Goal: Task Accomplishment & Management: Complete application form

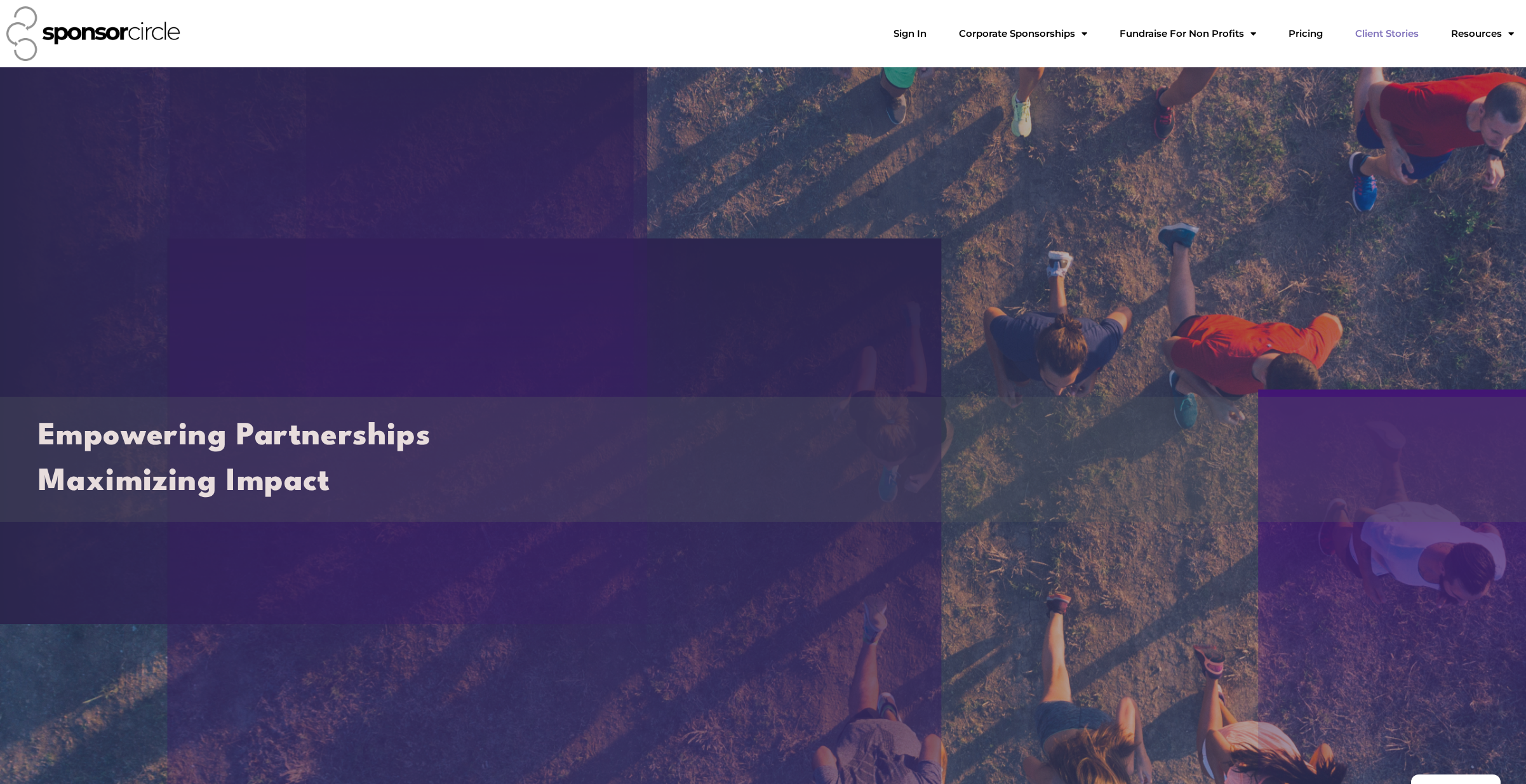
scroll to position [18412, 0]
click at [936, 38] on link "Sign In" at bounding box center [910, 34] width 54 height 25
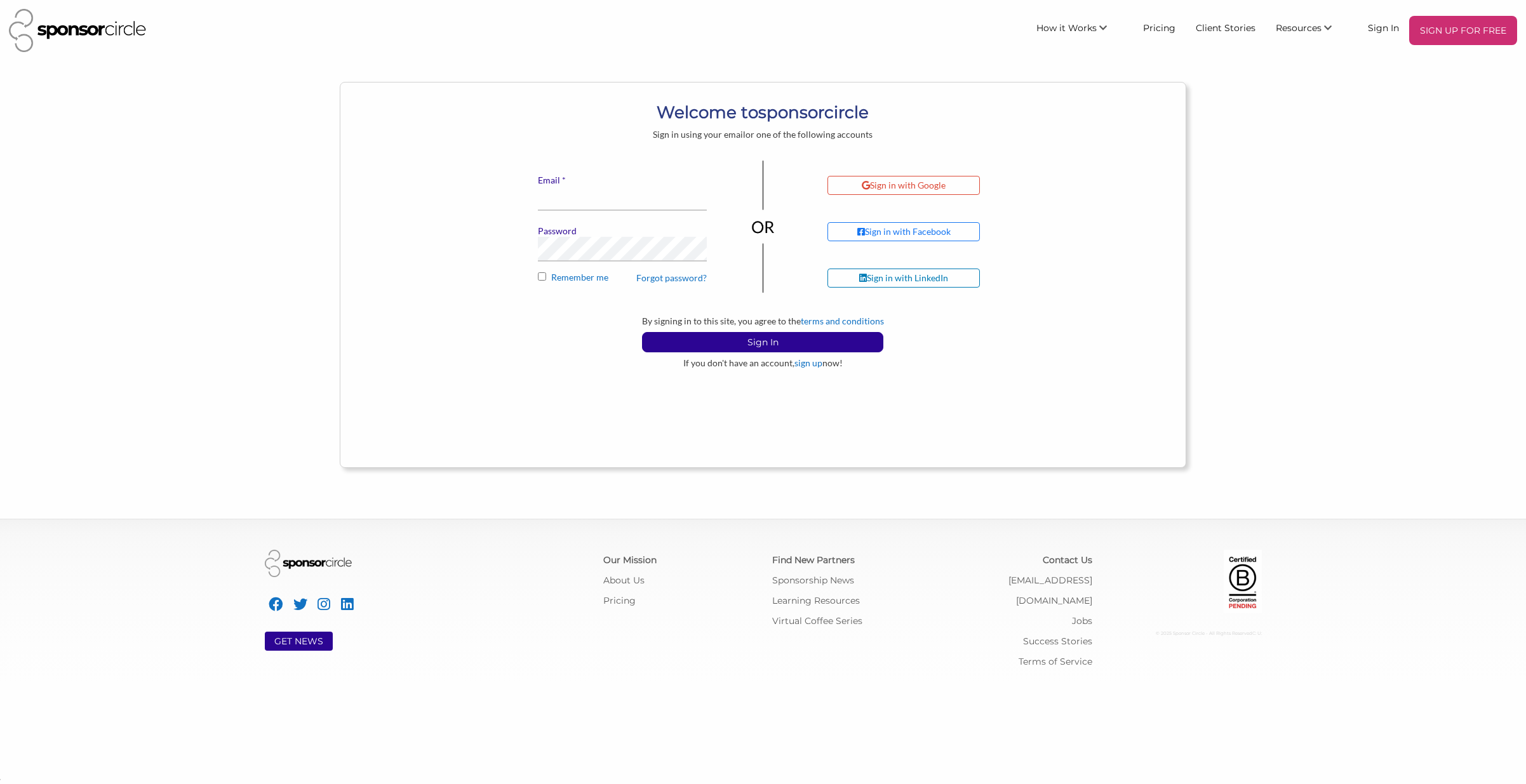
scroll to position [18415, 0]
type input "financeadmin@motocanada.com"
click at [768, 338] on p "Sign In" at bounding box center [762, 342] width 240 height 19
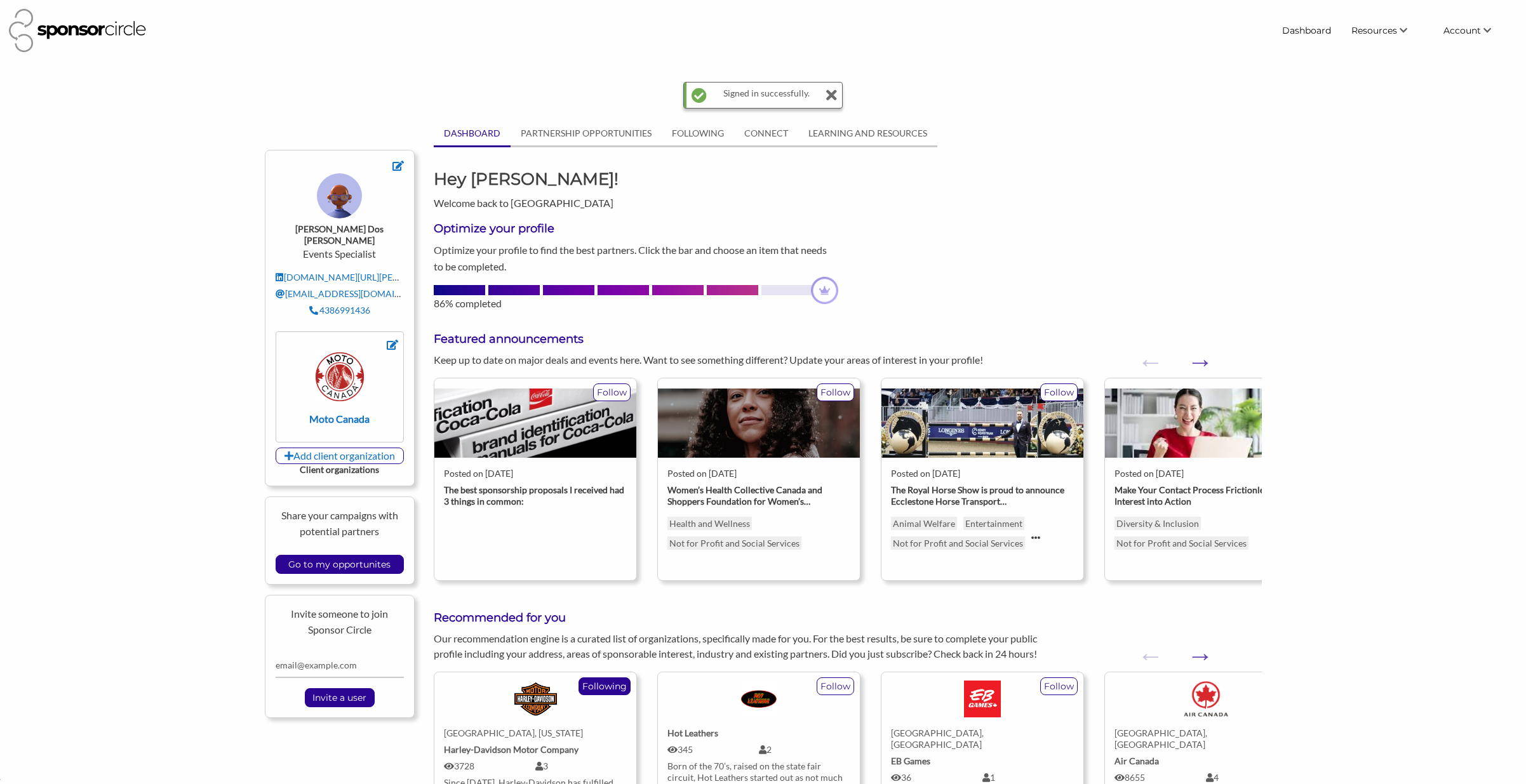
scroll to position [18415, 0]
click at [603, 136] on link "PARTNERSHIP OPPORTUNITIES" at bounding box center [586, 133] width 151 height 24
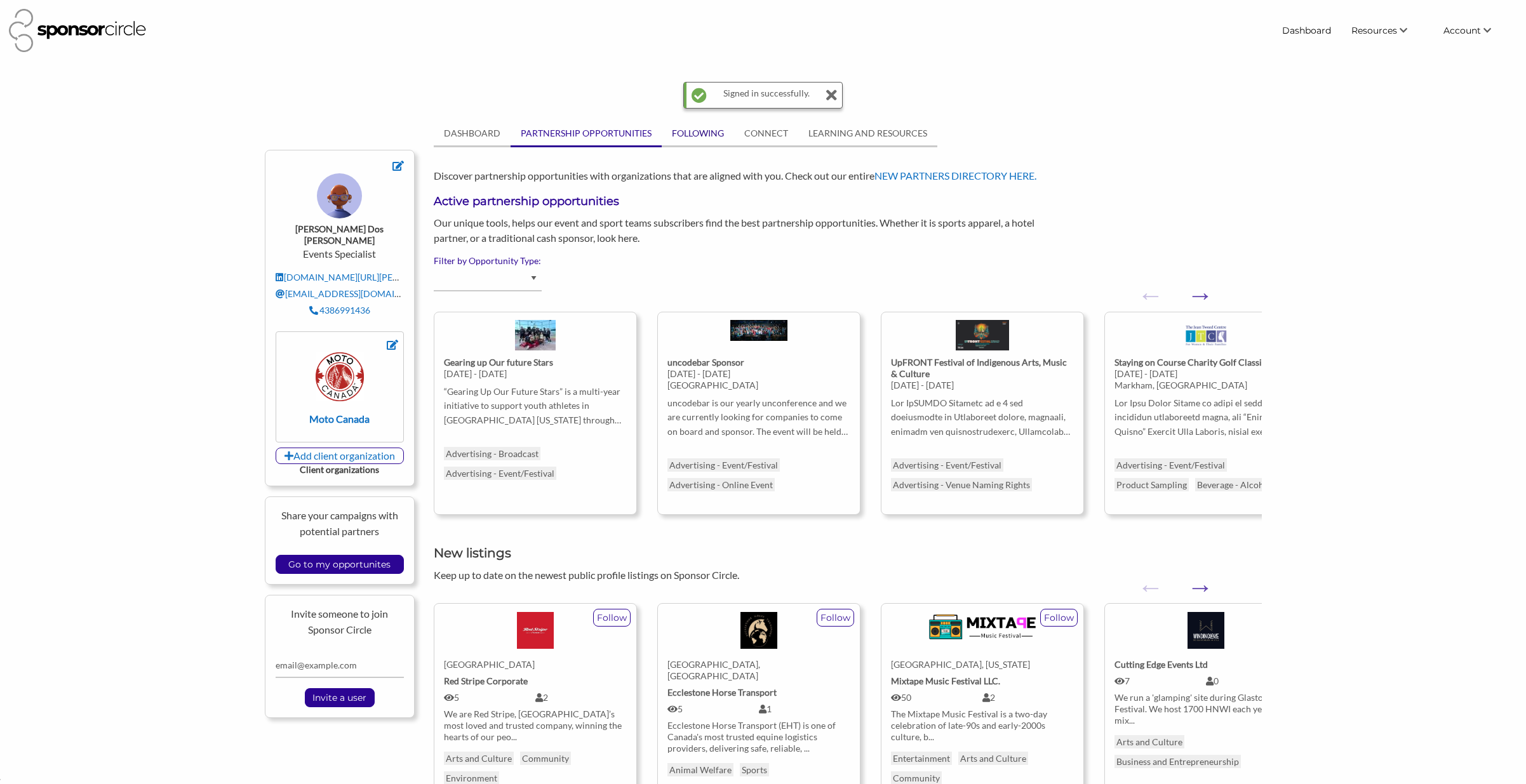
click at [696, 137] on link "FOLLOWING" at bounding box center [698, 133] width 73 height 24
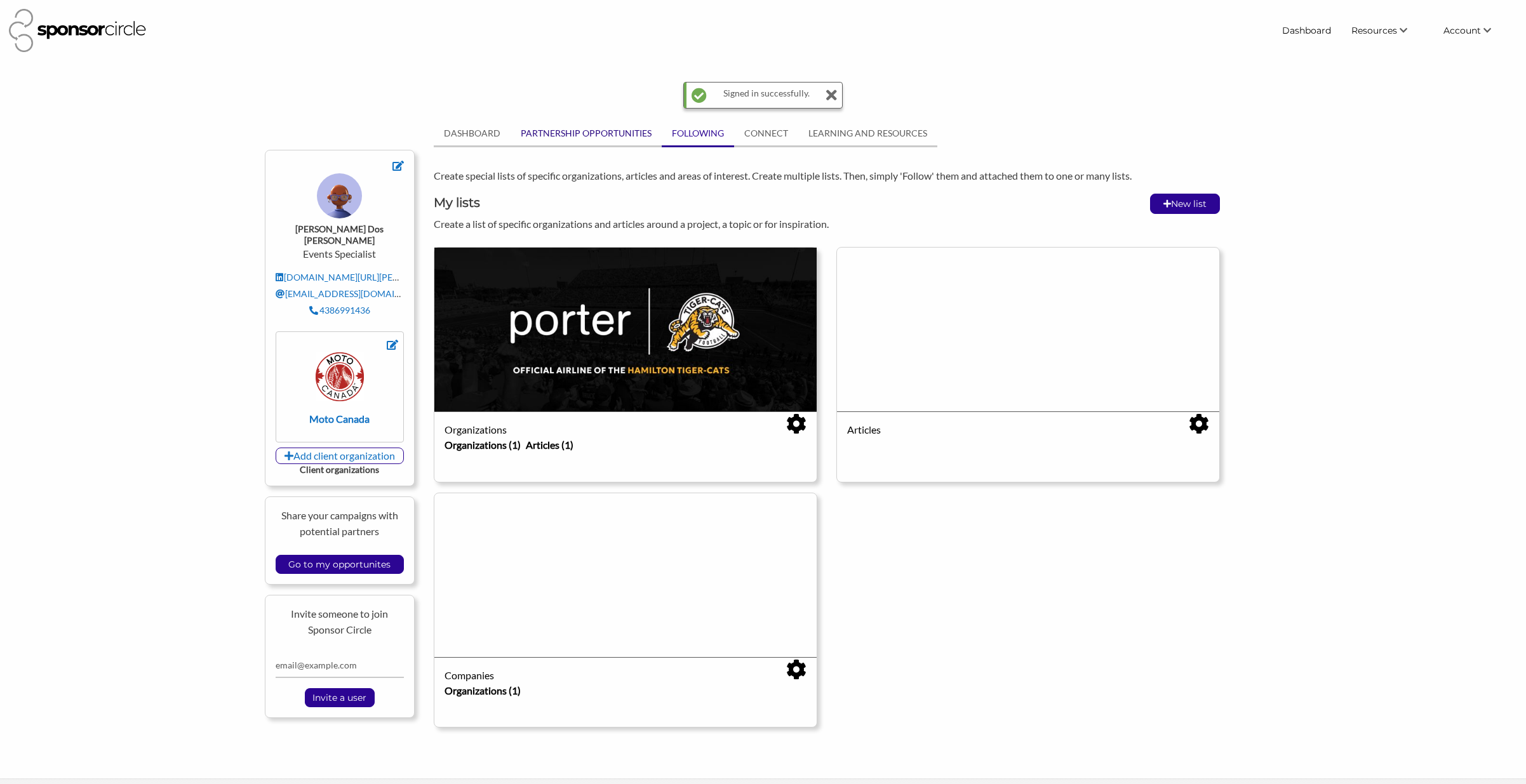
click at [613, 129] on link "PARTNERSHIP OPPORTUNITIES" at bounding box center [586, 133] width 151 height 24
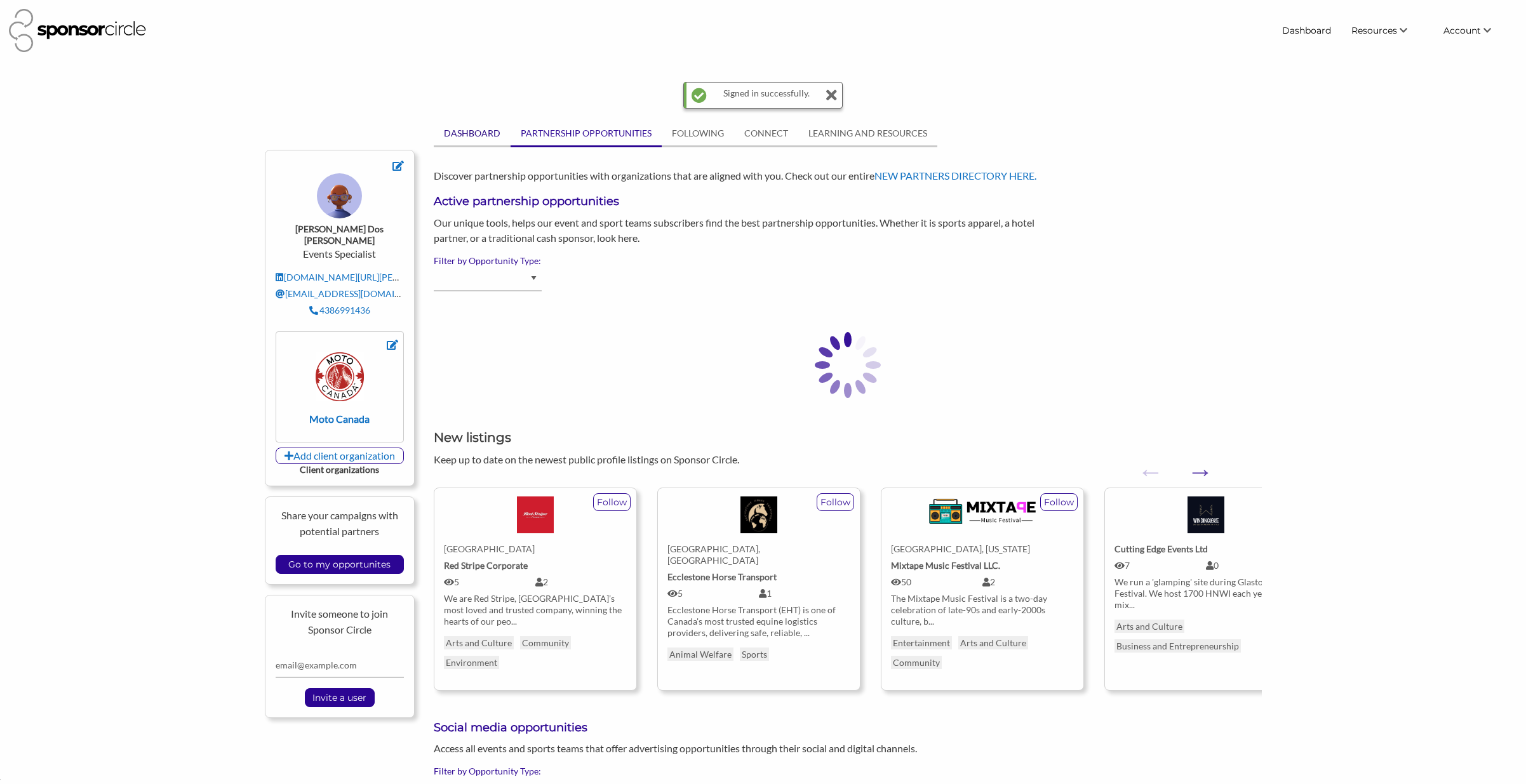
click at [487, 139] on link "DASHBOARD" at bounding box center [472, 133] width 77 height 24
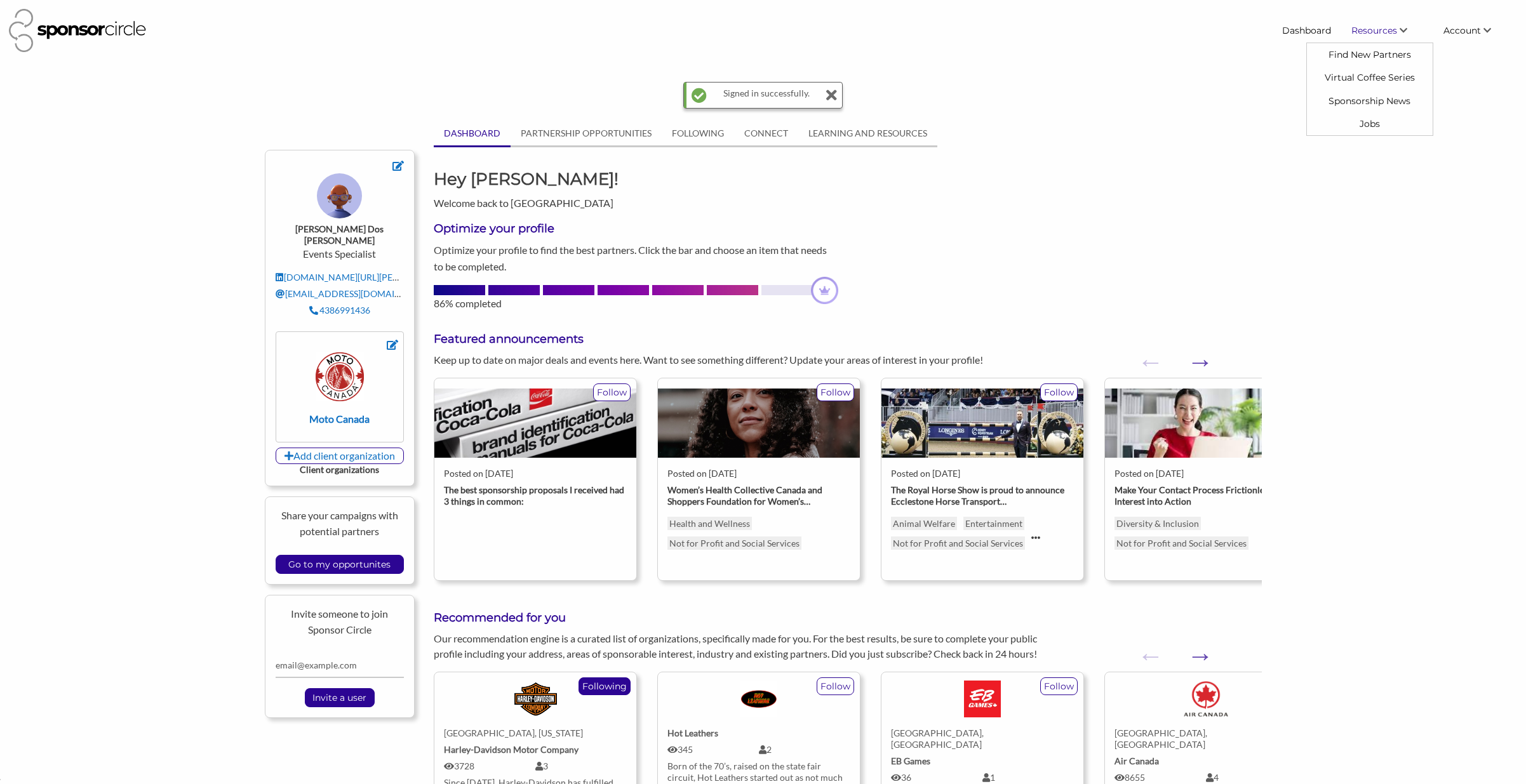
click at [1355, 32] on span "Resources" at bounding box center [1374, 30] width 46 height 11
click at [1357, 57] on link "Find New Partners" at bounding box center [1370, 54] width 126 height 23
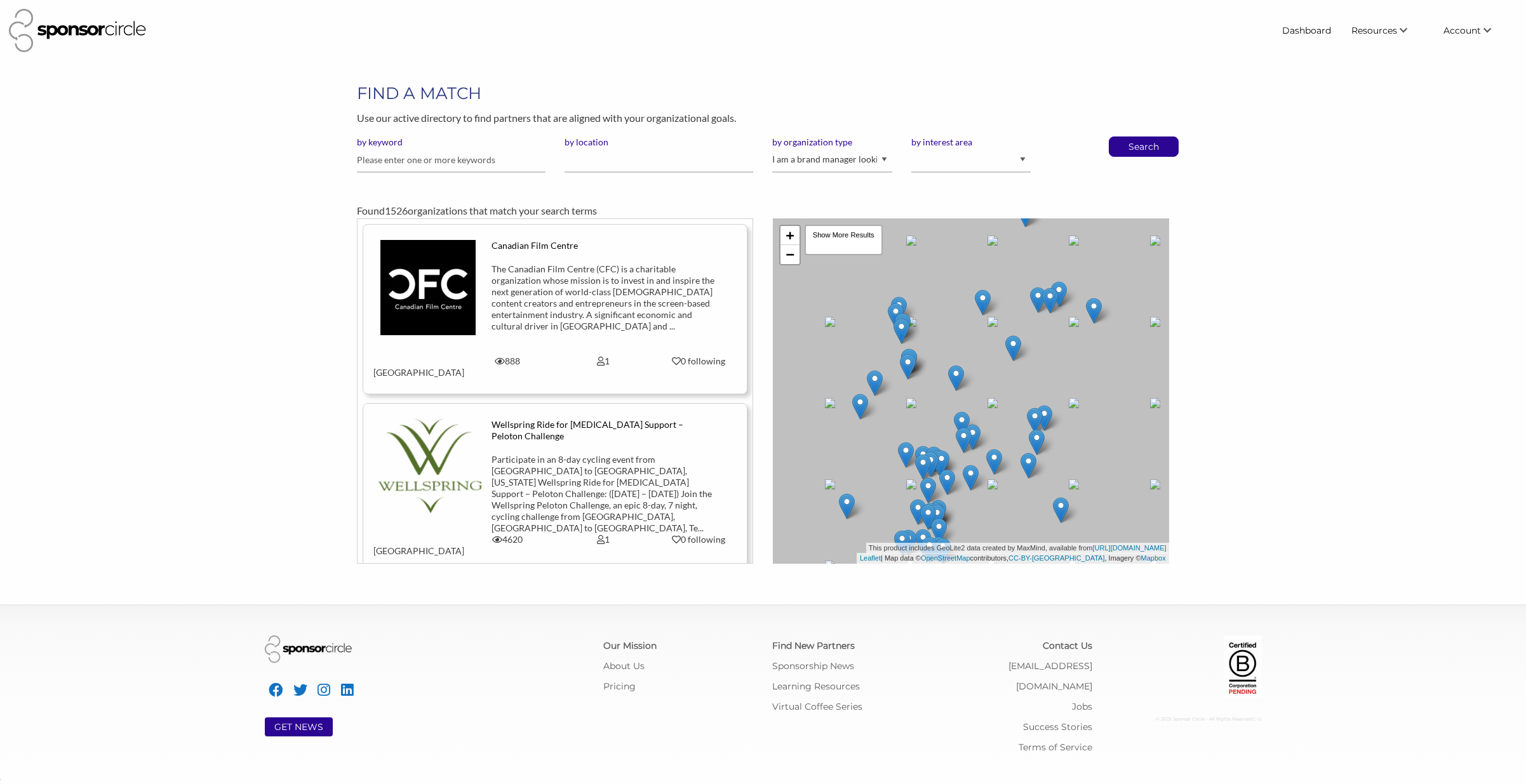
scroll to position [18415, 0]
click at [1297, 30] on link "Dashboard" at bounding box center [1307, 30] width 69 height 23
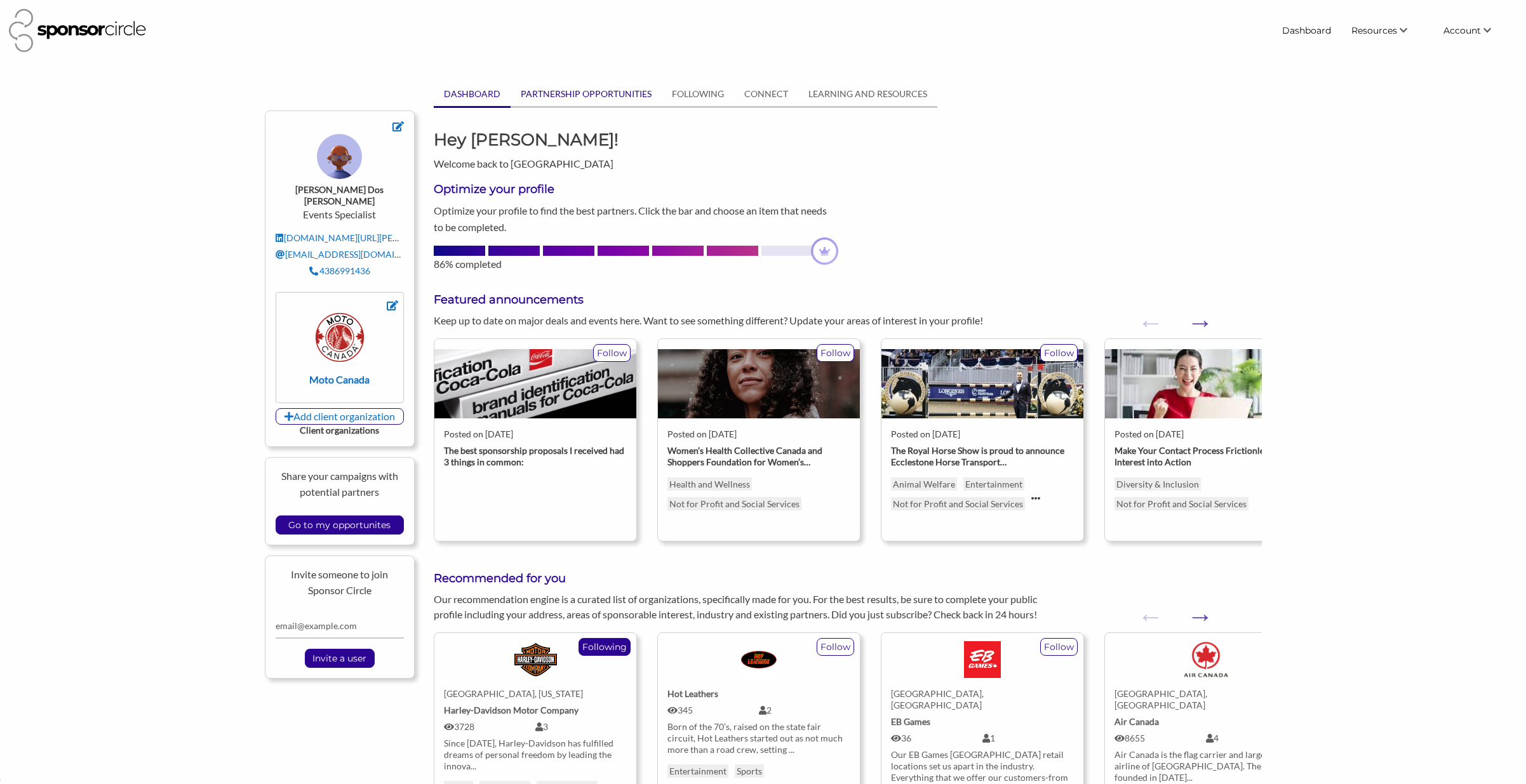
scroll to position [18415, 0]
click at [585, 95] on link "PARTNERSHIP OPPORTUNITIES" at bounding box center [586, 94] width 151 height 24
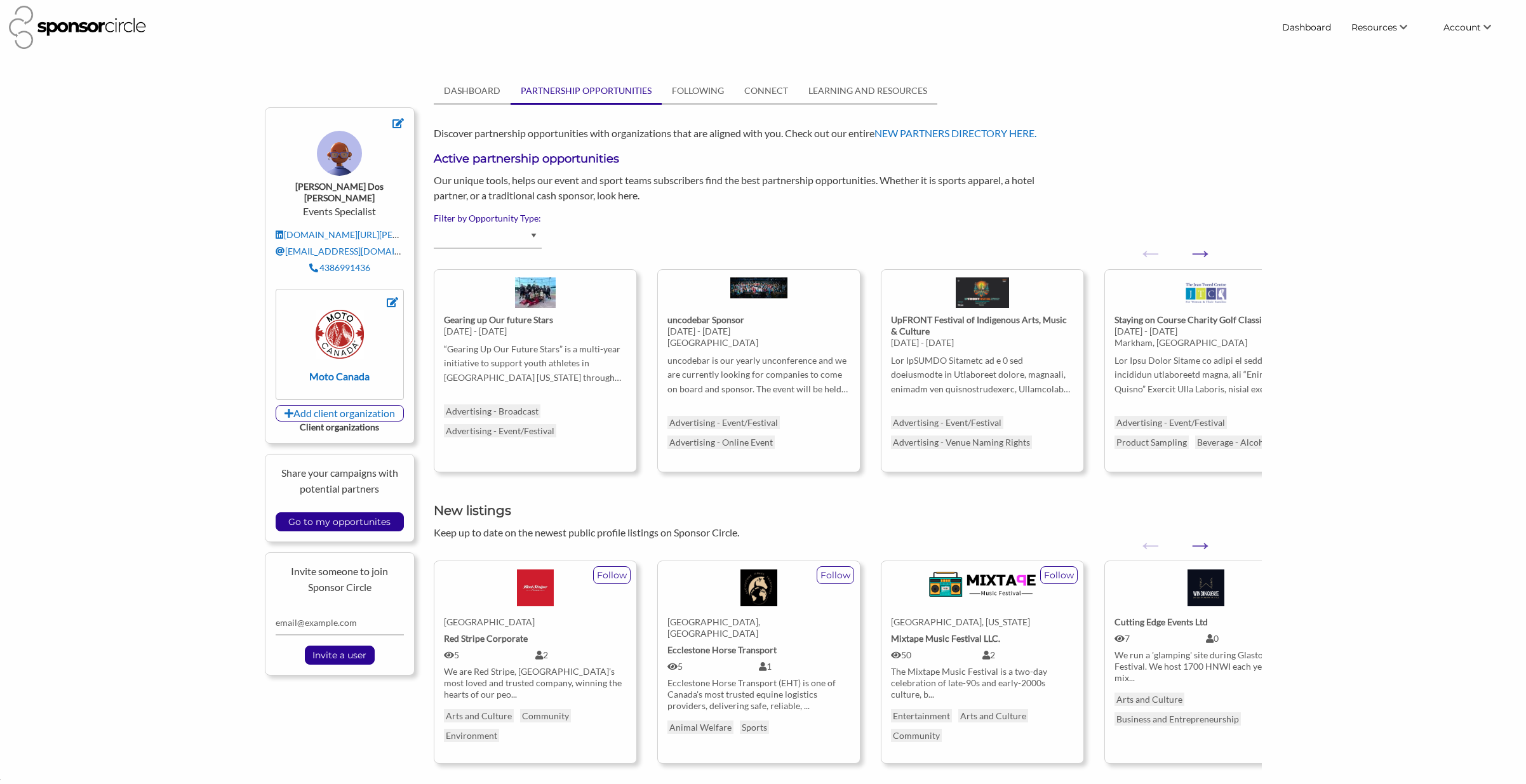
scroll to position [1, 0]
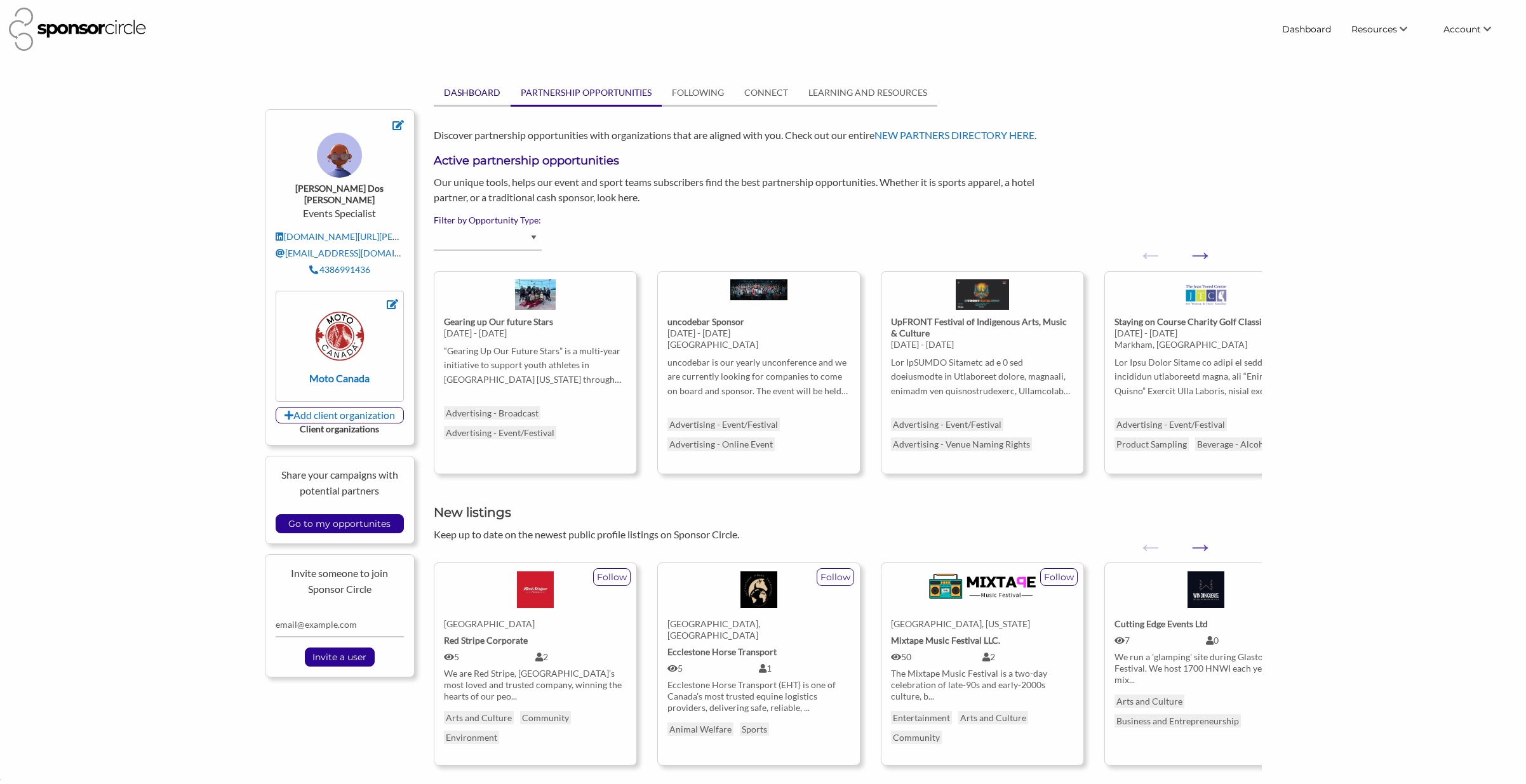
click at [466, 97] on link "DASHBOARD" at bounding box center [472, 92] width 77 height 24
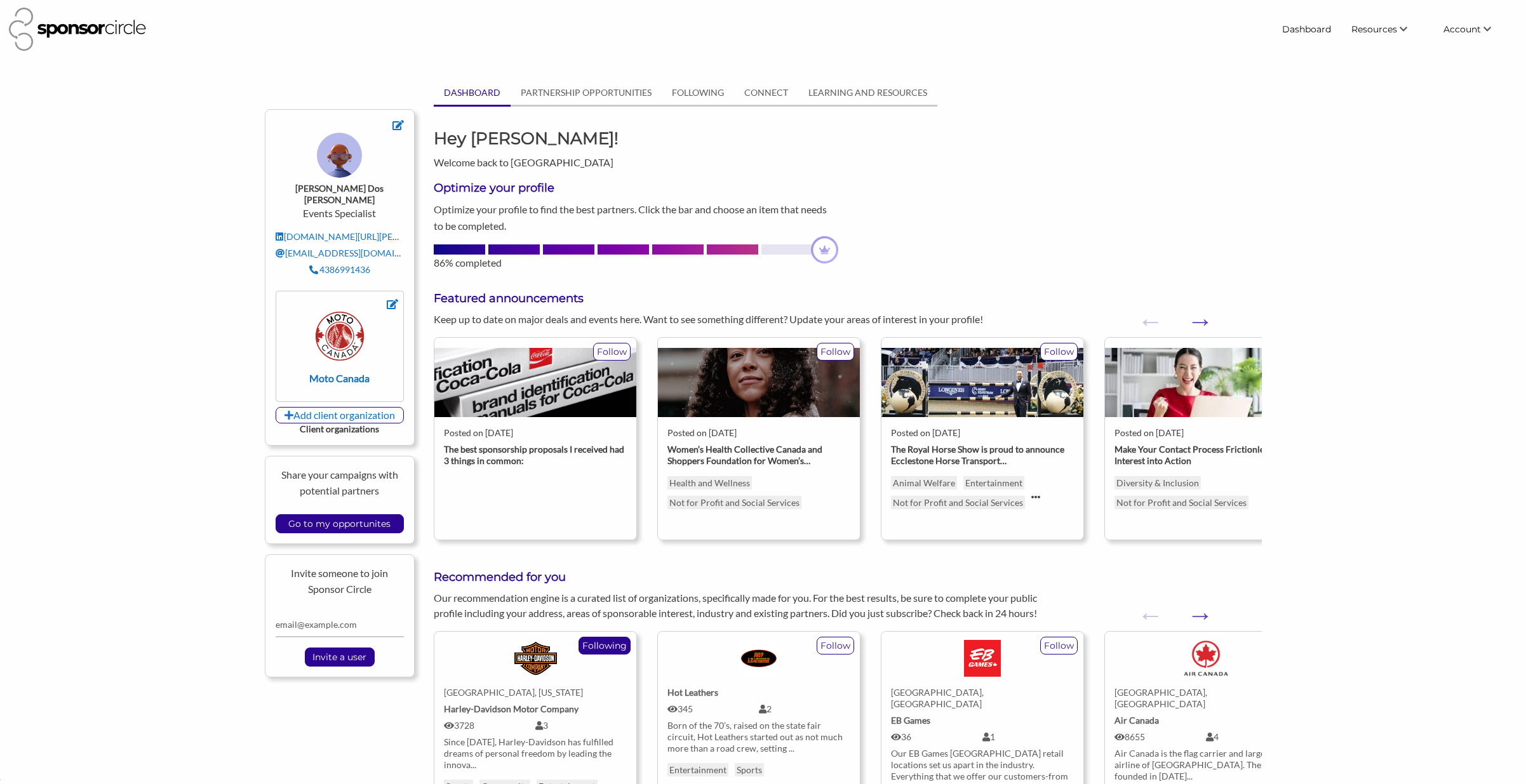
scroll to position [0, 0]
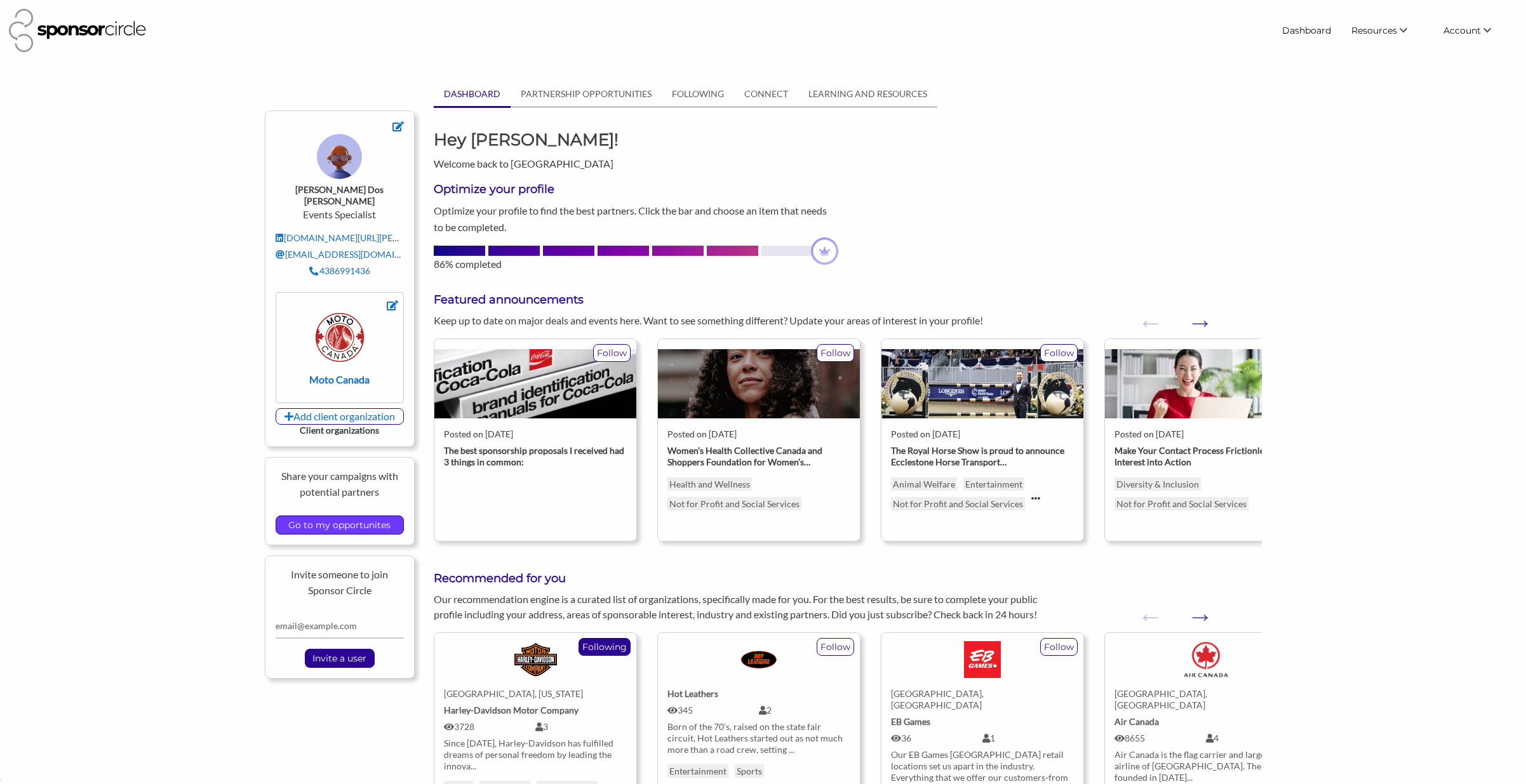
click at [344, 516] on input "Go to my opportunites" at bounding box center [340, 524] width 115 height 18
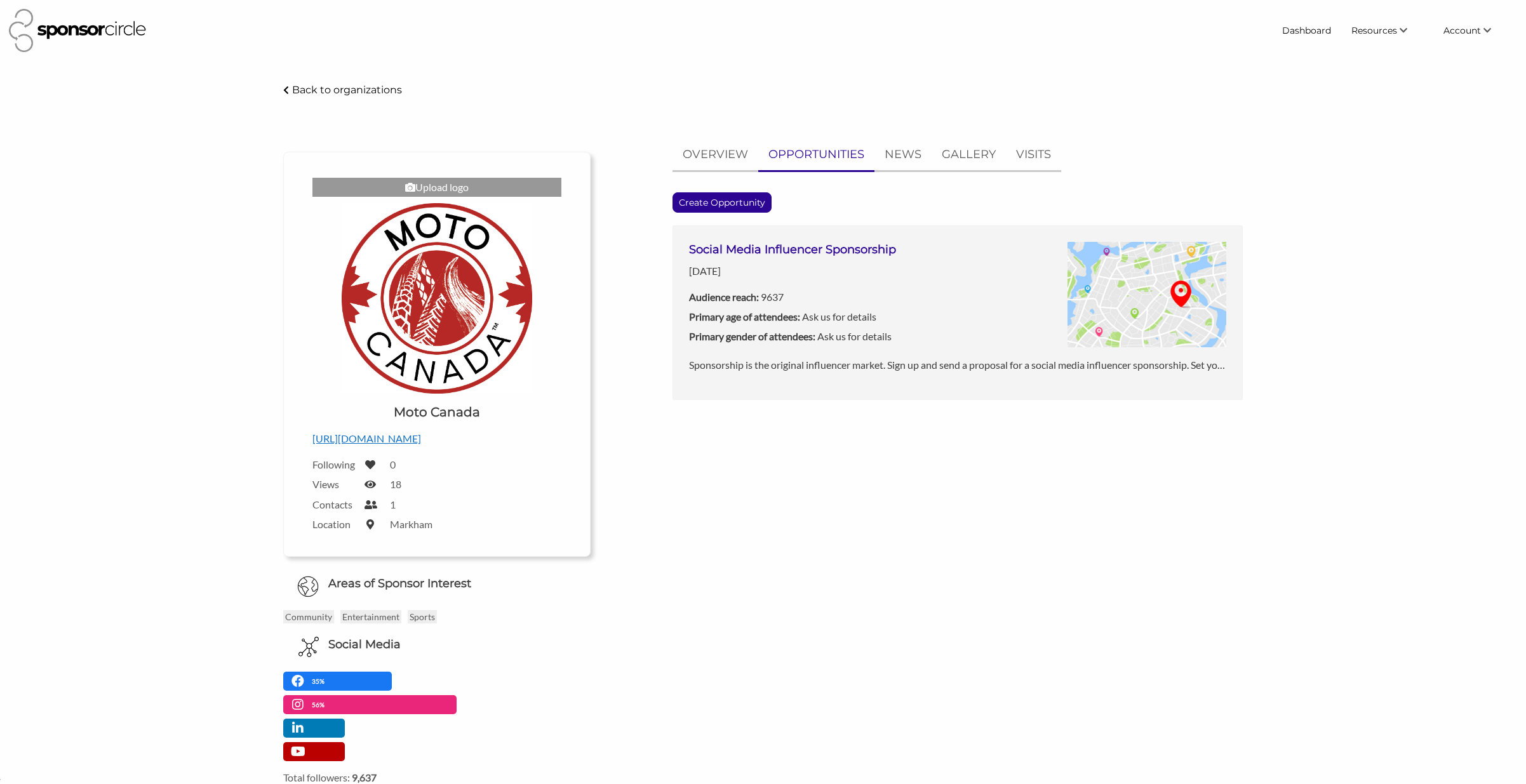
scroll to position [18415, 0]
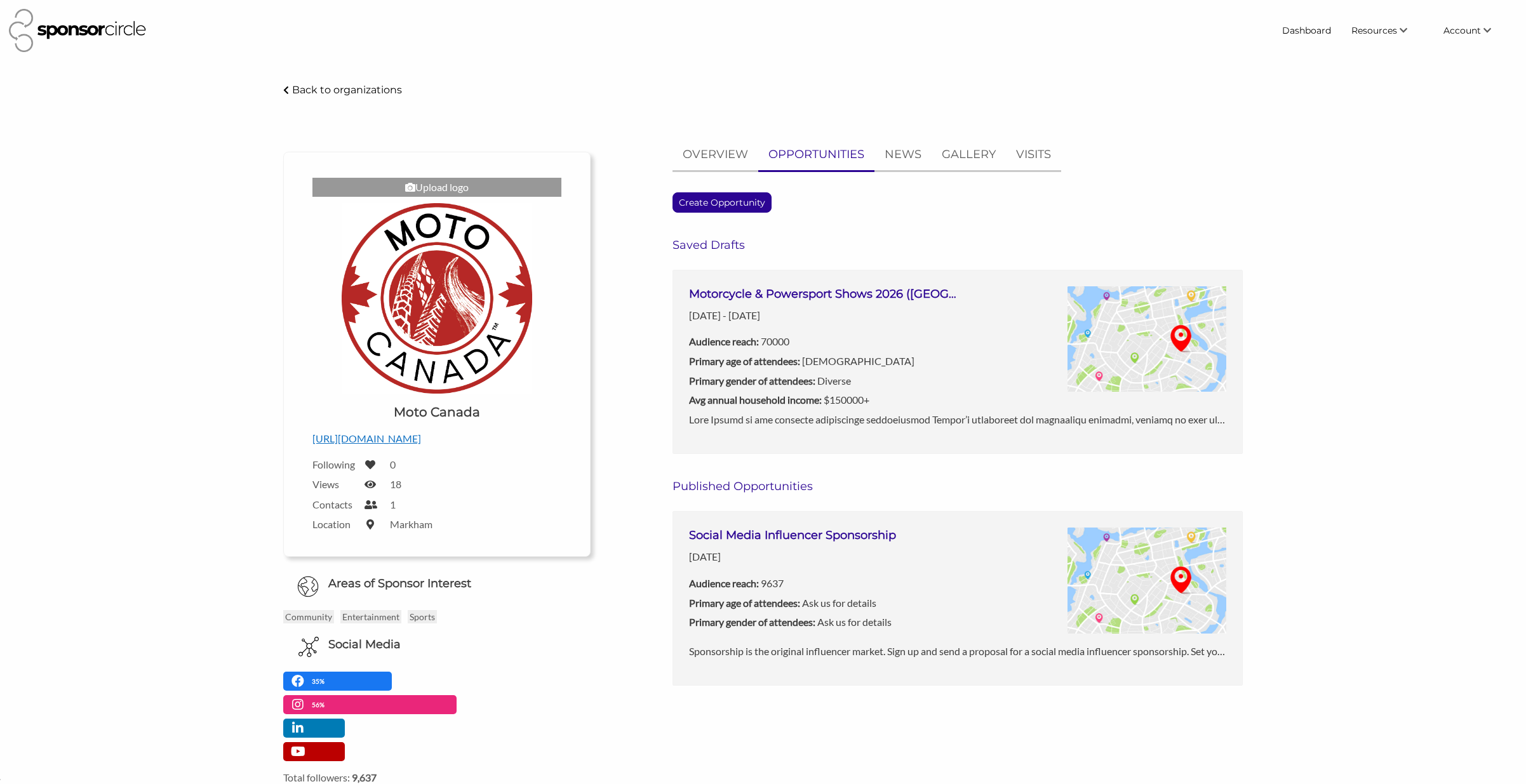
click at [825, 295] on h3 "Motorcycle & Powersport Shows 2026 ([GEOGRAPHIC_DATA], [GEOGRAPHIC_DATA], [GEOG…" at bounding box center [823, 294] width 268 height 16
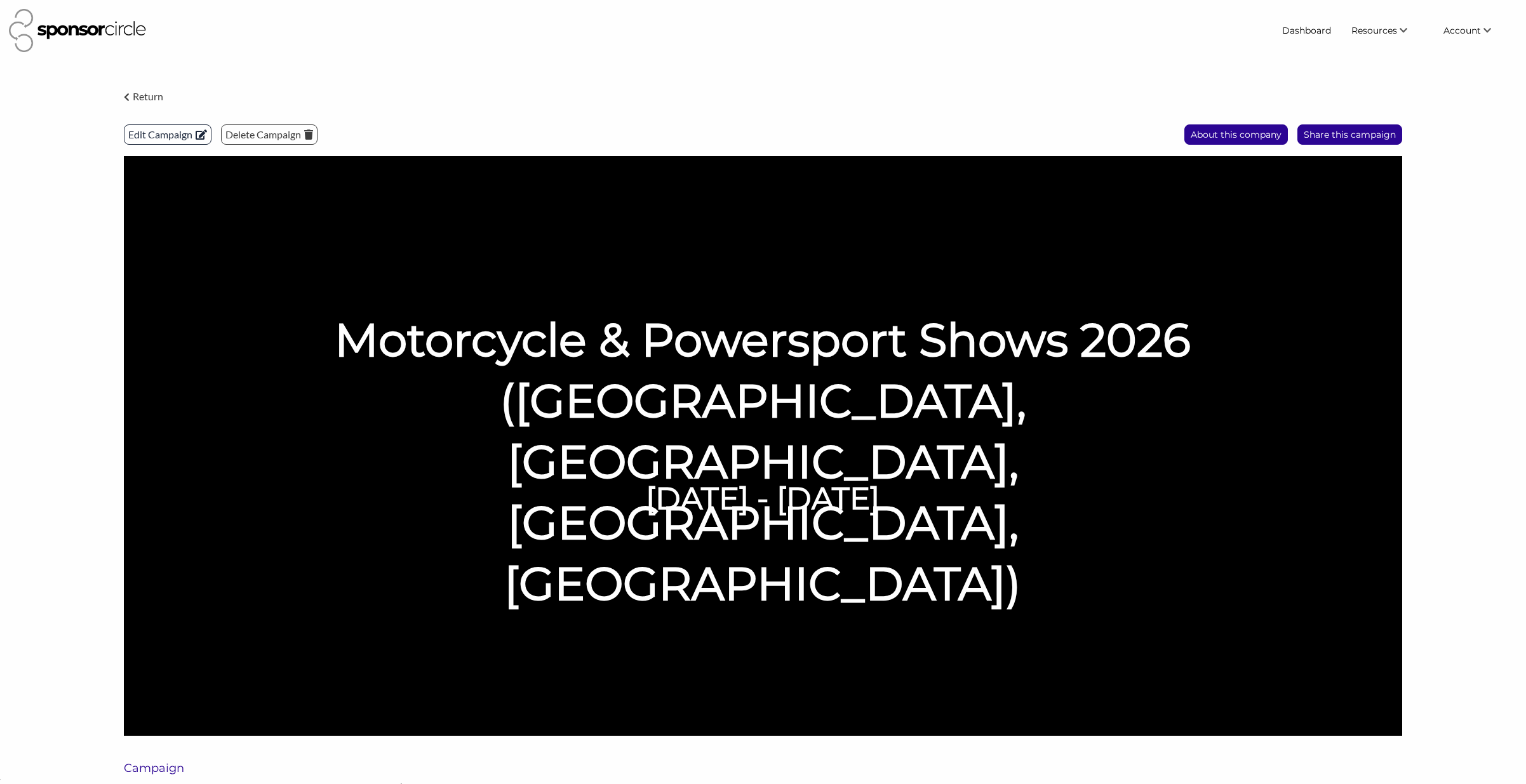
click at [138, 138] on p "Edit Campaign" at bounding box center [167, 134] width 87 height 19
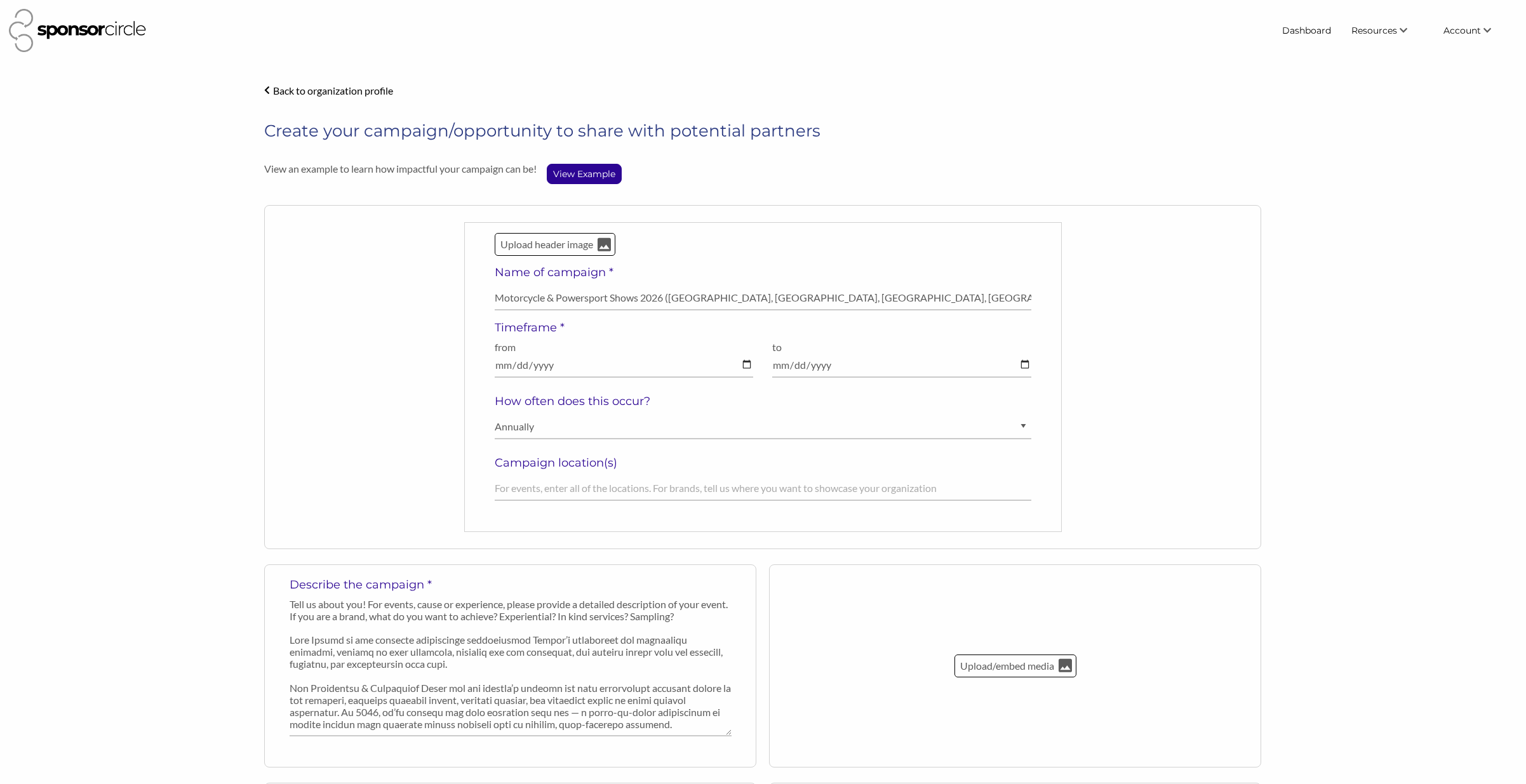
select select "[DEMOGRAPHIC_DATA]"
select select "Diverse"
select select "$150000+"
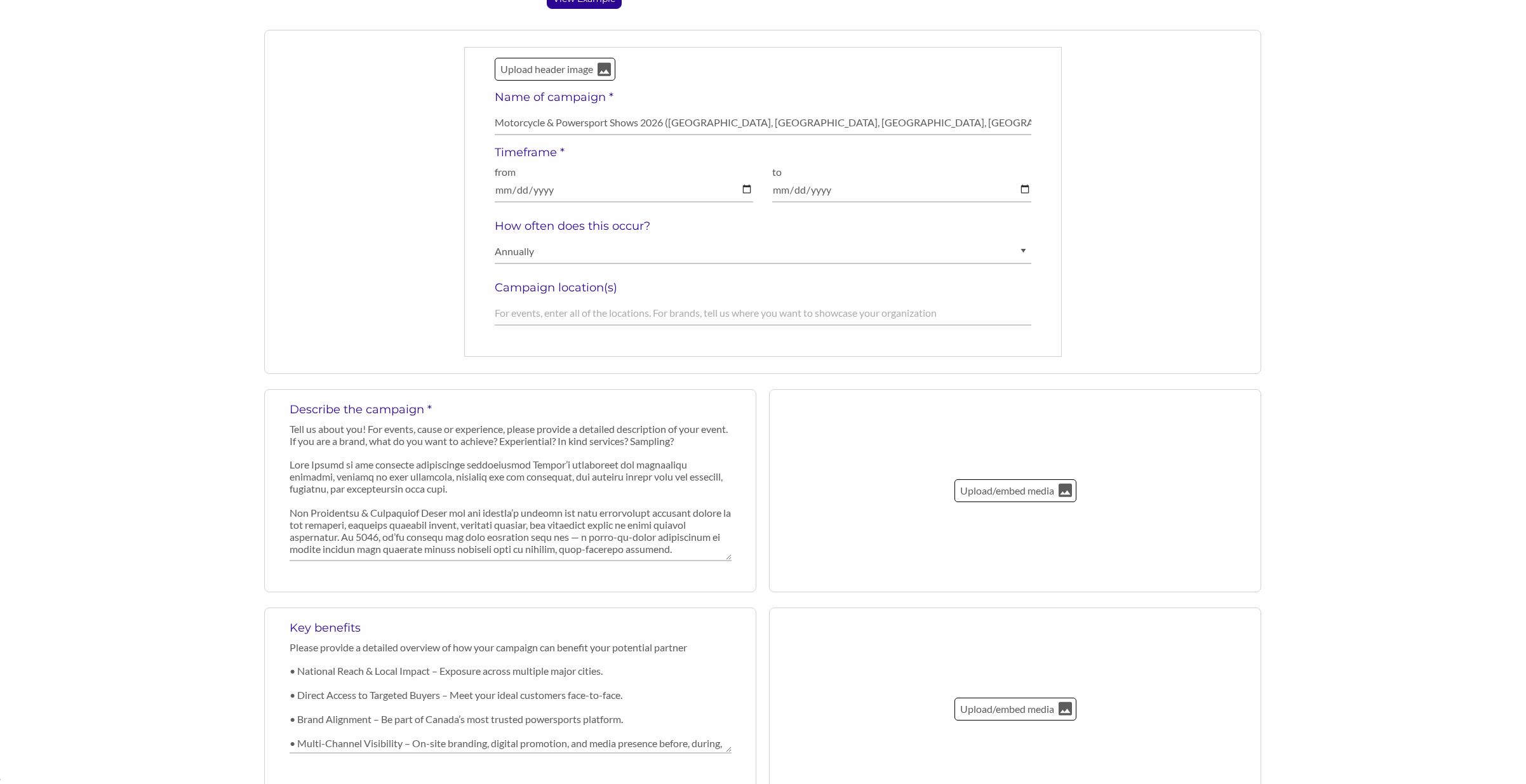
scroll to position [183, 0]
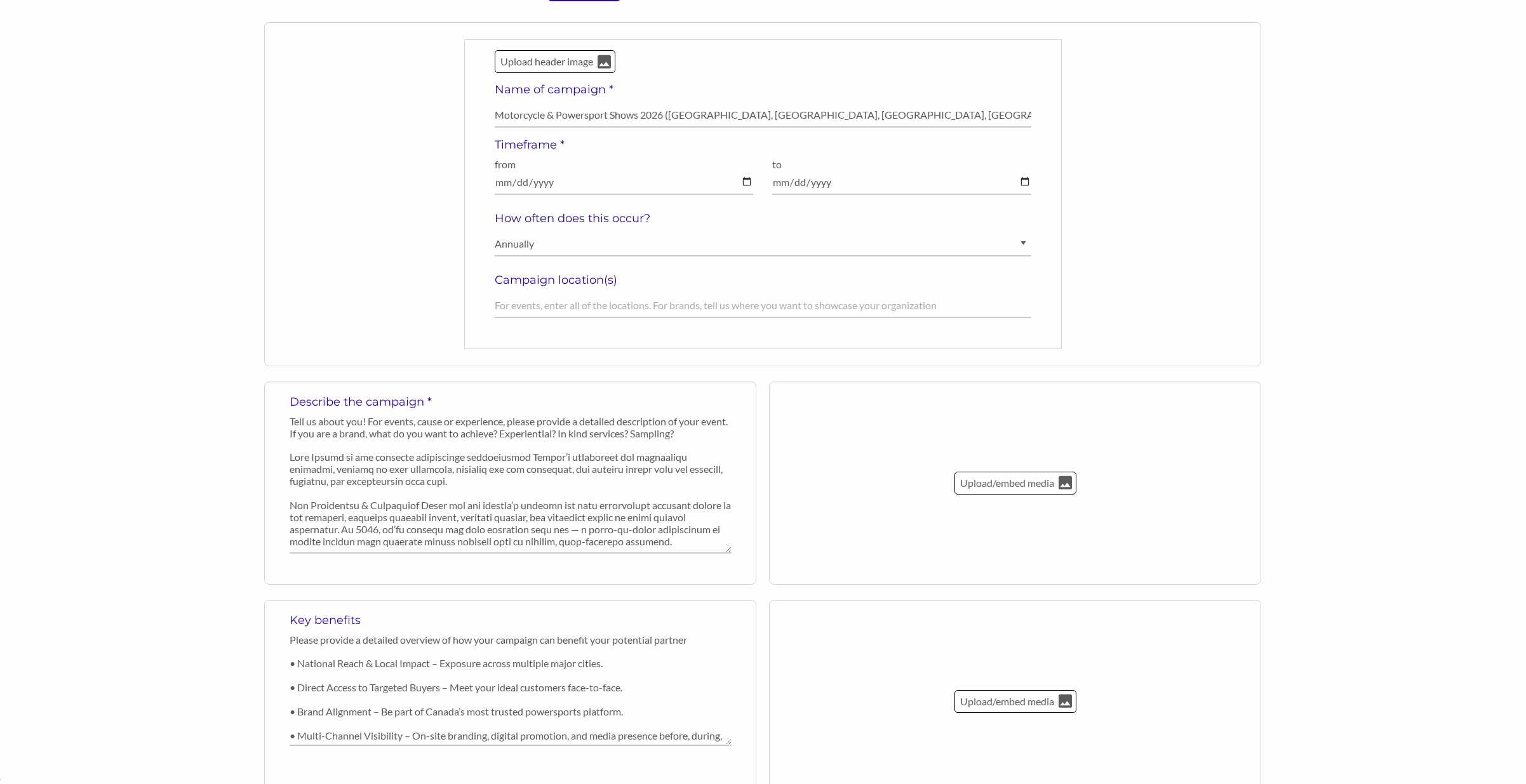
click at [1193, 274] on div "Upload header image Name of campaign * Motorcycle & Powersport Shows 2026 (Abbo…" at bounding box center [763, 194] width 997 height 344
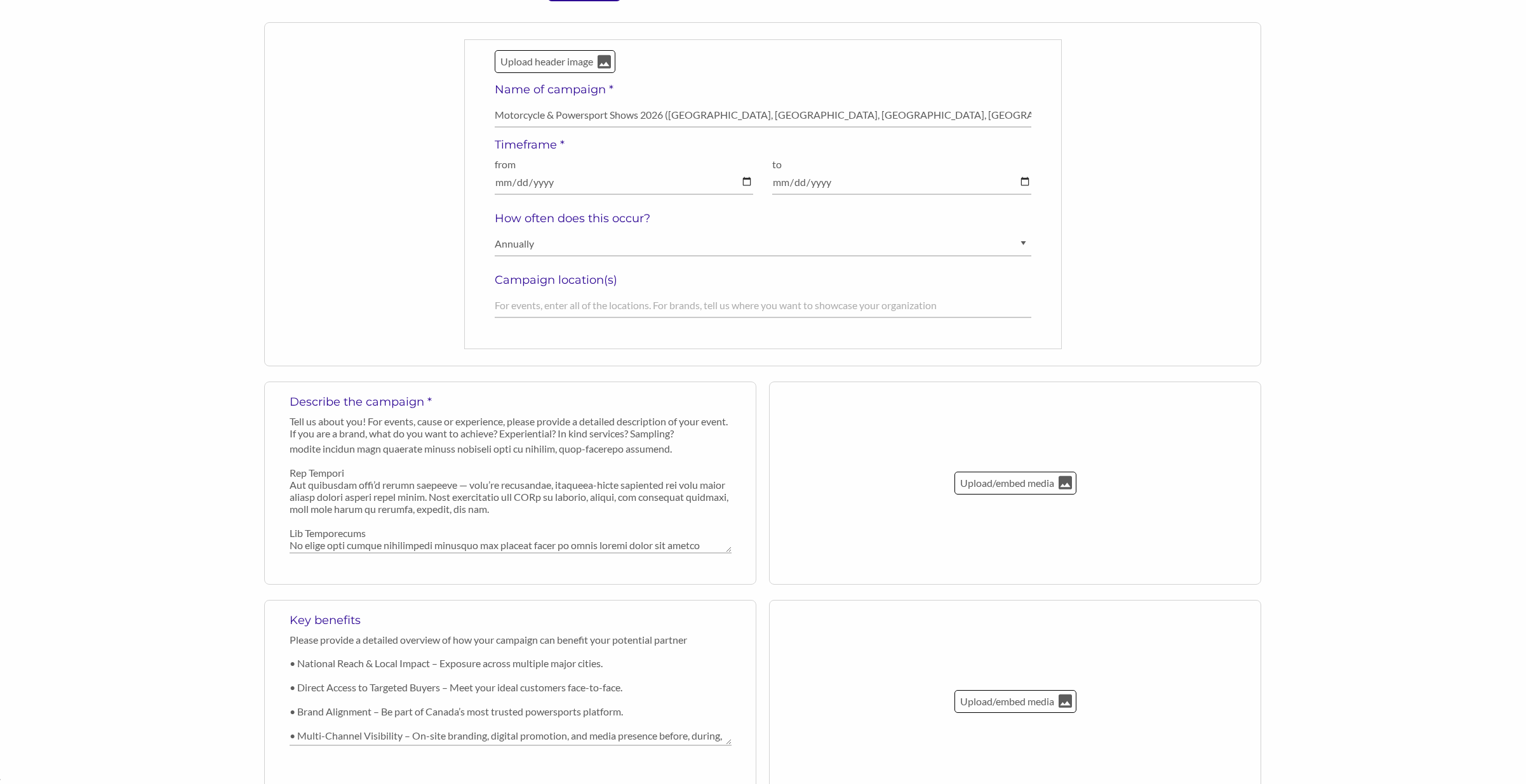
scroll to position [133, 0]
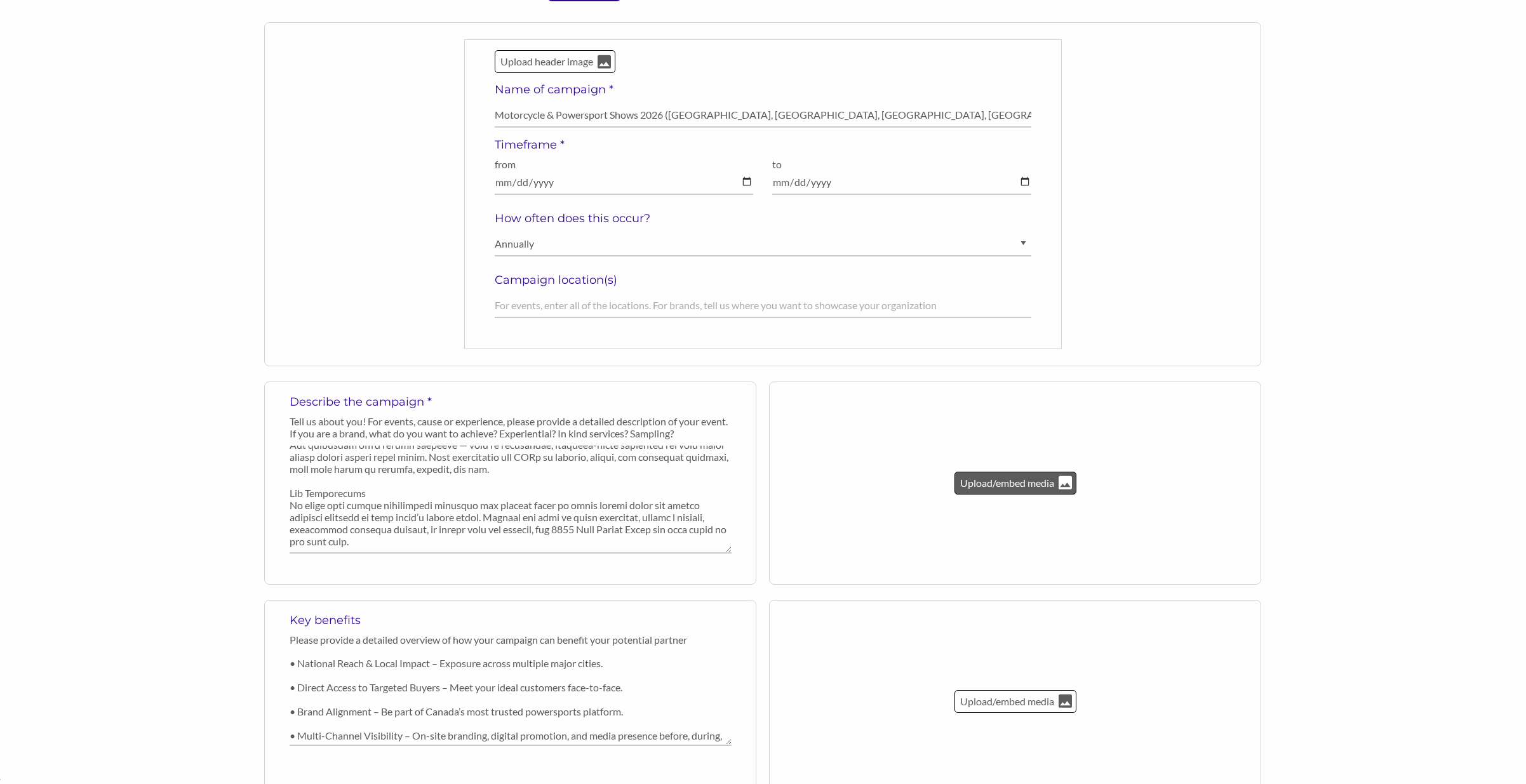
click at [1017, 487] on p "Upload/embed media" at bounding box center [1007, 483] width 96 height 17
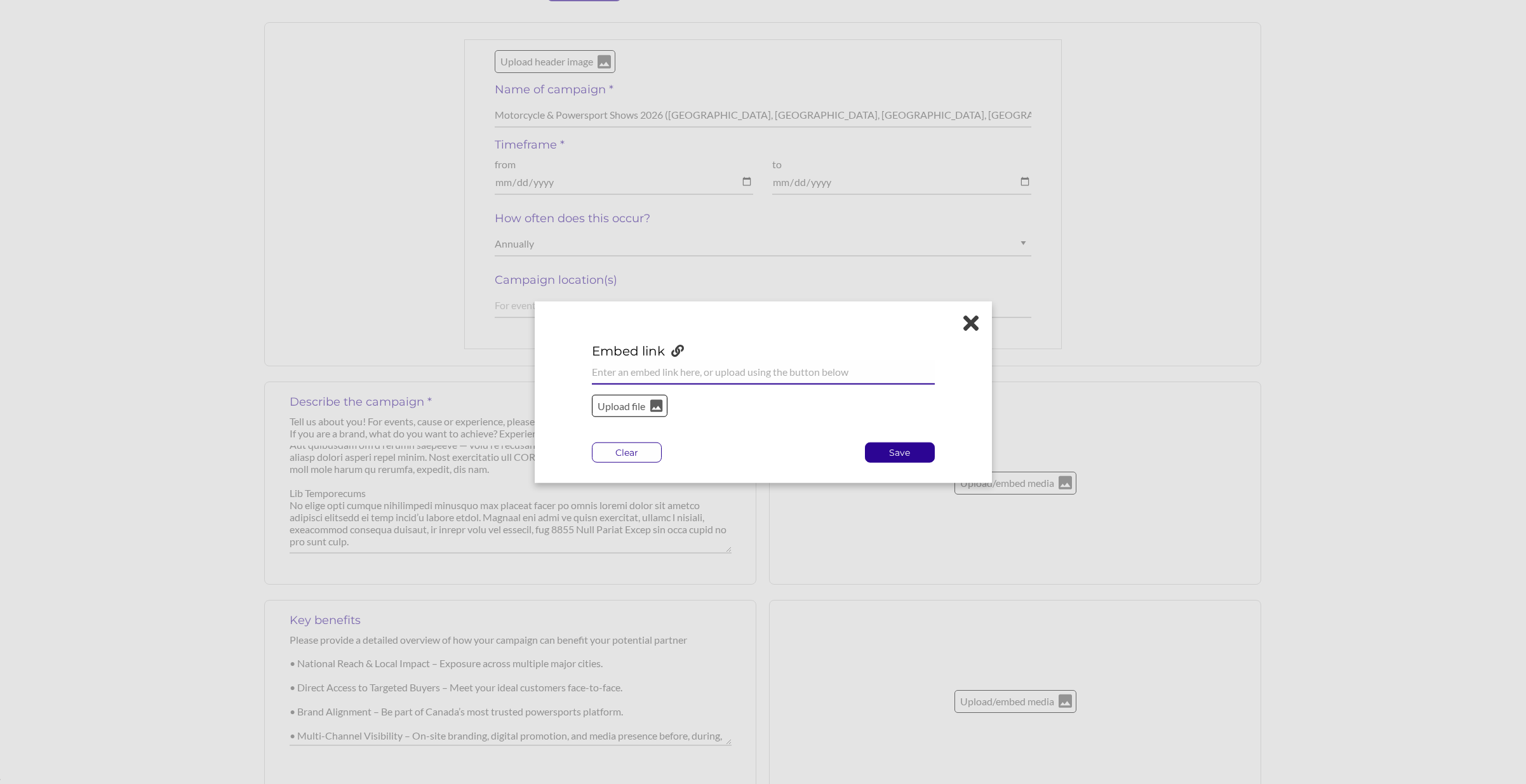
click at [701, 375] on input "url" at bounding box center [763, 371] width 343 height 24
paste input "https://www.youtube.com/watch?v=f1LfsFHQIuo"
type input "https://www.youtube.com/watch?v=f1LfsFHQIuo"
click at [892, 452] on p "Save" at bounding box center [900, 452] width 69 height 19
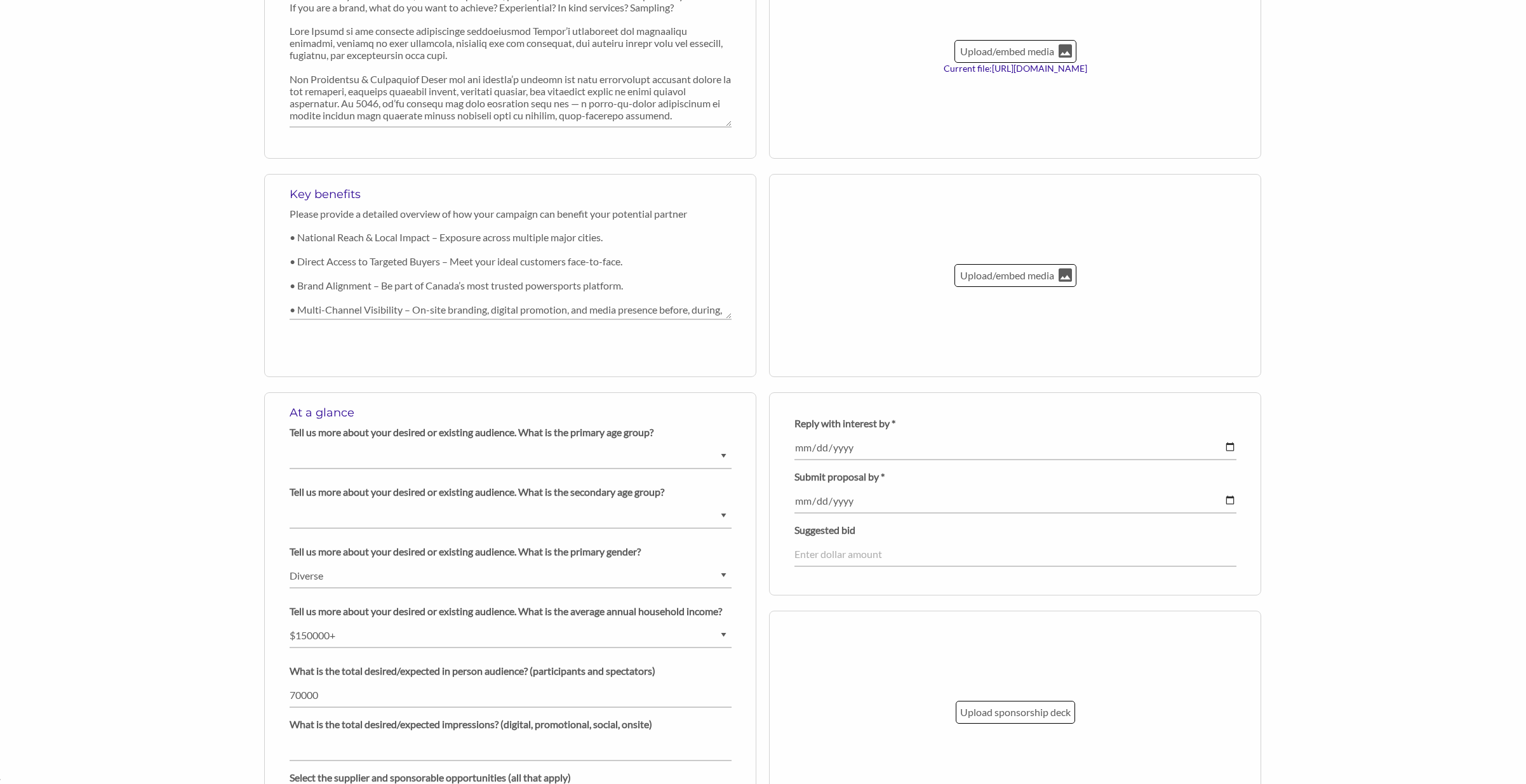
scroll to position [616, 0]
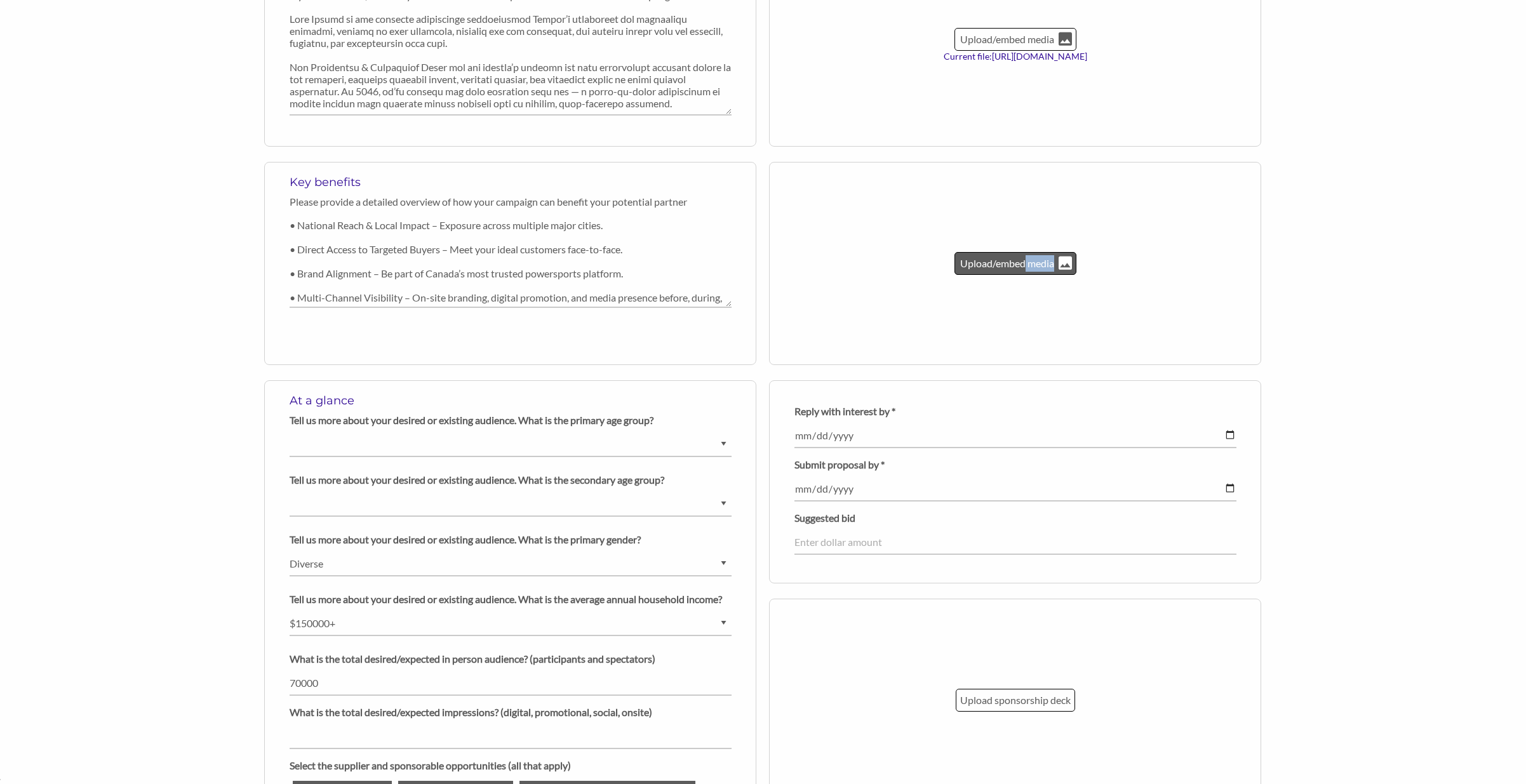
type textarea "media"
click at [1023, 272] on div "Upload/embed media" at bounding box center [1015, 263] width 122 height 23
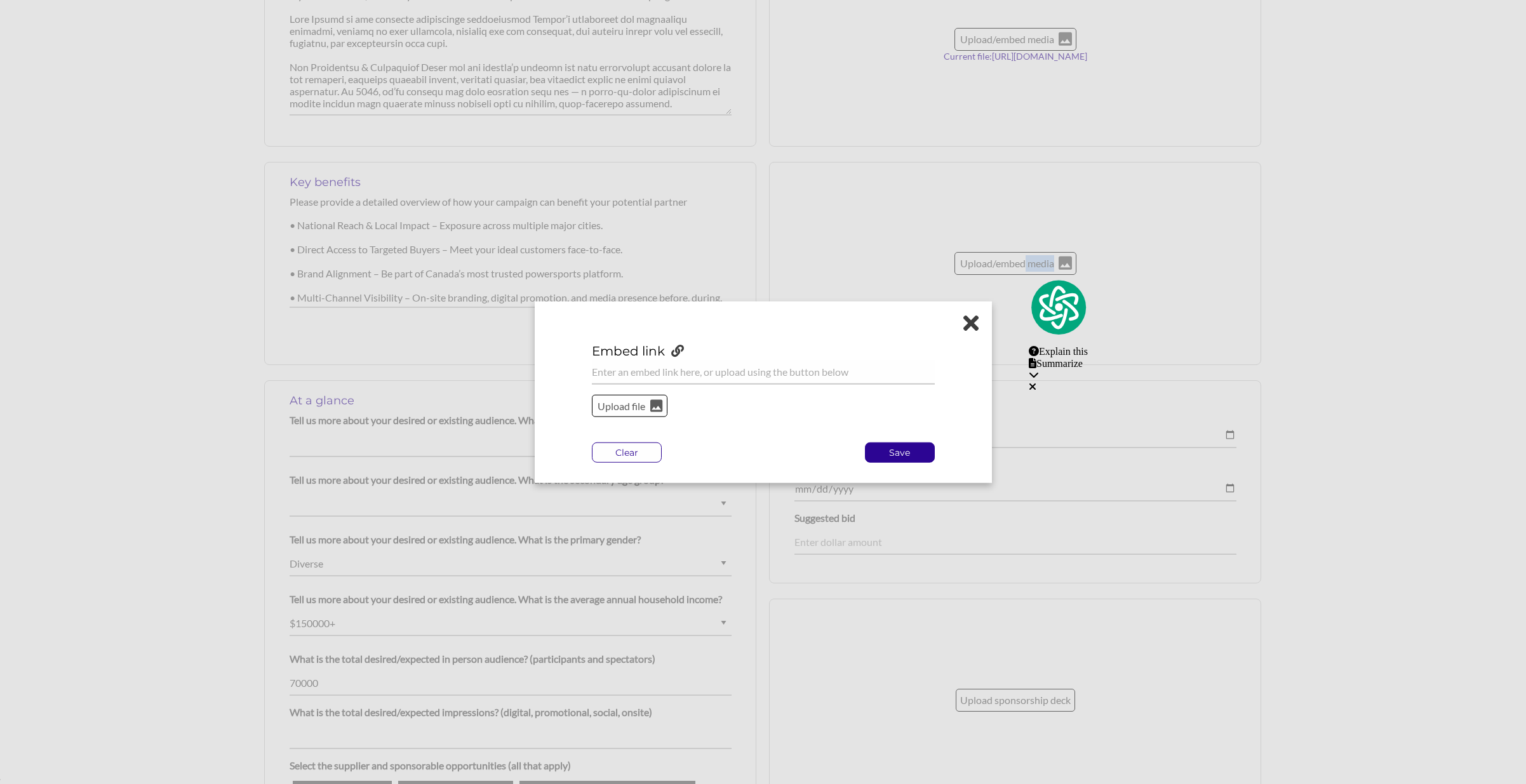
scroll to position [615, 0]
click at [978, 322] on icon at bounding box center [971, 322] width 15 height 22
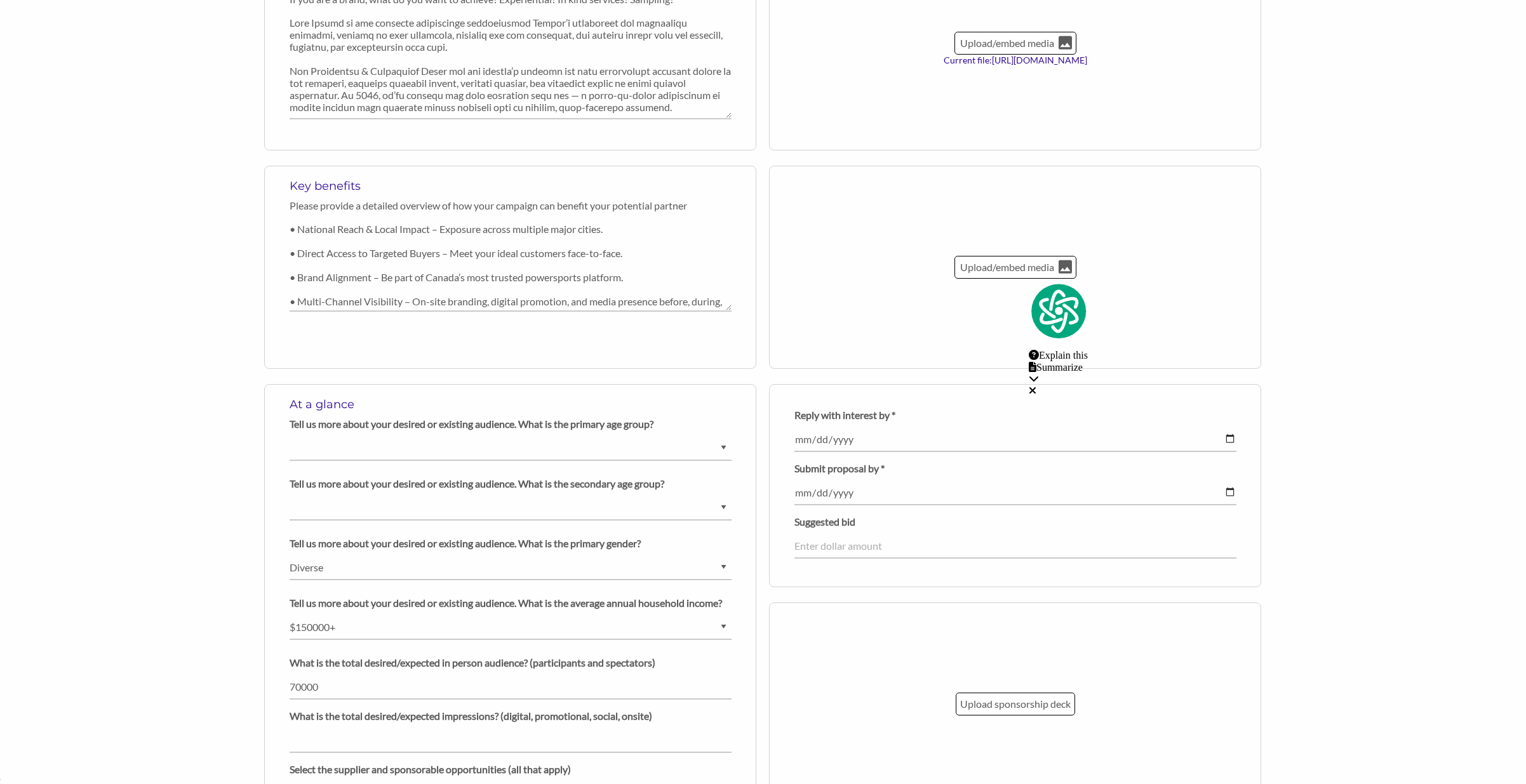
scroll to position [616, 0]
click at [969, 268] on p "Upload/embed media" at bounding box center [1007, 268] width 96 height 17
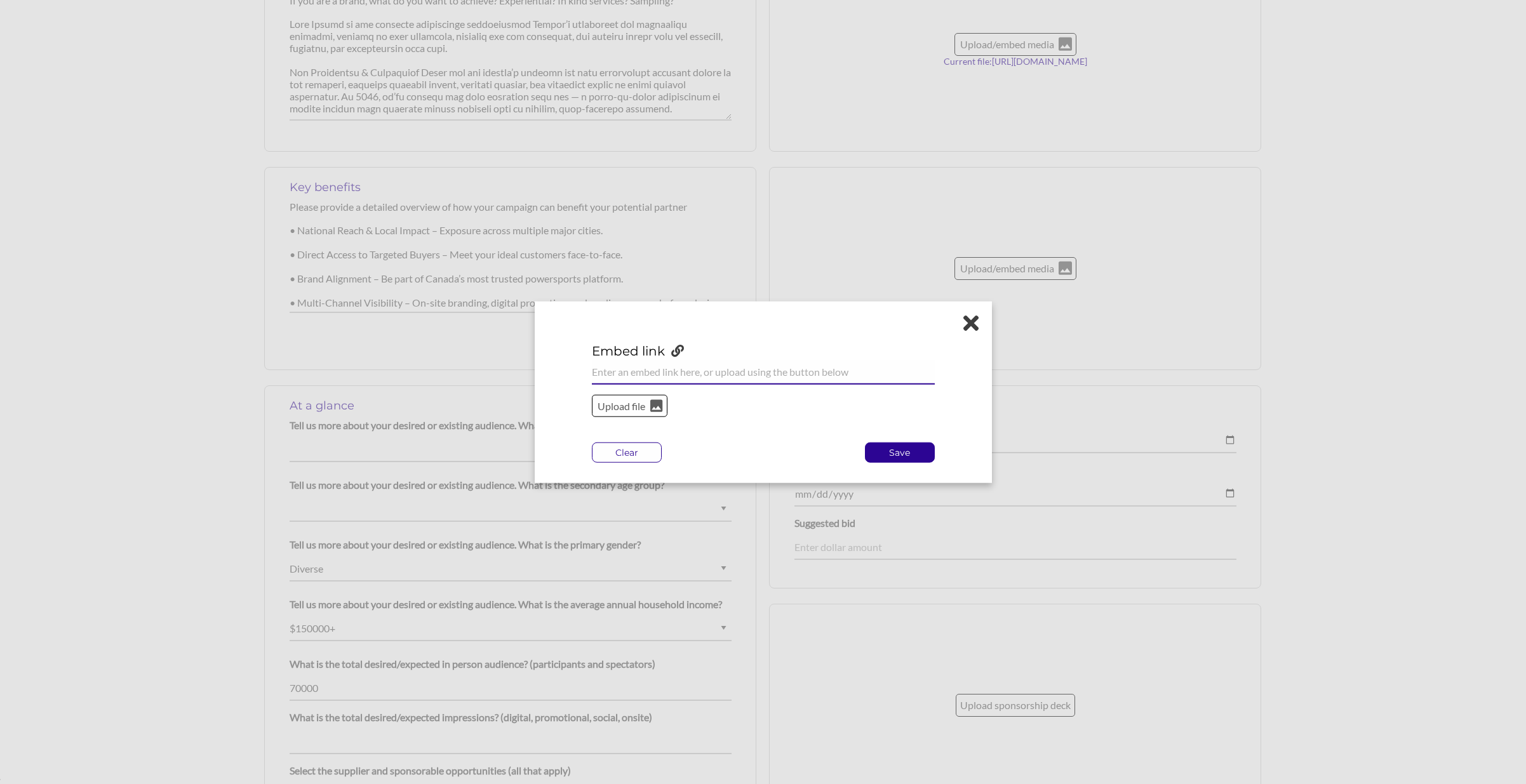
click at [662, 371] on input "url" at bounding box center [763, 371] width 343 height 24
paste input "https://www.instagram.com/motorcycleandpowersportshows"
type input "https://www.instagram.com/motorcycleandpowersportshows"
click at [886, 452] on p "Save" at bounding box center [900, 452] width 69 height 19
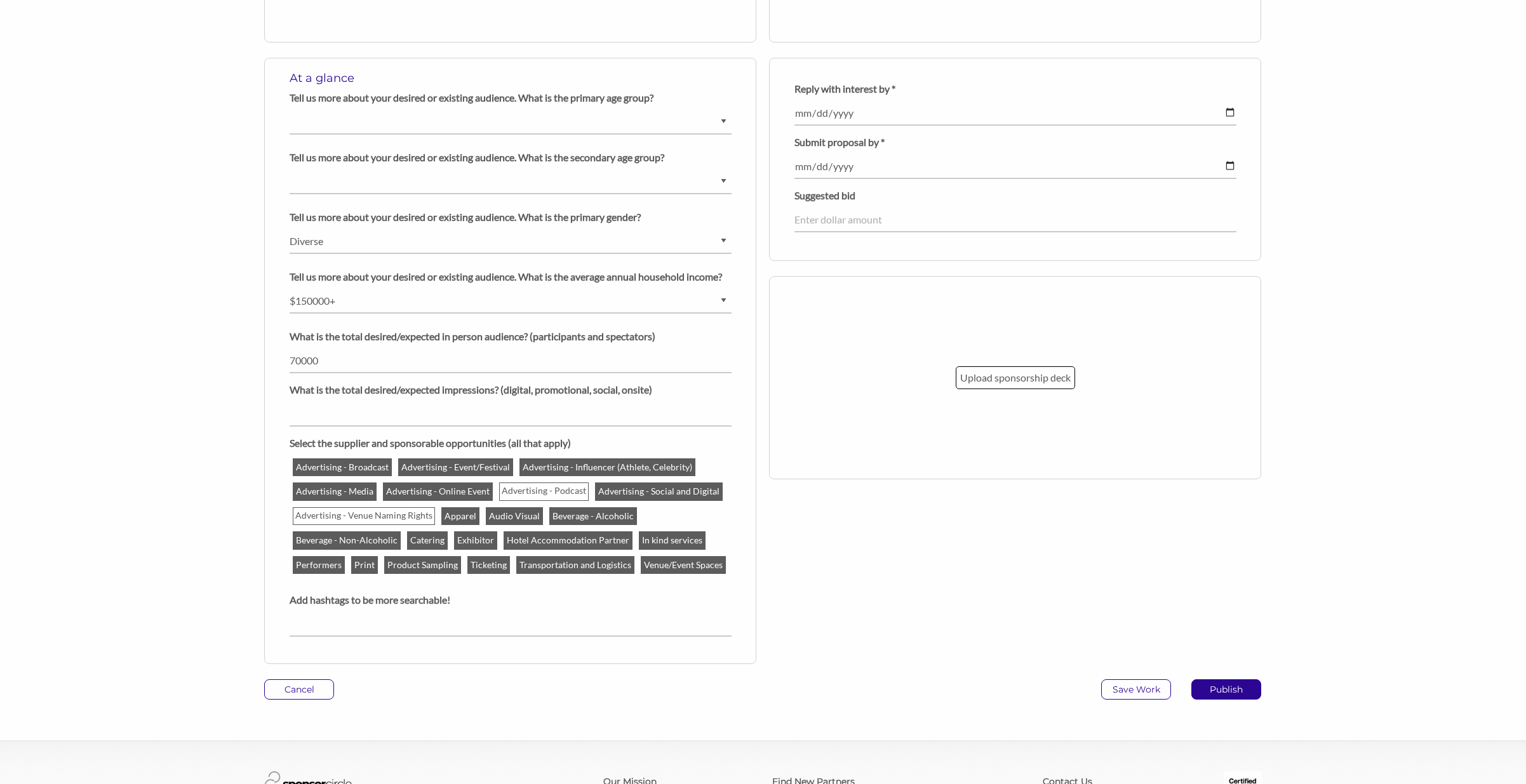
scroll to position [1062, 0]
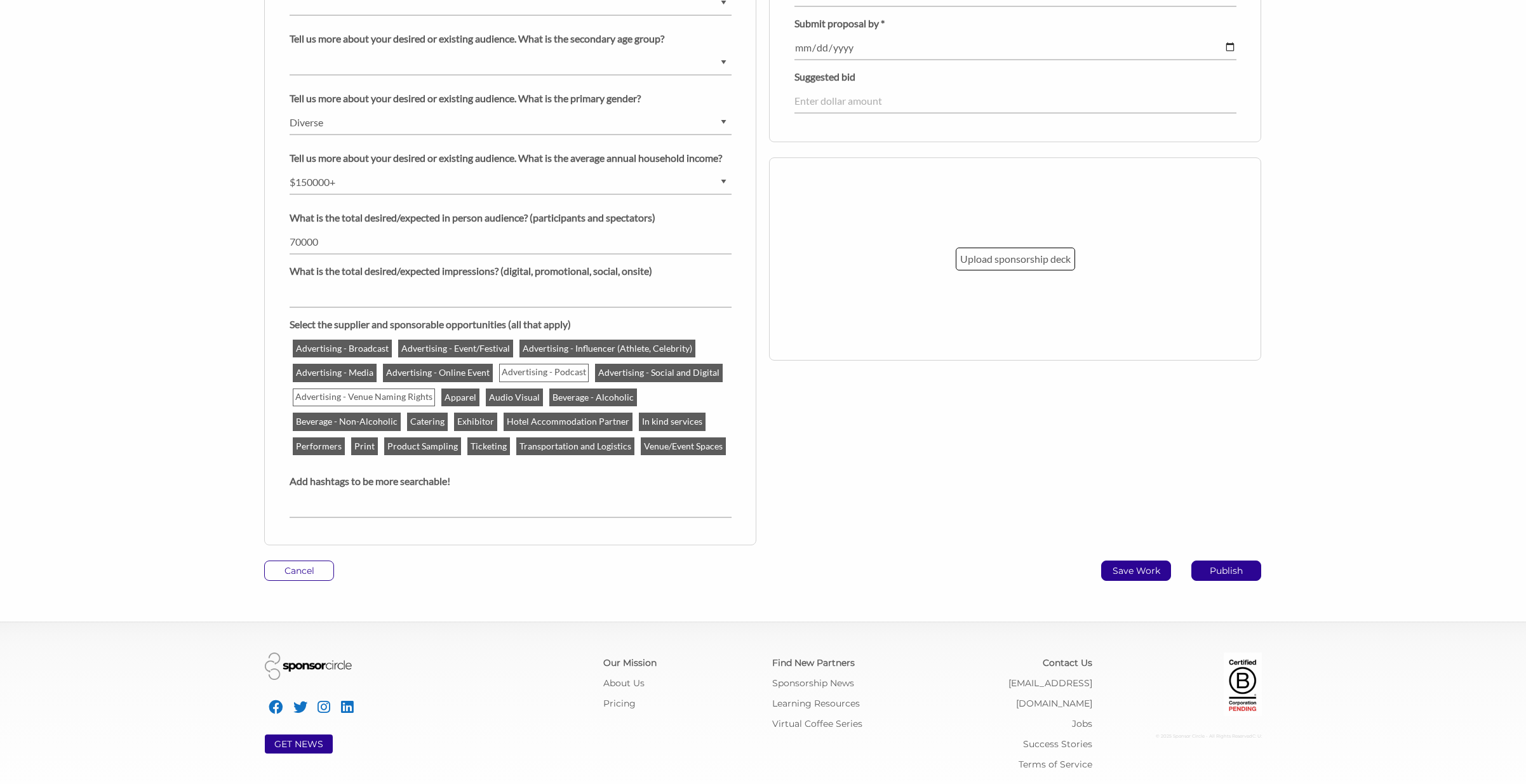
click at [1139, 567] on p "Save Work" at bounding box center [1136, 570] width 69 height 19
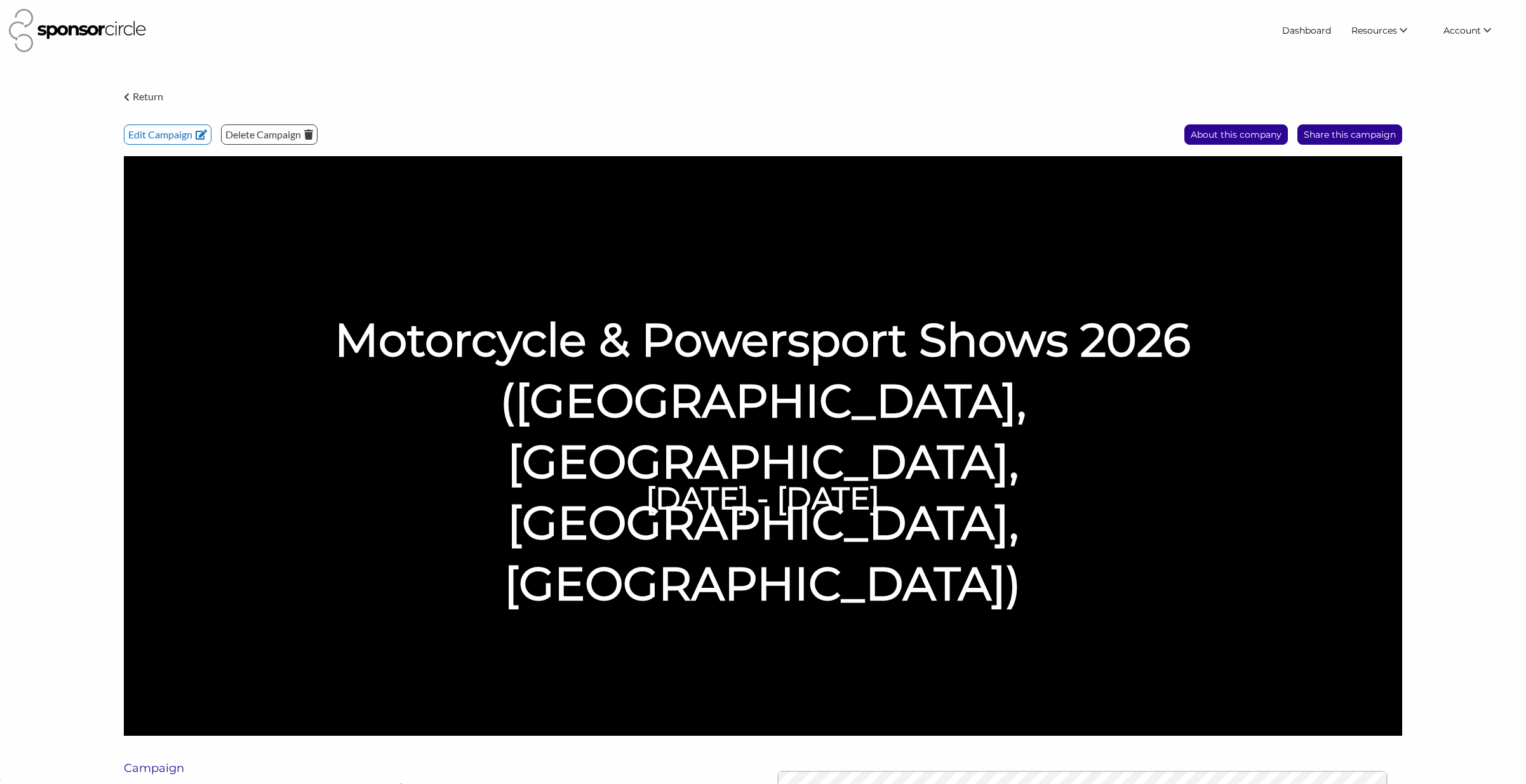
scroll to position [18415, 0]
click at [1188, 314] on h1 "Motorcycle & Powersport Shows 2026 ([GEOGRAPHIC_DATA], [GEOGRAPHIC_DATA], [GEOG…" at bounding box center [763, 462] width 916 height 305
type textarea "2026"
click at [1188, 314] on h1 "Motorcycle & Powersport Shows 2026 ([GEOGRAPHIC_DATA], [GEOGRAPHIC_DATA], [GEOG…" at bounding box center [763, 462] width 916 height 305
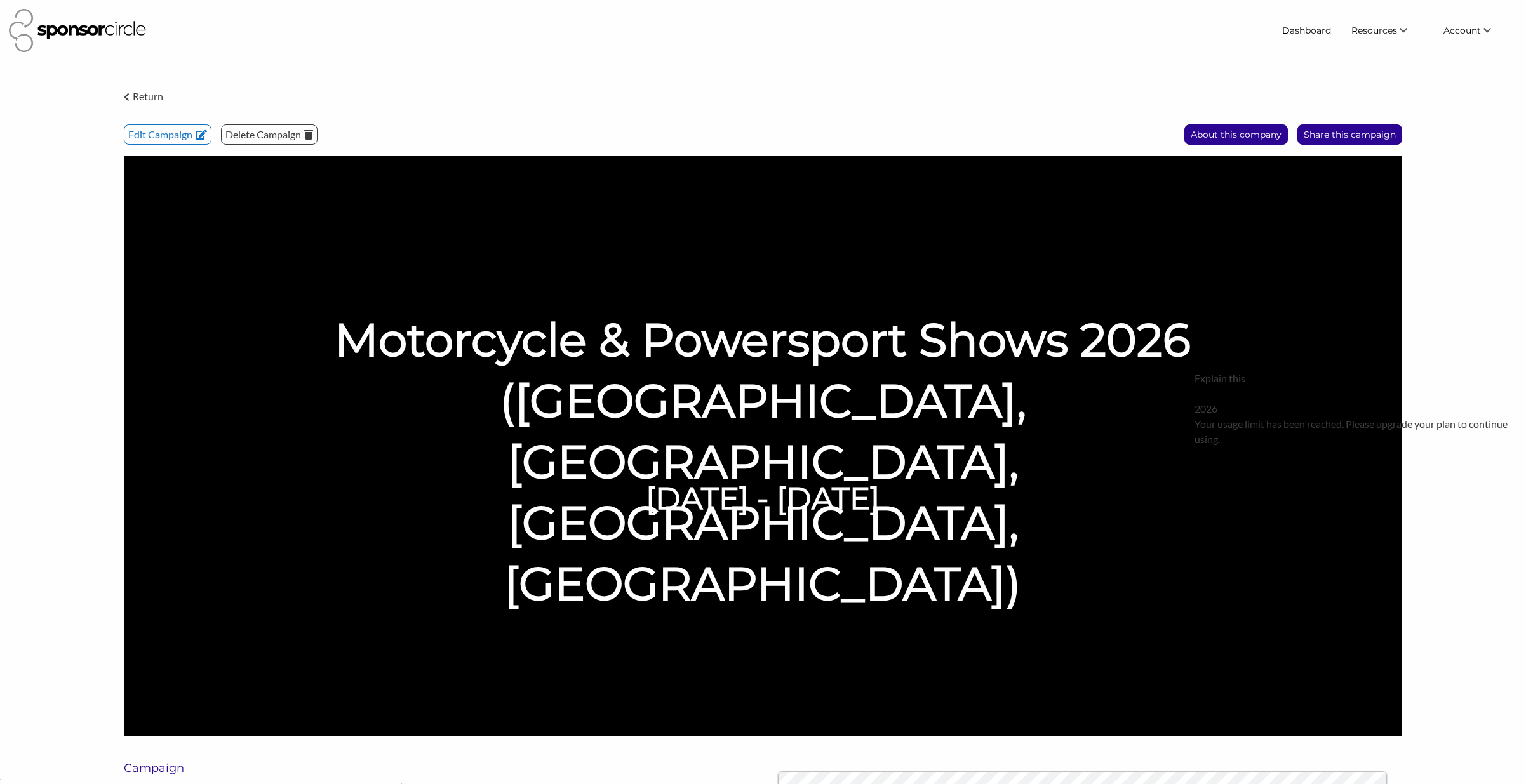
click at [960, 571] on div "Motorcycle & Powersport Shows 2026 (Abbotsford, Calgary, Toronto, Montréal) Jan…" at bounding box center [763, 445] width 1278 height 579
click at [1202, 395] on button at bounding box center [1198, 393] width 8 height 10
click at [1297, 371] on div "Motorcycle & Powersport Shows 2026 (Abbotsford, Calgary, Toronto, Montréal) Jan…" at bounding box center [763, 445] width 1278 height 579
click at [1170, 392] on h1 "Motorcycle & Powersport Shows 2026 ([GEOGRAPHIC_DATA], [GEOGRAPHIC_DATA], [GEOG…" at bounding box center [763, 462] width 916 height 305
click at [1379, 383] on div "Motorcycle & Powersport Shows 2026 (Abbotsford, Calgary, Toronto, Montréal) Jan…" at bounding box center [763, 445] width 1278 height 579
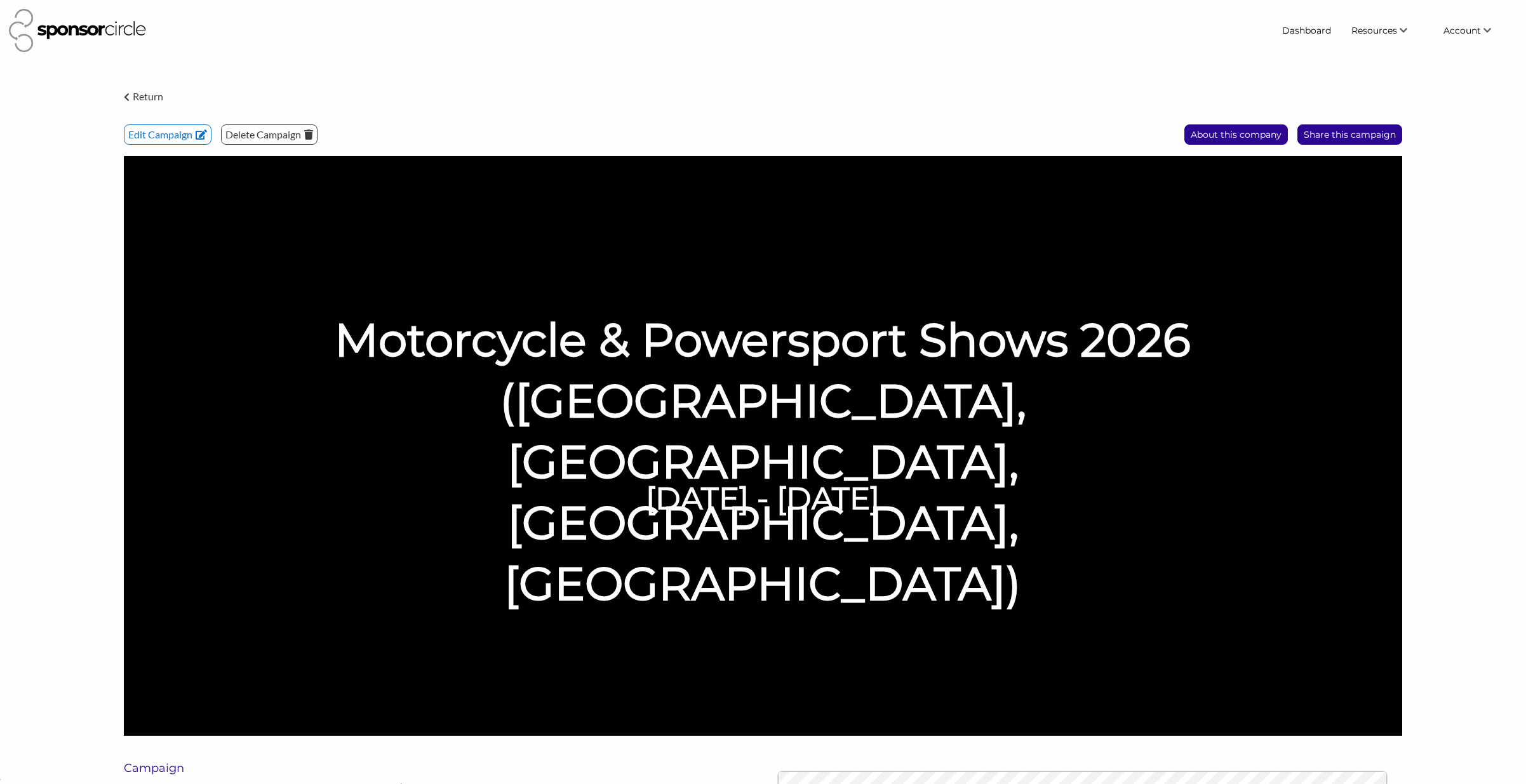
click at [1078, 411] on h1 "Motorcycle & Powersport Shows 2026 ([GEOGRAPHIC_DATA], [GEOGRAPHIC_DATA], [GEOG…" at bounding box center [763, 462] width 916 height 305
drag, startPoint x: 925, startPoint y: 500, endPoint x: 946, endPoint y: 503, distance: 21.2
click at [926, 500] on h6 "[DATE] - [DATE]" at bounding box center [763, 498] width 610 height 42
drag, startPoint x: 1453, startPoint y: 482, endPoint x: 1404, endPoint y: 460, distance: 53.7
click at [1453, 482] on div "Return Edit Campaign Delete Campaign Share this campaign About this company Mot…" at bounding box center [763, 745] width 1526 height 1326
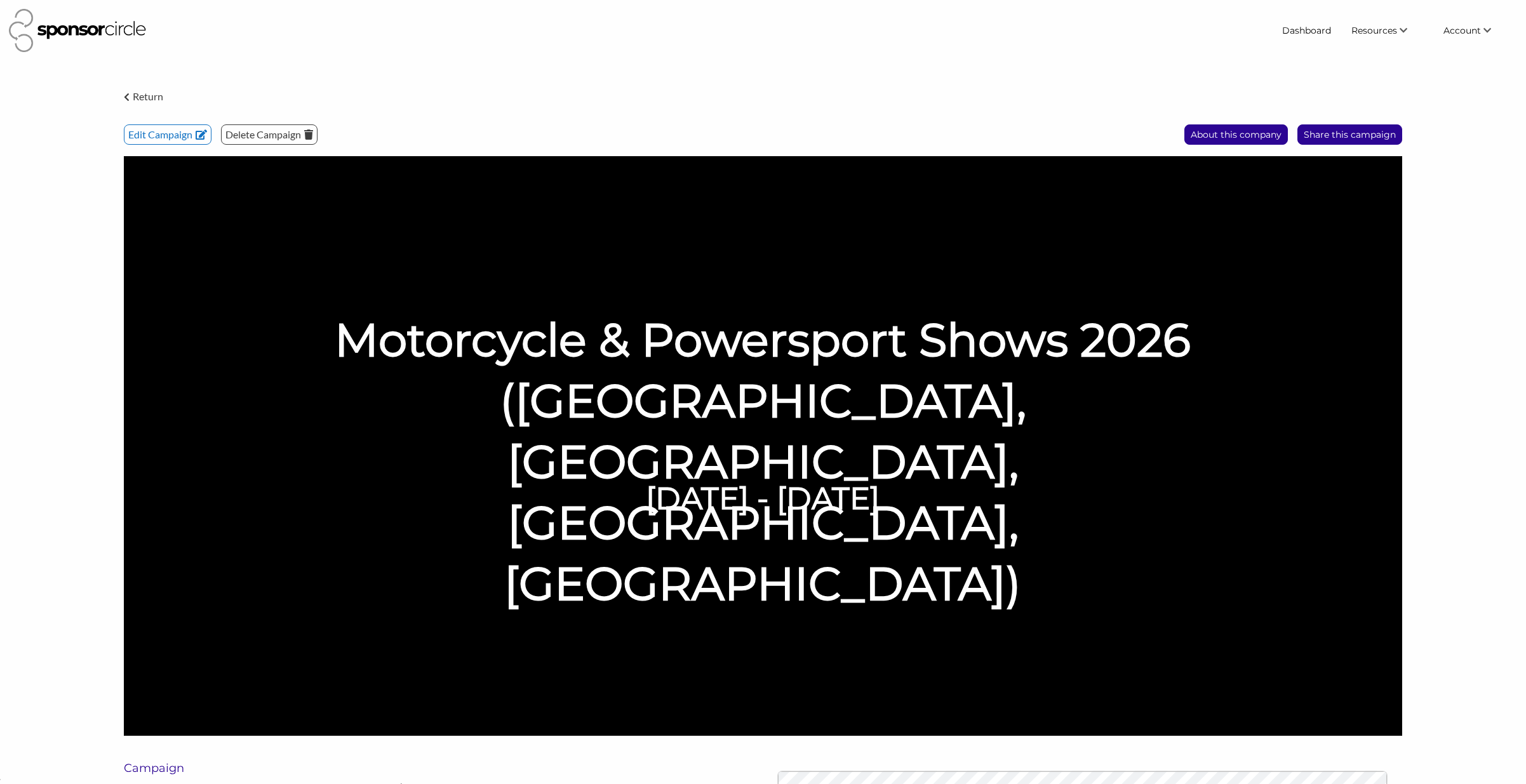
drag, startPoint x: 1390, startPoint y: 438, endPoint x: 1380, endPoint y: 432, distance: 11.7
click at [1390, 438] on div "Motorcycle & Powersport Shows 2026 (Abbotsford, Calgary, Toronto, Montréal) Jan…" at bounding box center [763, 445] width 1278 height 579
click at [1363, 419] on div "Motorcycle & Powersport Shows 2026 (Abbotsford, Calgary, Toronto, Montréal) Jan…" at bounding box center [763, 445] width 1278 height 579
click at [1168, 391] on h1 "Motorcycle & Powersport Shows 2026 ([GEOGRAPHIC_DATA], [GEOGRAPHIC_DATA], [GEOG…" at bounding box center [763, 462] width 916 height 305
click at [1167, 390] on h1 "Motorcycle & Powersport Shows 2026 ([GEOGRAPHIC_DATA], [GEOGRAPHIC_DATA], [GEOG…" at bounding box center [763, 462] width 916 height 305
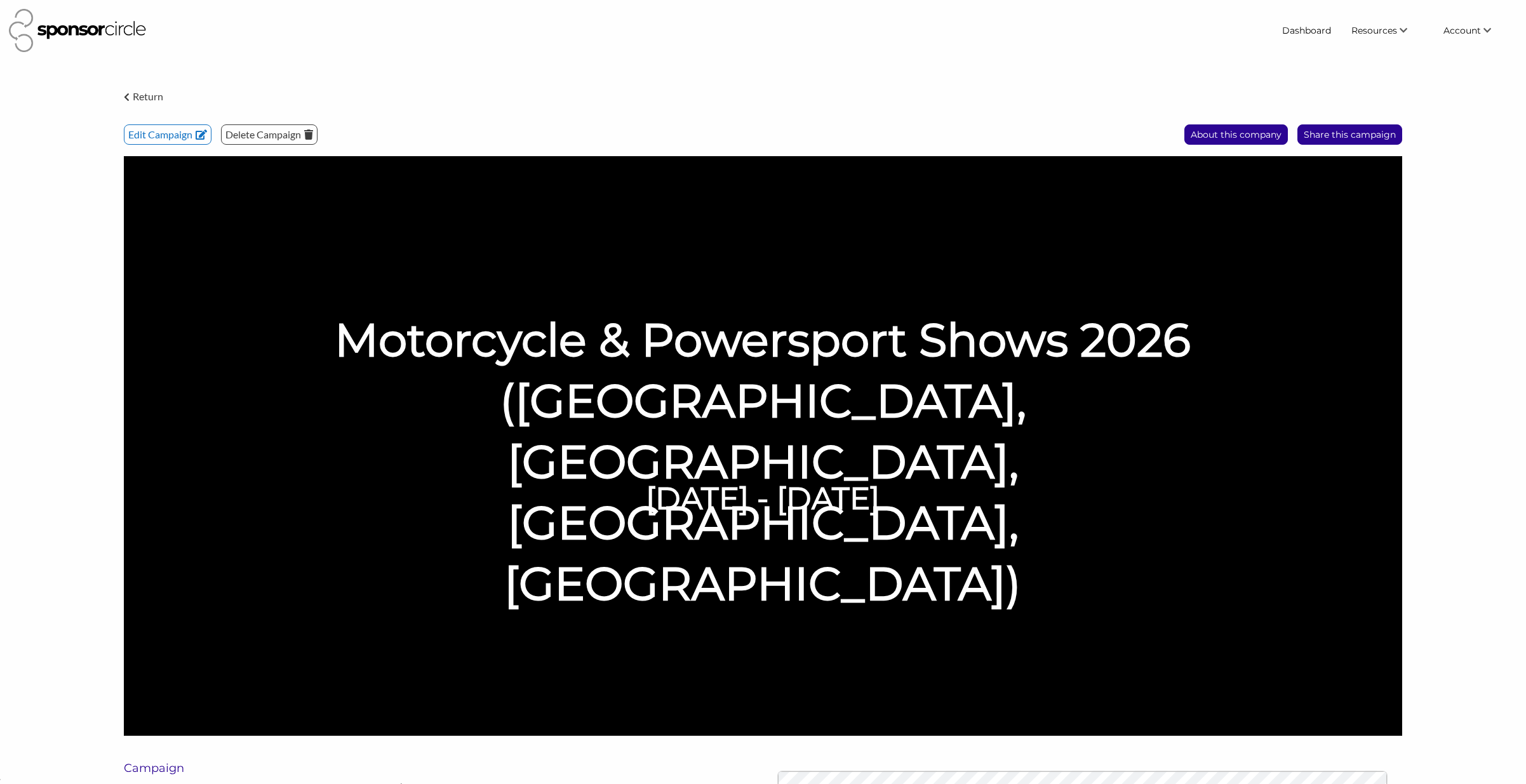
click at [810, 438] on div "Motorcycle & Powersport Shows 2026 (Abbotsford, Calgary, Toronto, Montréal) Jan…" at bounding box center [763, 445] width 1278 height 579
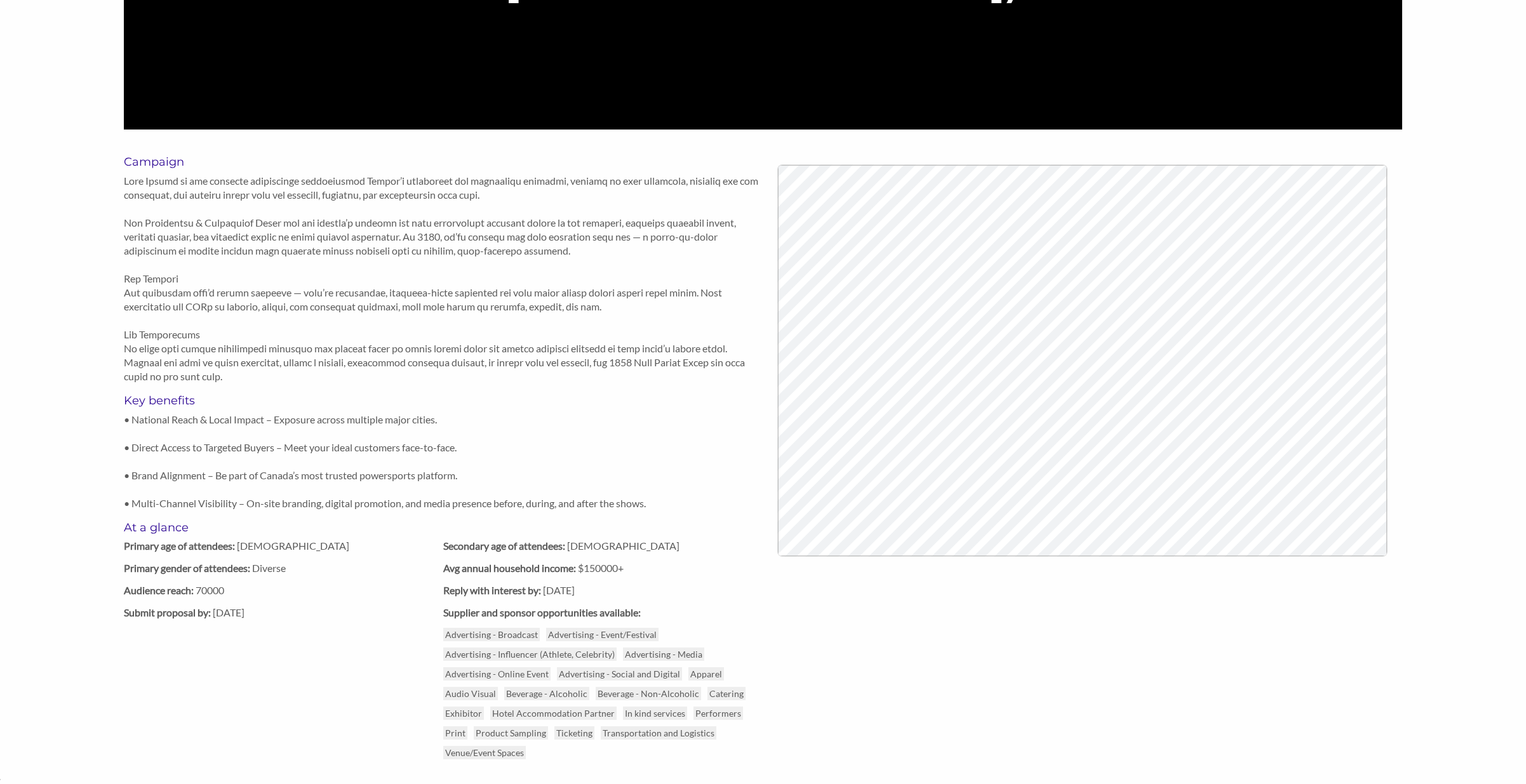
scroll to position [607, 0]
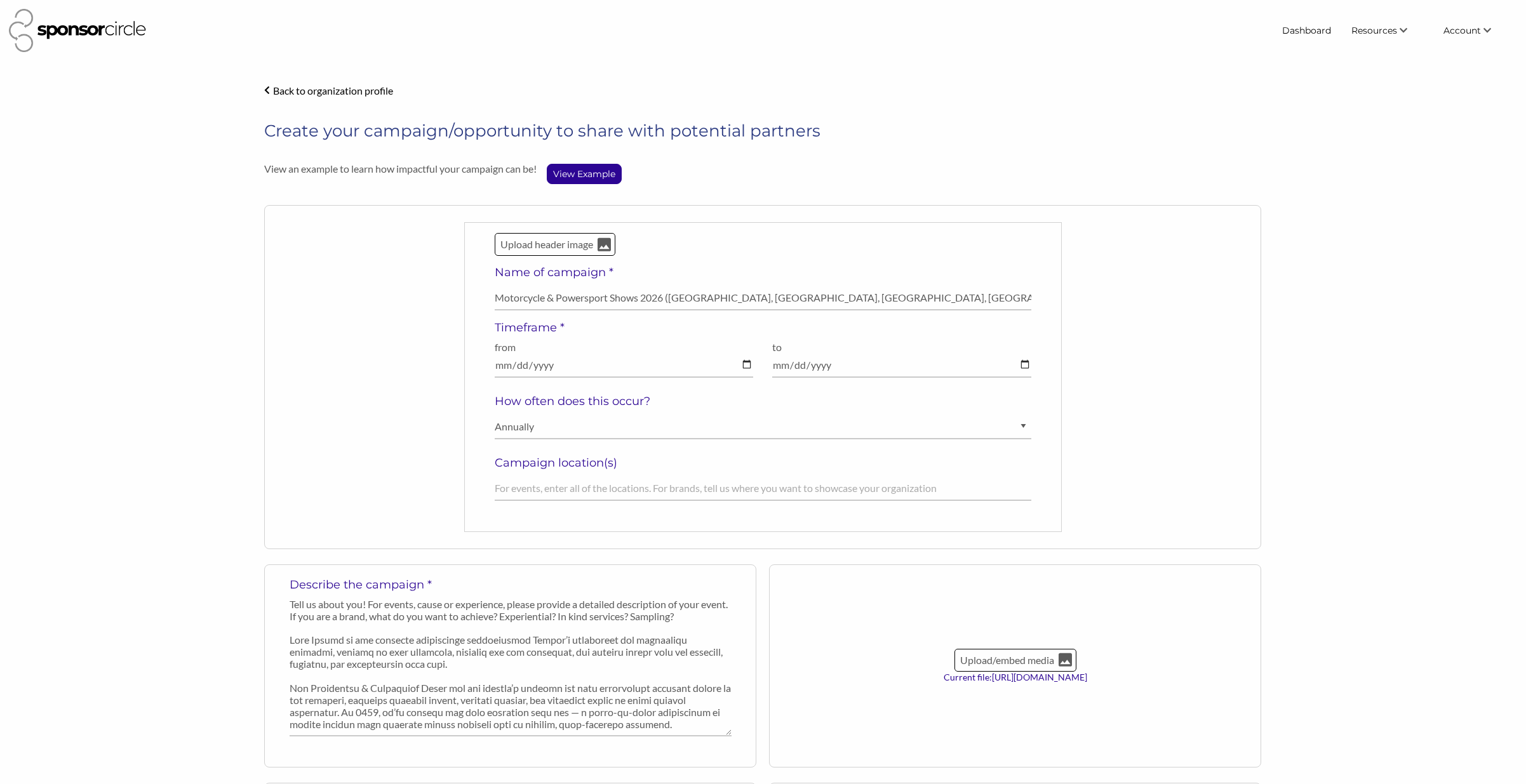
select select "[DEMOGRAPHIC_DATA]"
select select "Diverse"
select select "$150000+"
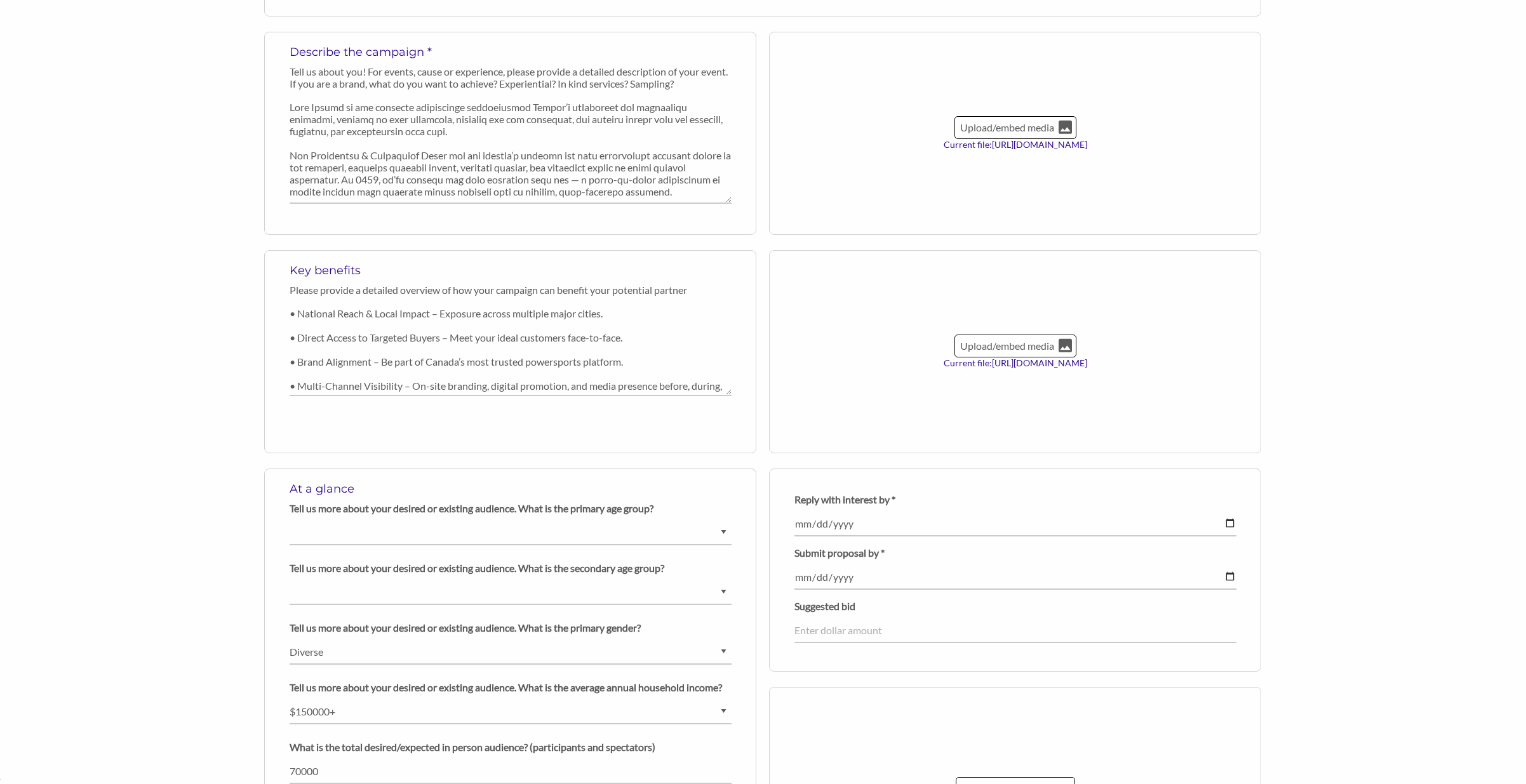
scroll to position [372, 0]
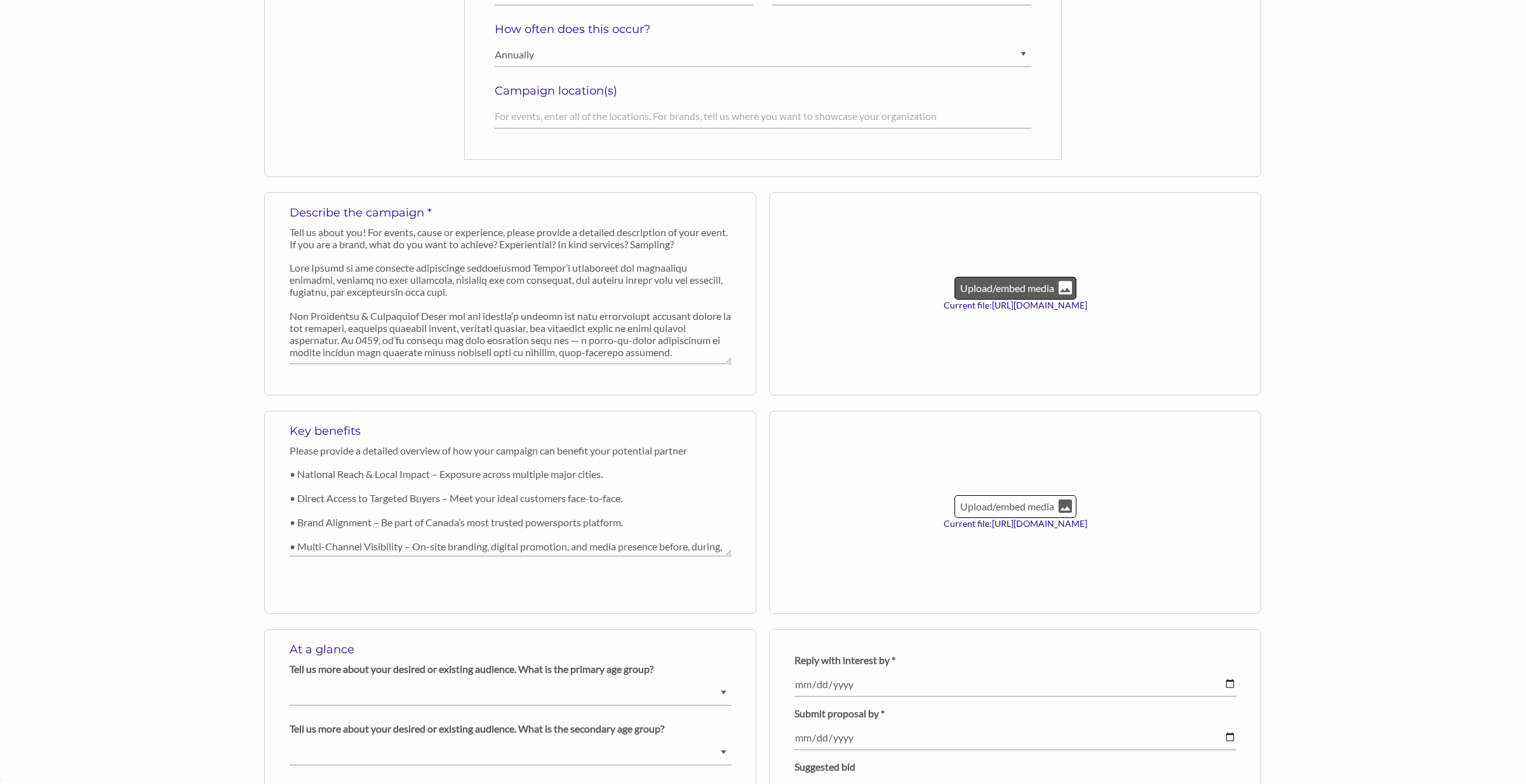
click at [1030, 294] on p "Upload/embed media" at bounding box center [1007, 288] width 96 height 17
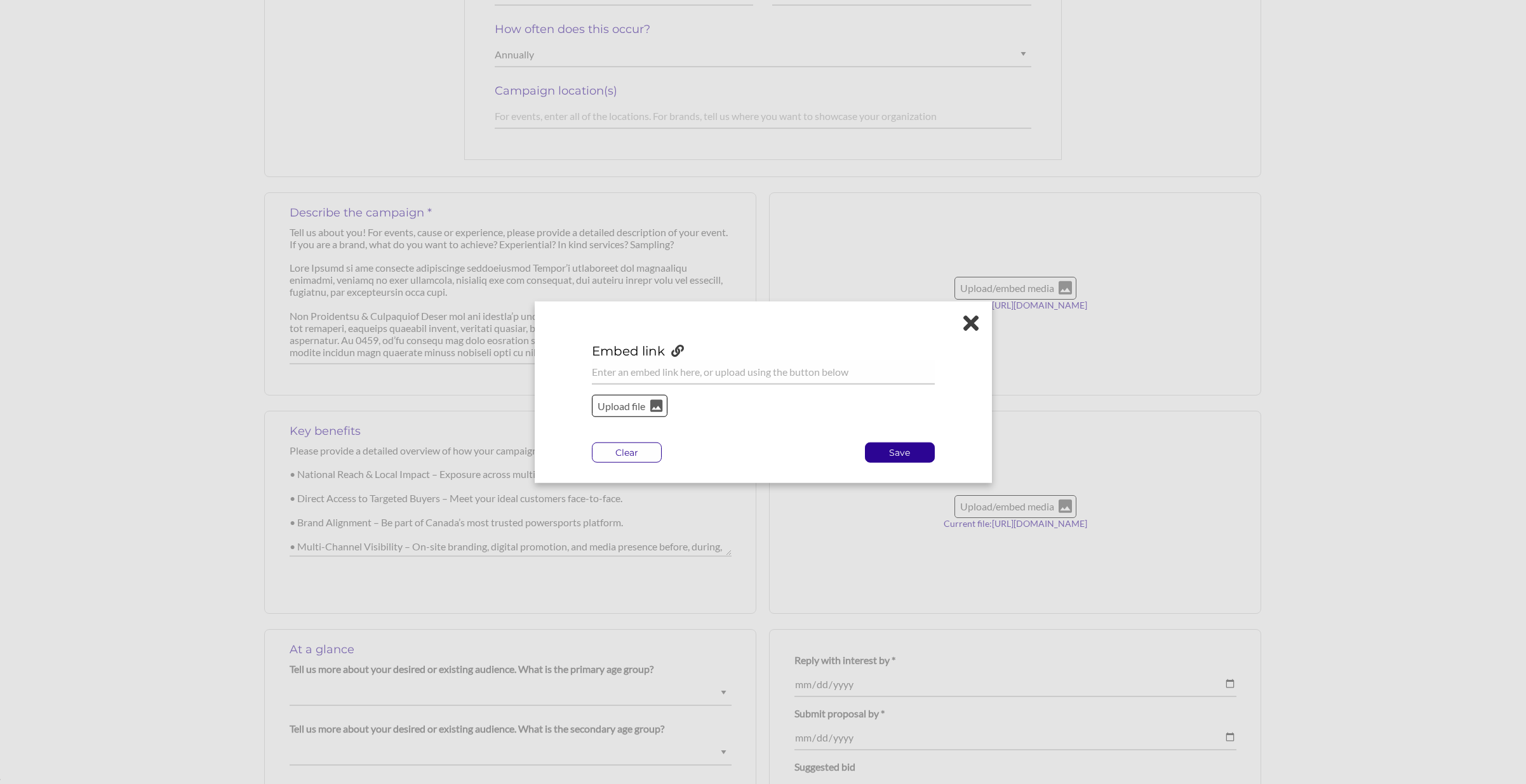
click at [973, 328] on icon at bounding box center [971, 322] width 15 height 22
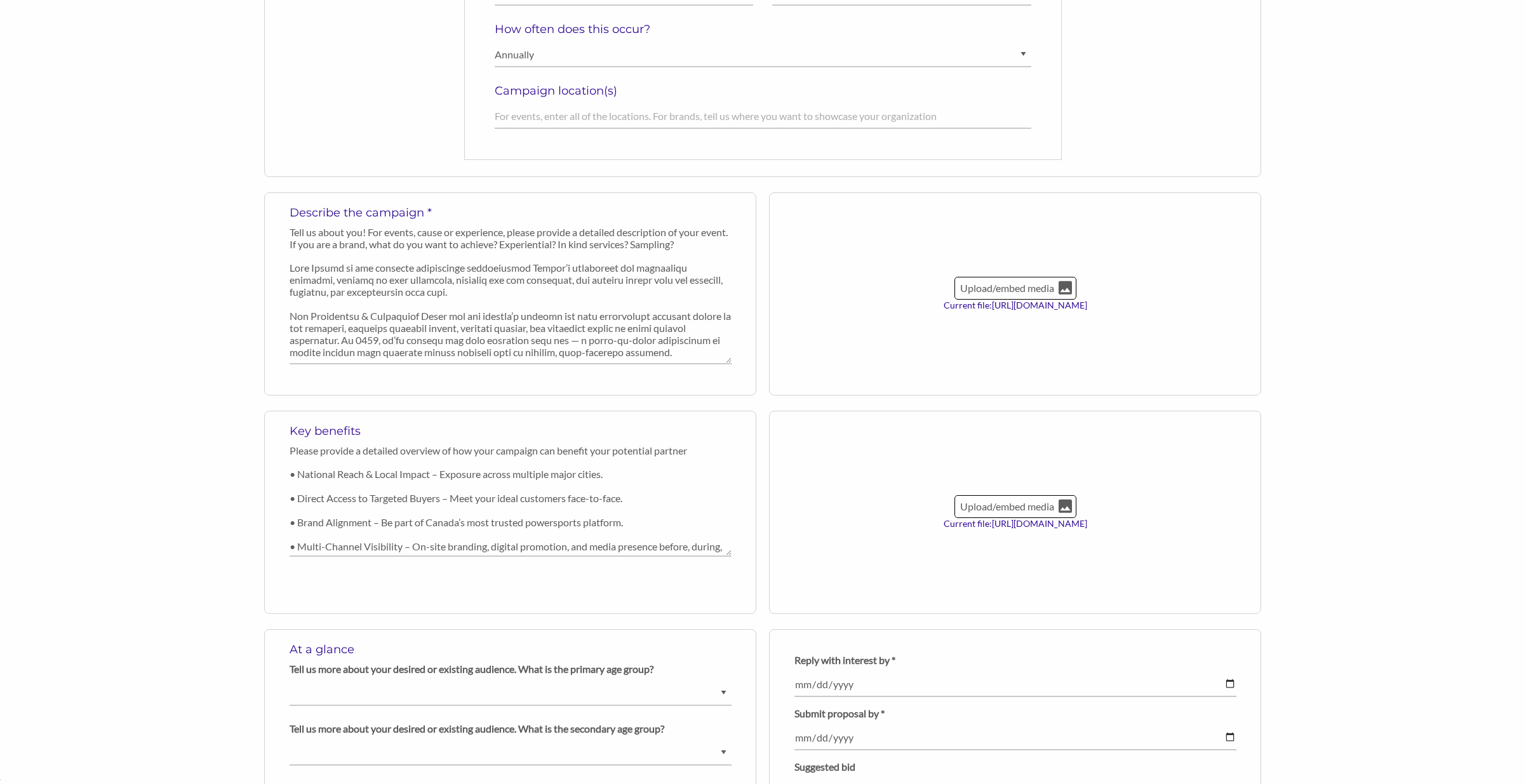
click at [1090, 306] on label "Current file: [URL][DOMAIN_NAME]" at bounding box center [1015, 305] width 150 height 11
drag, startPoint x: 1147, startPoint y: 307, endPoint x: 964, endPoint y: 310, distance: 183.0
type textarea "Current file: [URL]"
click at [980, 310] on div "Upload/embed media Current file: [URL][DOMAIN_NAME]" at bounding box center [1015, 293] width 492 height 203
drag, startPoint x: 958, startPoint y: 310, endPoint x: 946, endPoint y: 310, distance: 12.0
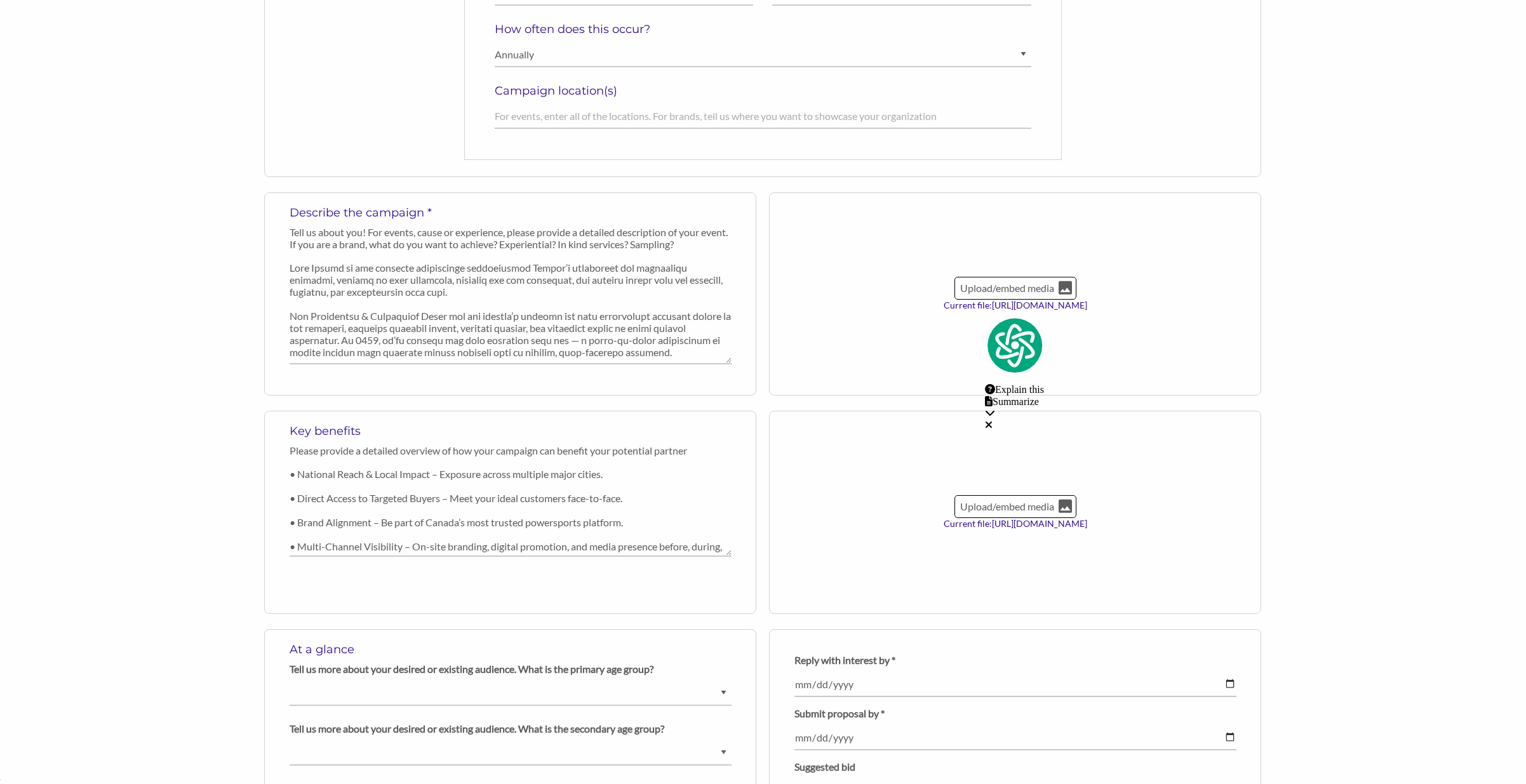
click at [958, 310] on div "Upload/embed media Current file: [URL][DOMAIN_NAME]" at bounding box center [1015, 293] width 492 height 203
drag, startPoint x: 942, startPoint y: 305, endPoint x: 1137, endPoint y: 314, distance: 195.2
click at [1138, 314] on div "Upload/embed media Current file: https://www.youtube.com/watch?v=f1LfsFHQIuo" at bounding box center [1015, 293] width 492 height 203
copy label "https://www.youtube.com/watch?v=f1LfsFHQIuo"
click at [1184, 520] on div "Upload/embed media Current file: https://www.instagram.com/motorcycleandpowersp…" at bounding box center [1015, 512] width 492 height 203
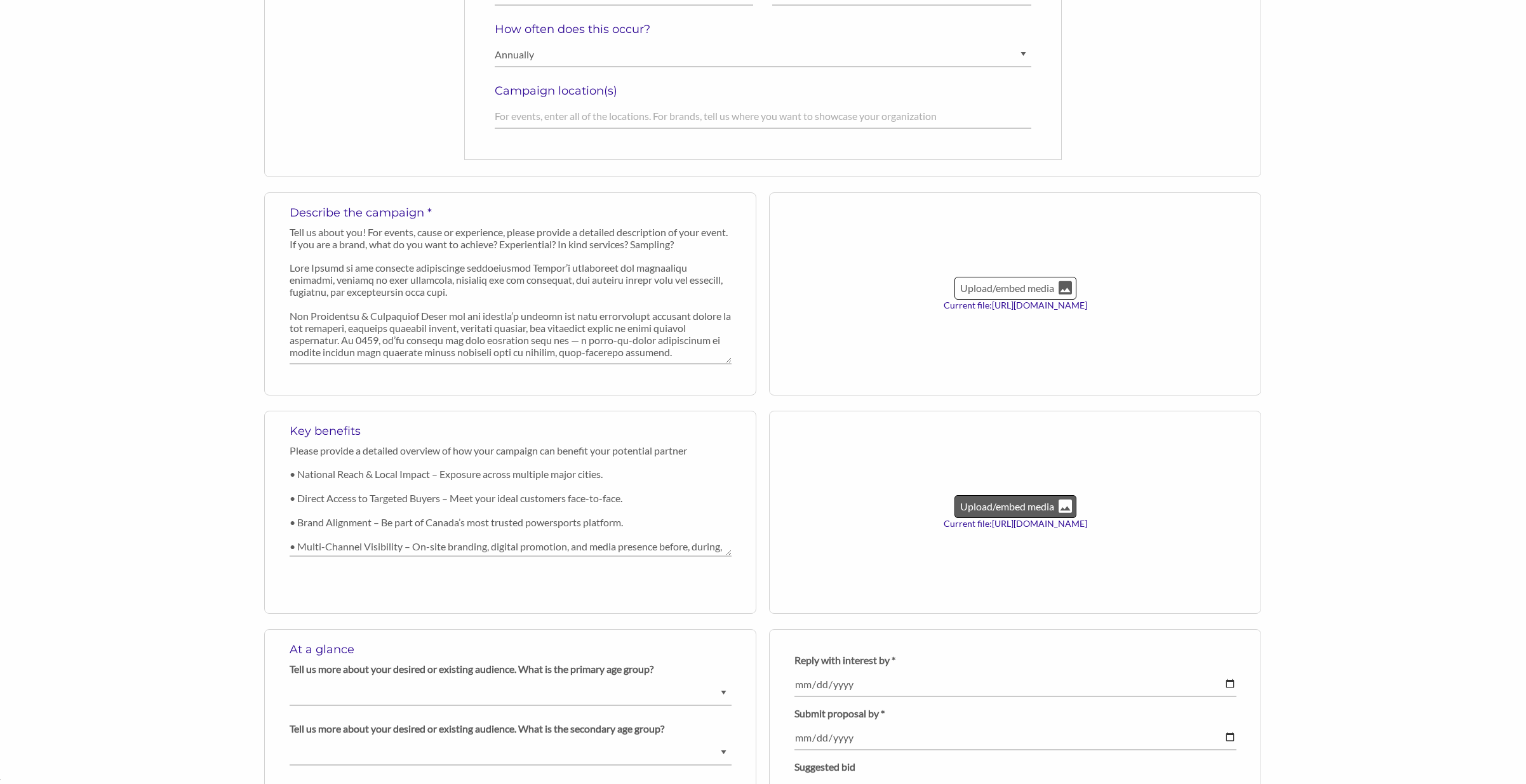
click at [1014, 512] on p "Upload/embed media" at bounding box center [1007, 506] width 96 height 17
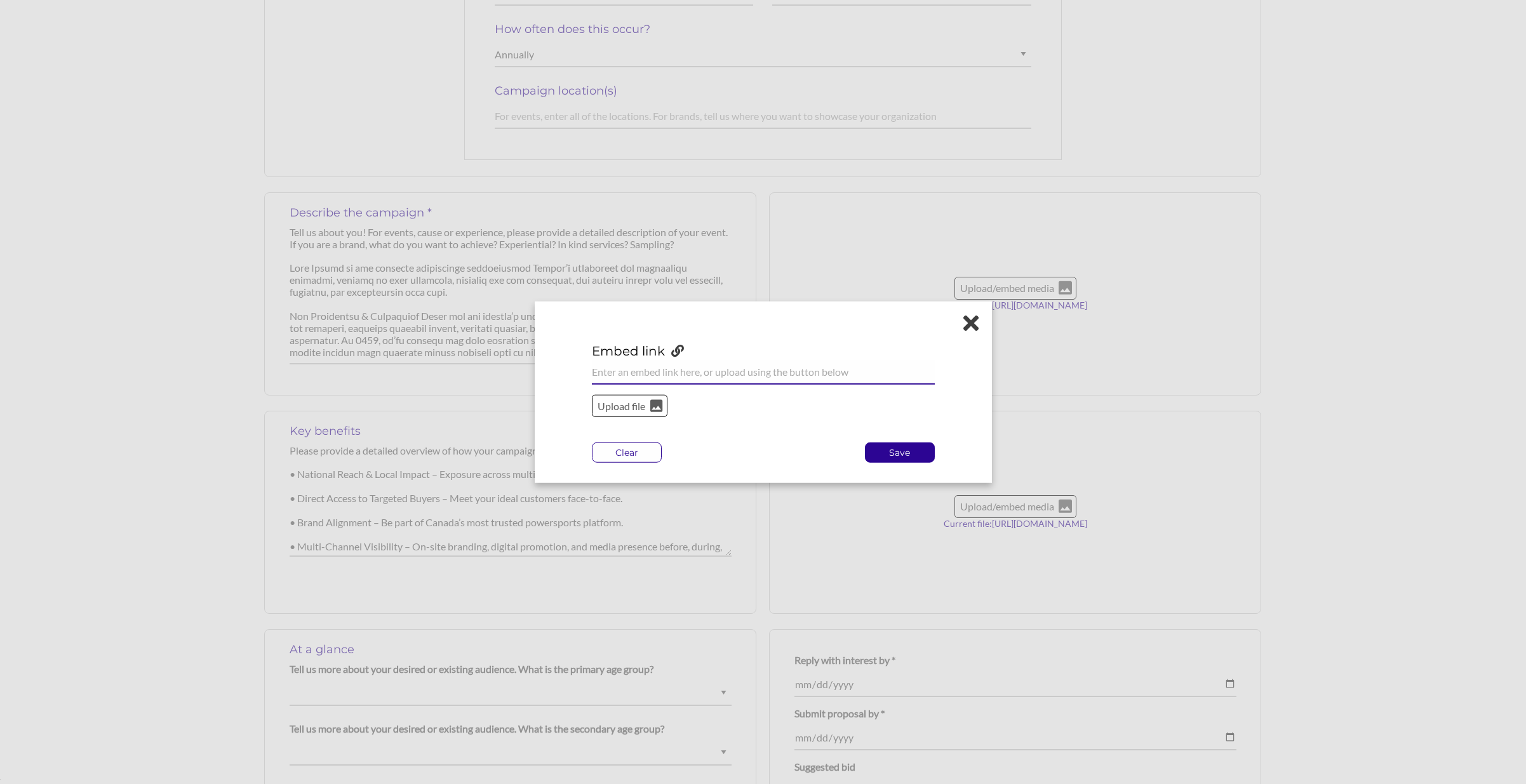
click at [751, 366] on input "url" at bounding box center [763, 371] width 343 height 24
paste input "https://www.youtube.com/watch?v=f1LfsFHQIuo"
type input "https://www.youtube.com/watch?v=f1LfsFHQIuo"
click at [901, 447] on p "Save" at bounding box center [900, 452] width 69 height 19
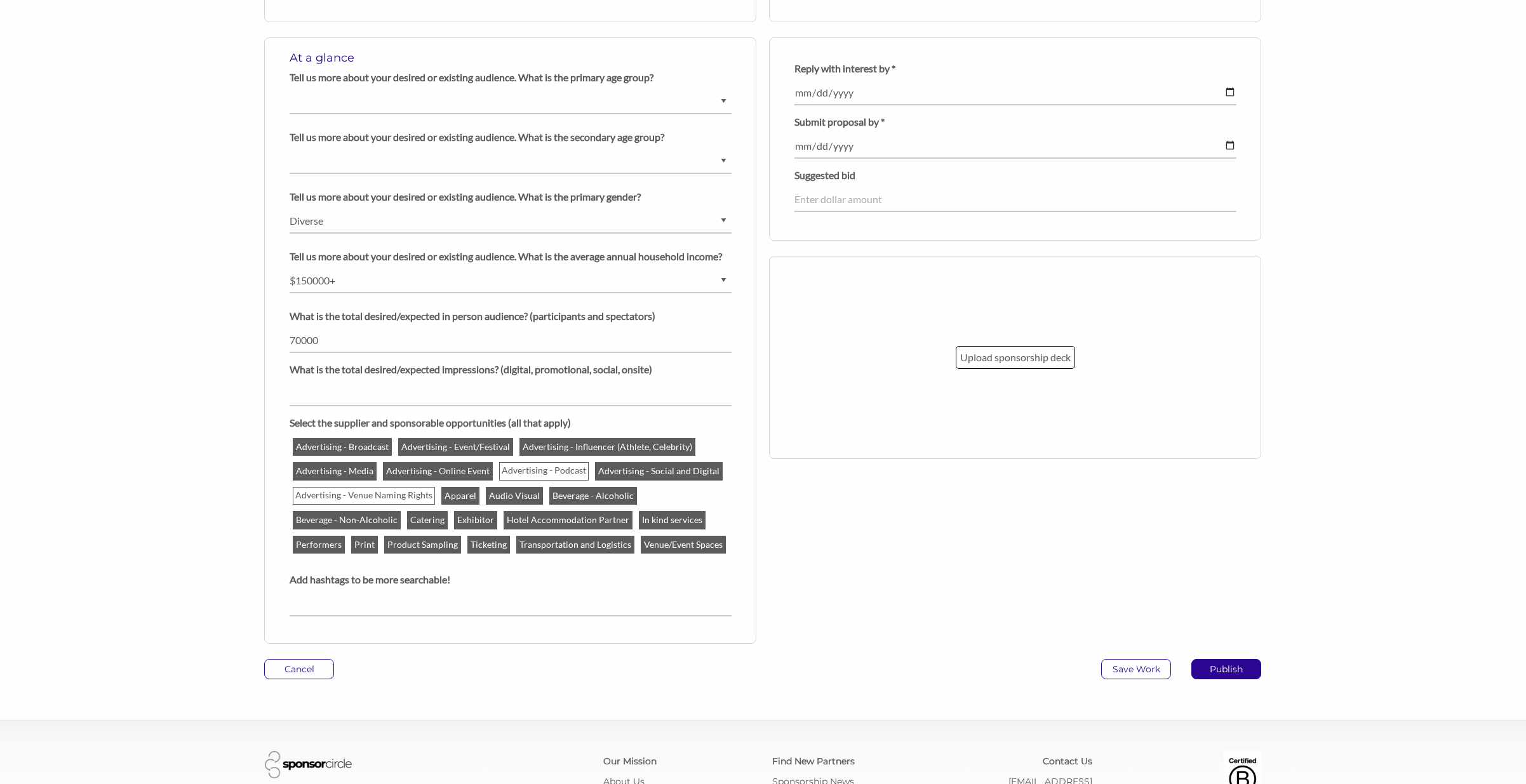
scroll to position [1062, 0]
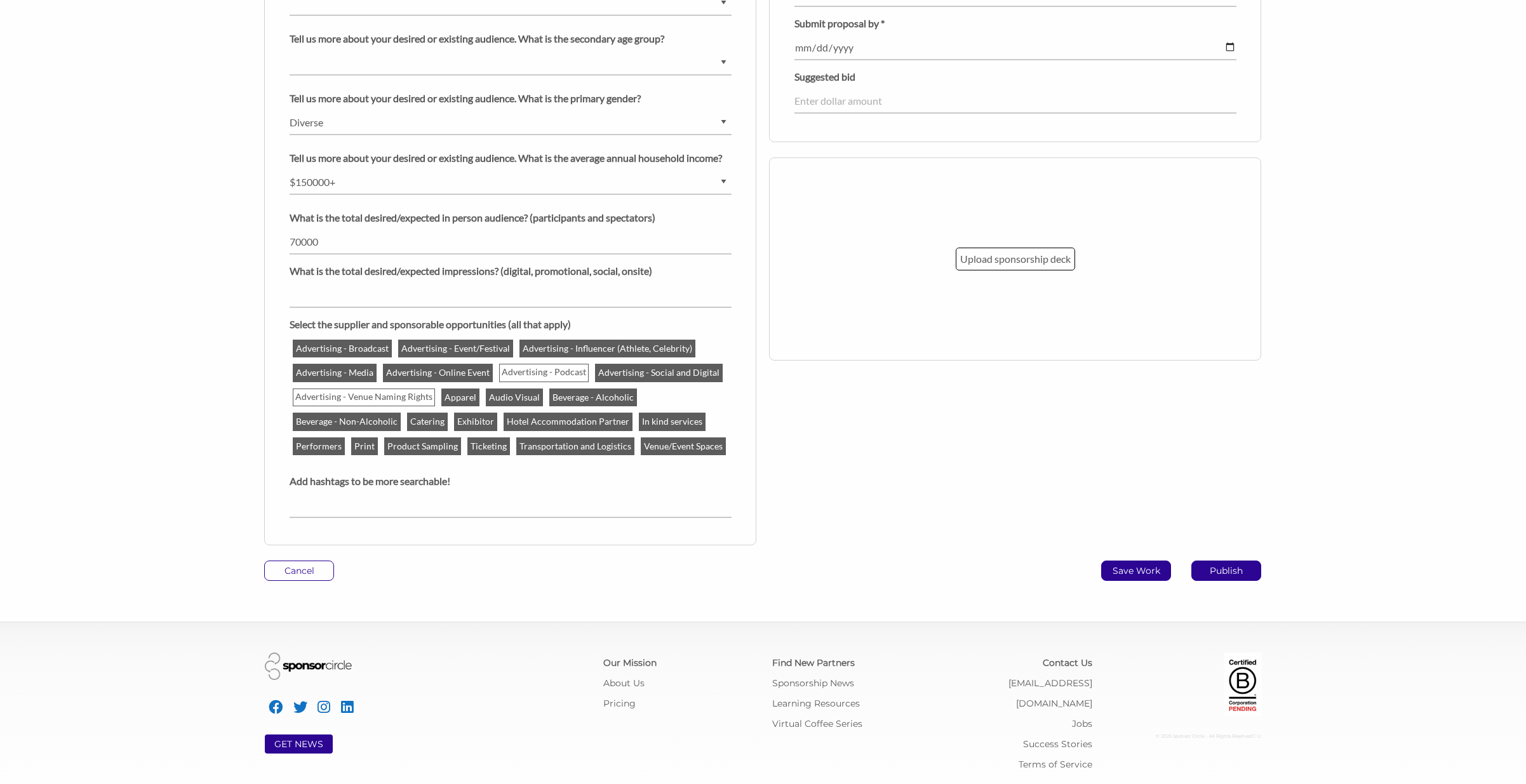
click at [1160, 565] on p "Save Work" at bounding box center [1136, 570] width 69 height 19
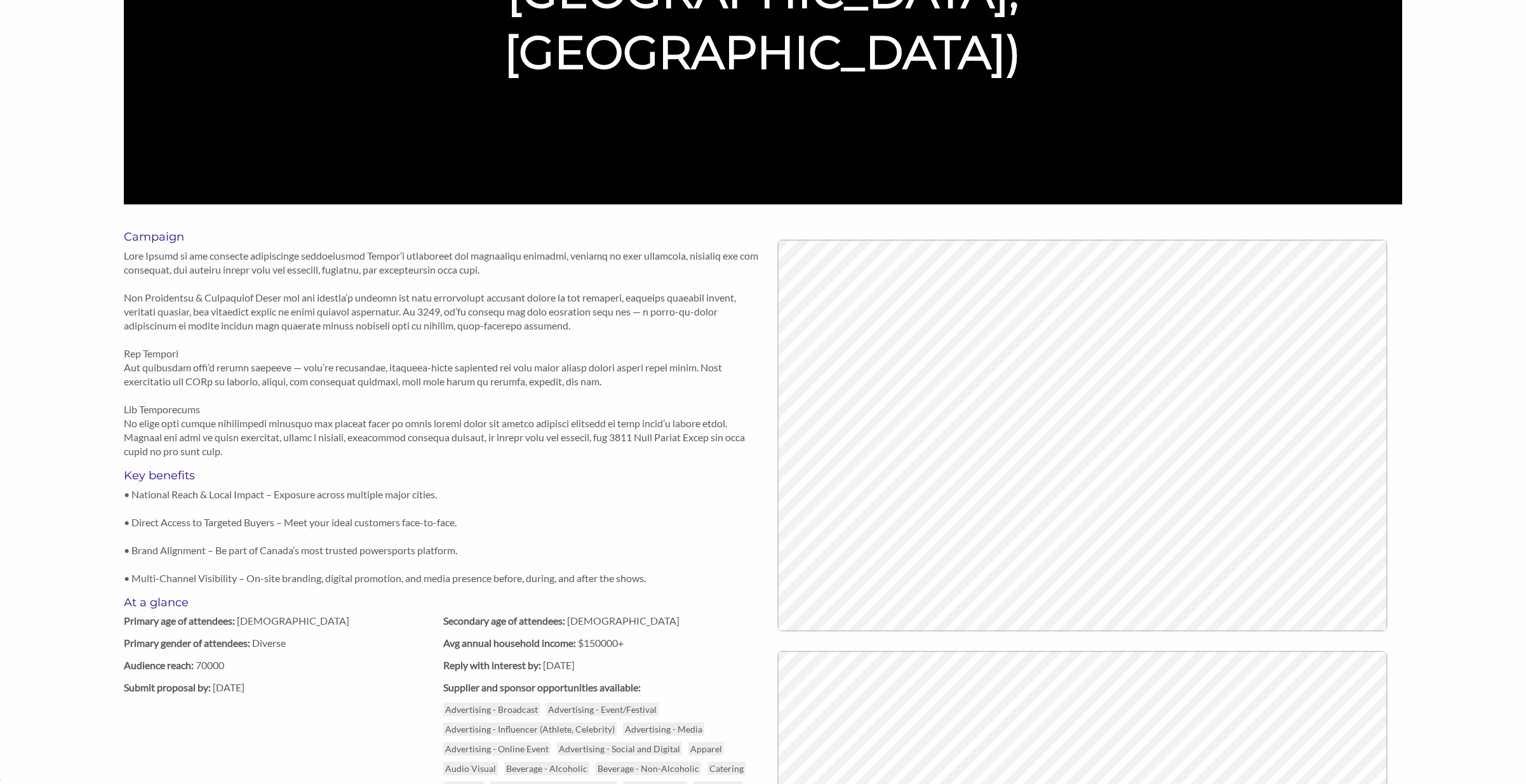
scroll to position [481, 0]
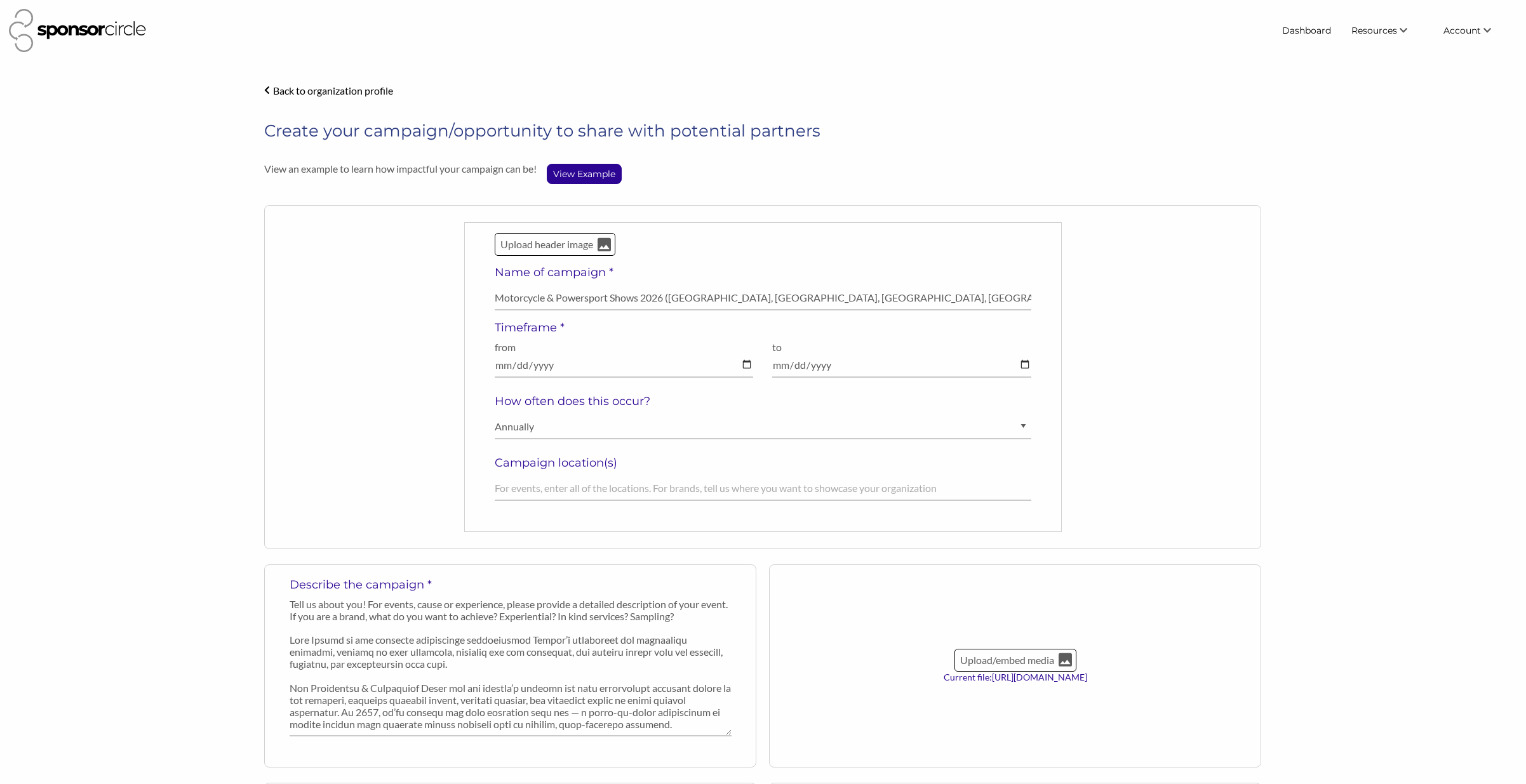
select select "[DEMOGRAPHIC_DATA]"
select select "Diverse"
select select "$150000+"
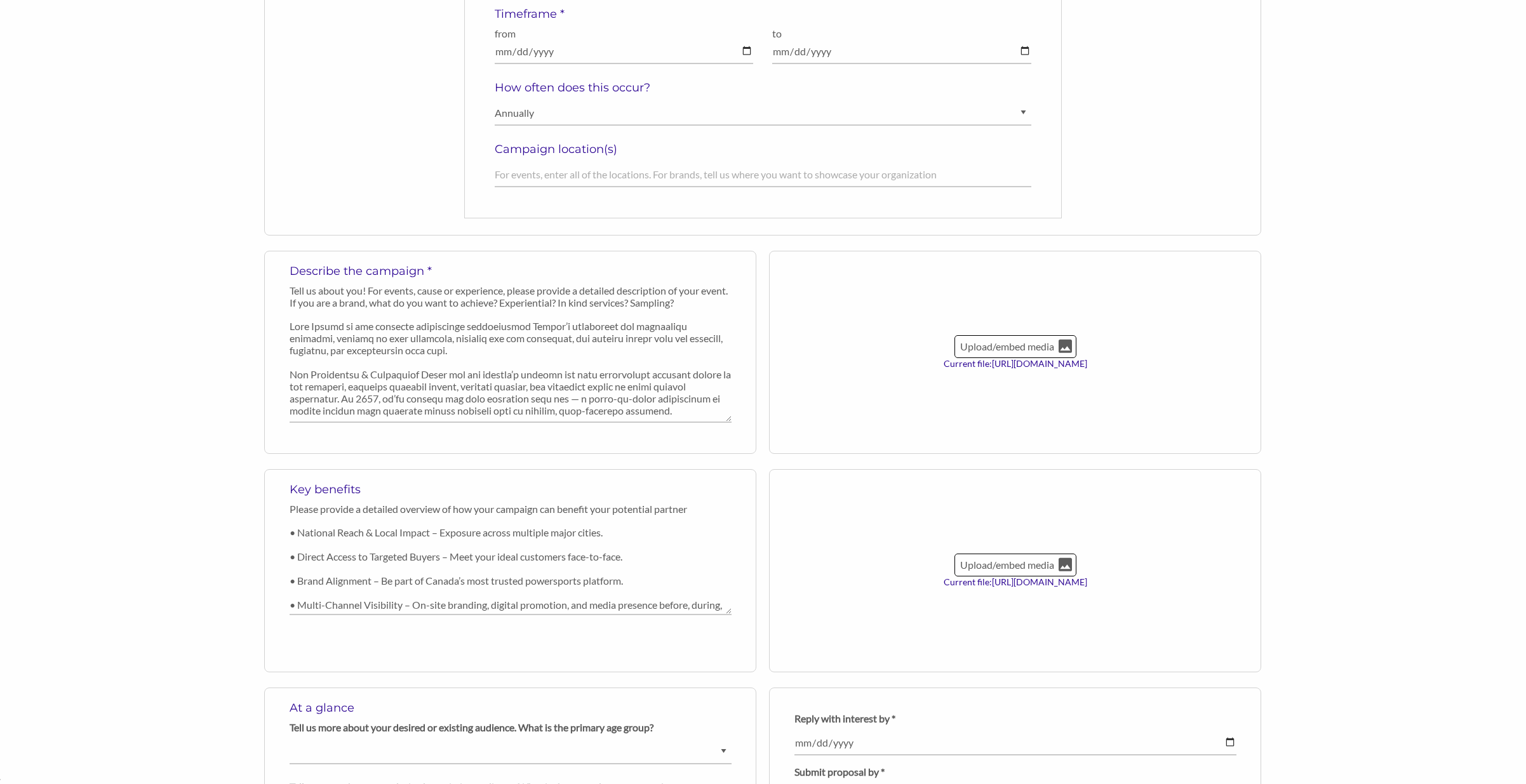
scroll to position [305, 0]
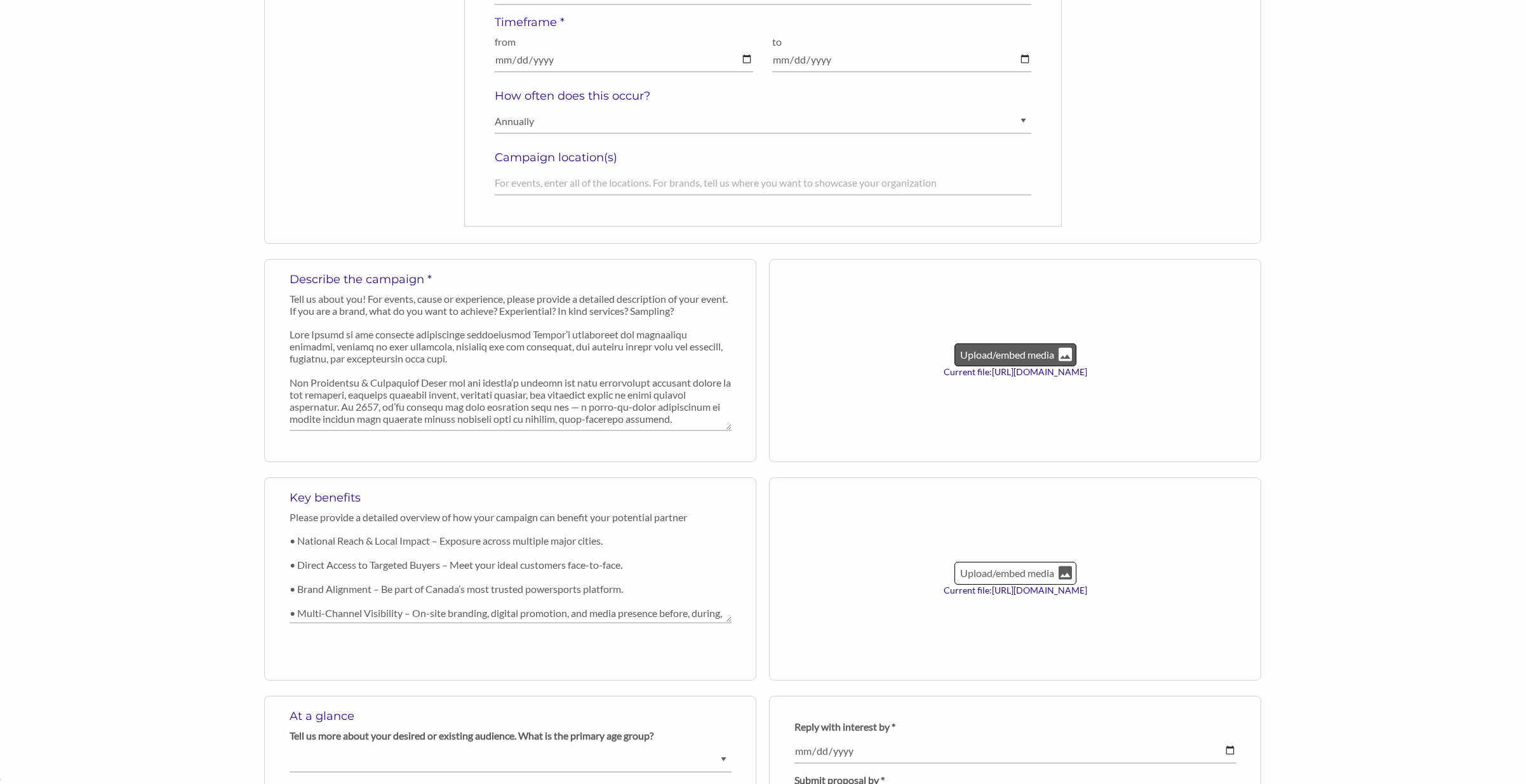
click at [1021, 359] on p "Upload/embed media" at bounding box center [1007, 355] width 96 height 17
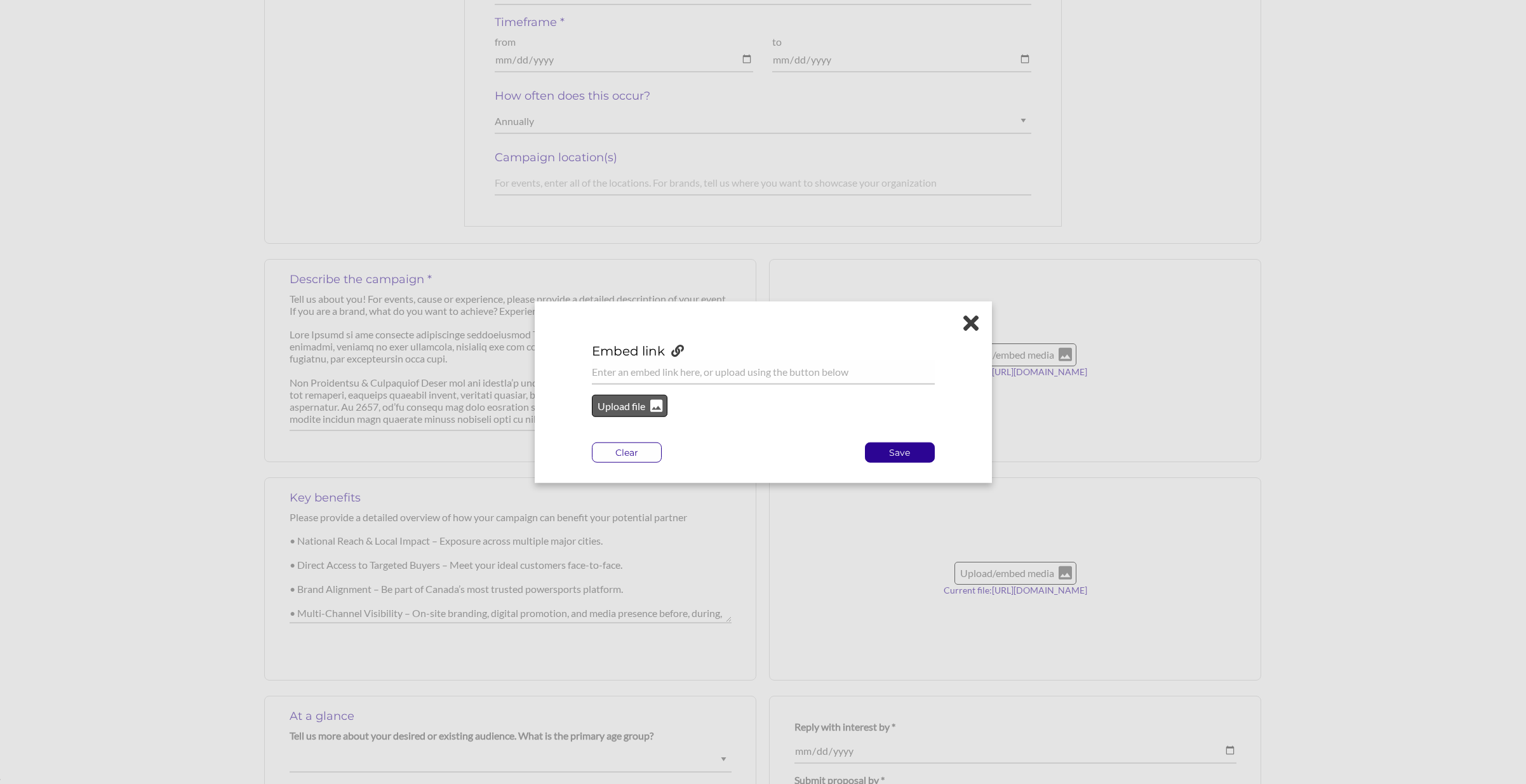
click at [642, 409] on p "Upload file" at bounding box center [622, 406] width 52 height 17
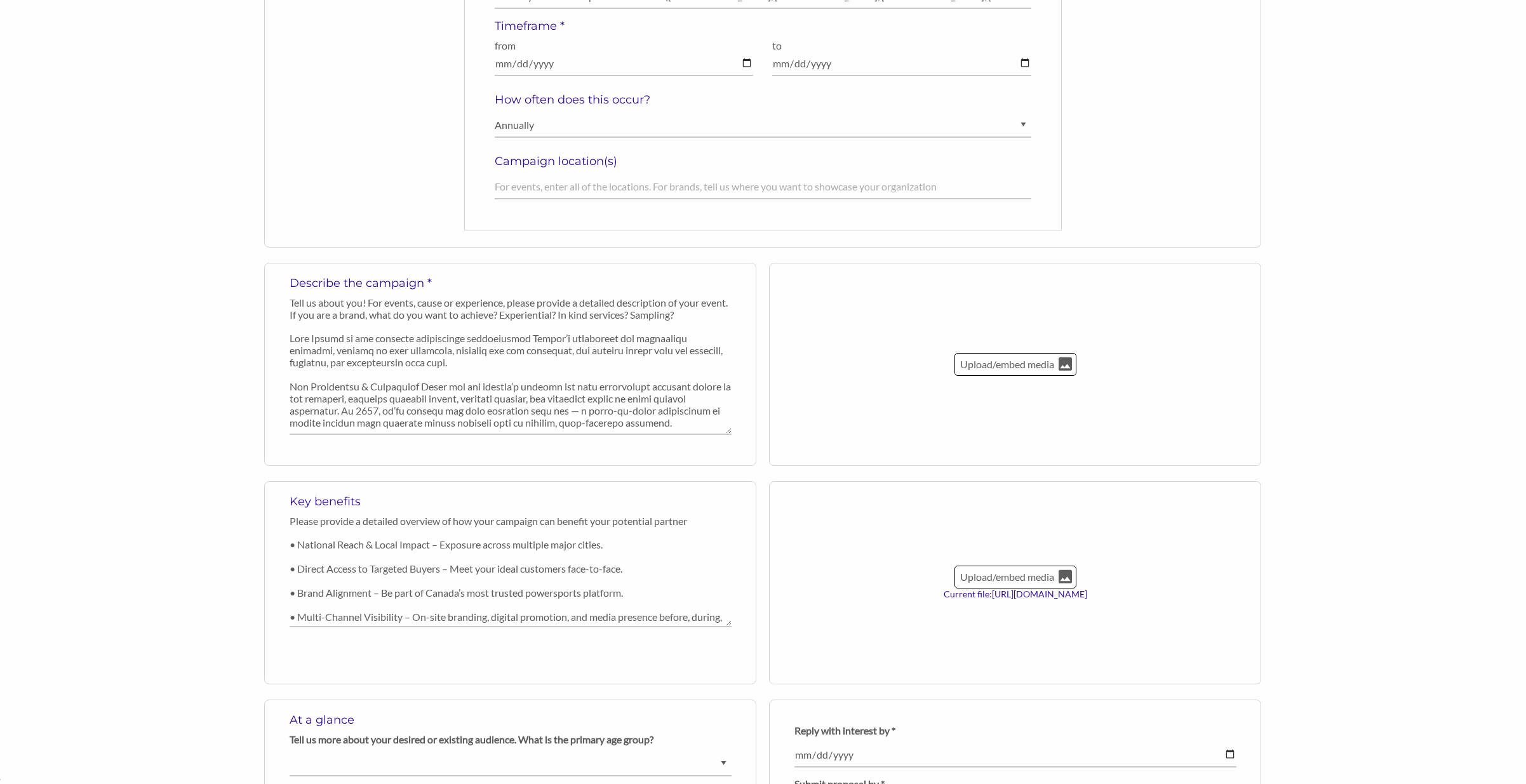
scroll to position [303, 0]
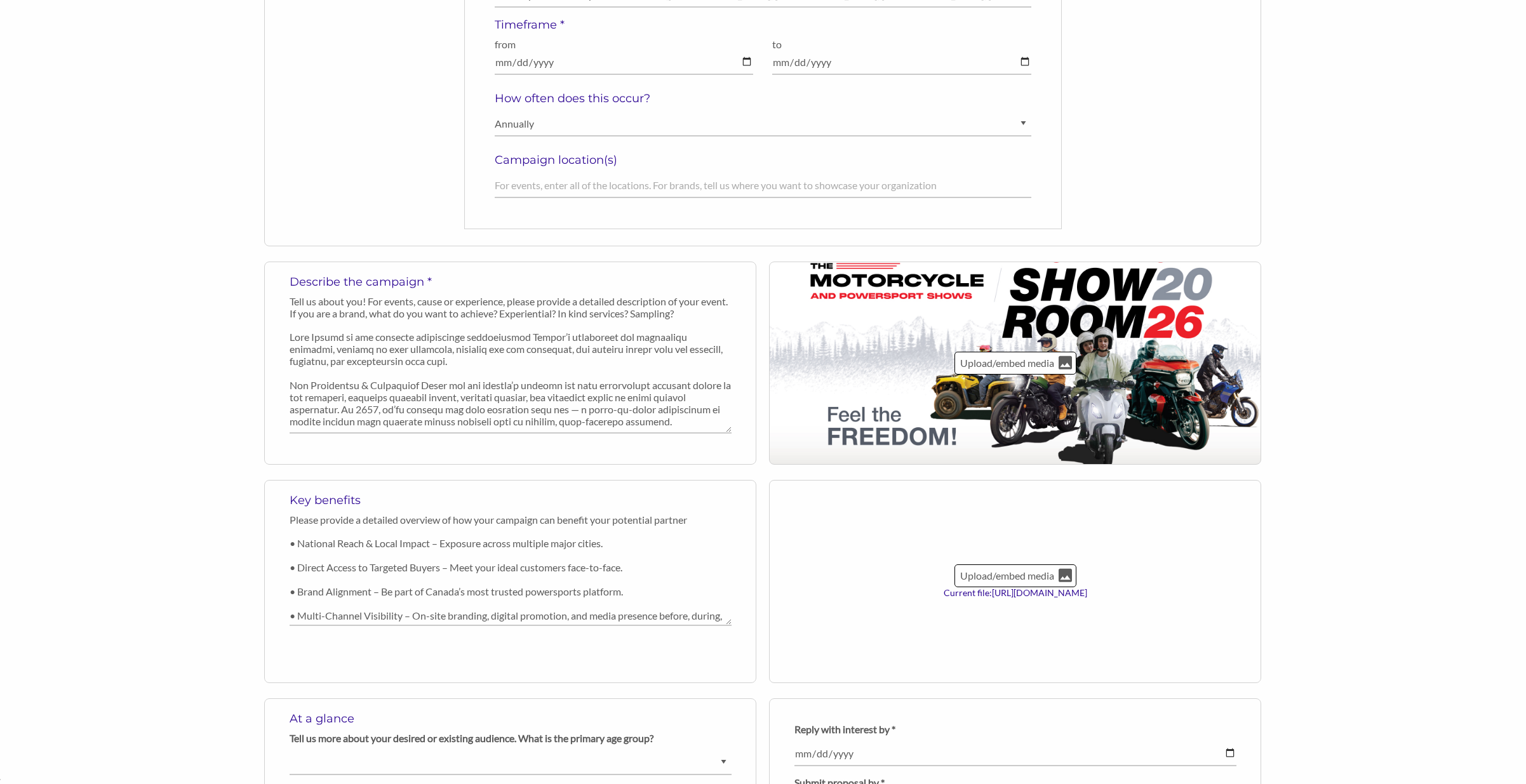
click at [1291, 454] on div "Back to organization profile Create your campaign/opportunity to share with pot…" at bounding box center [763, 559] width 1221 height 1561
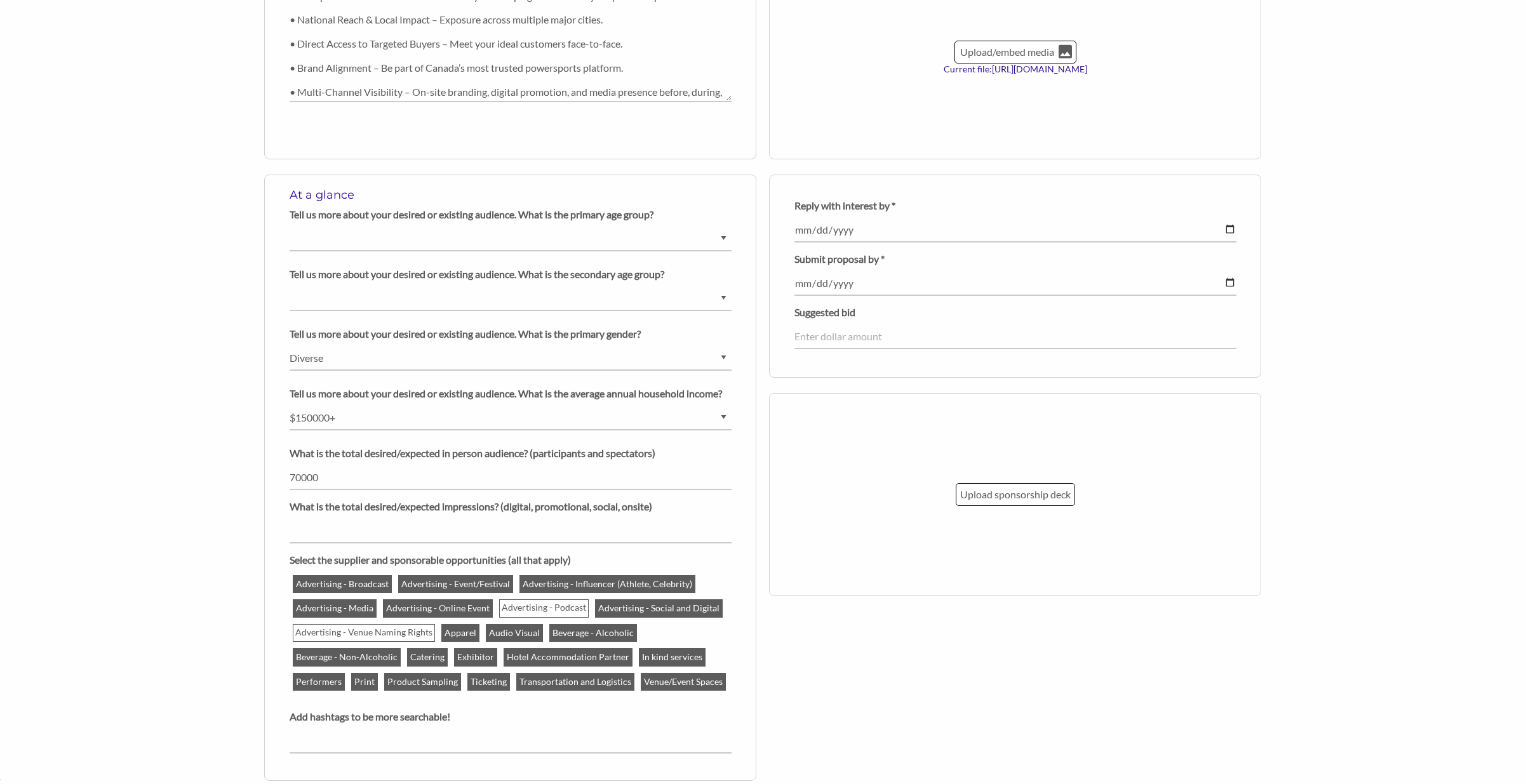
scroll to position [1062, 0]
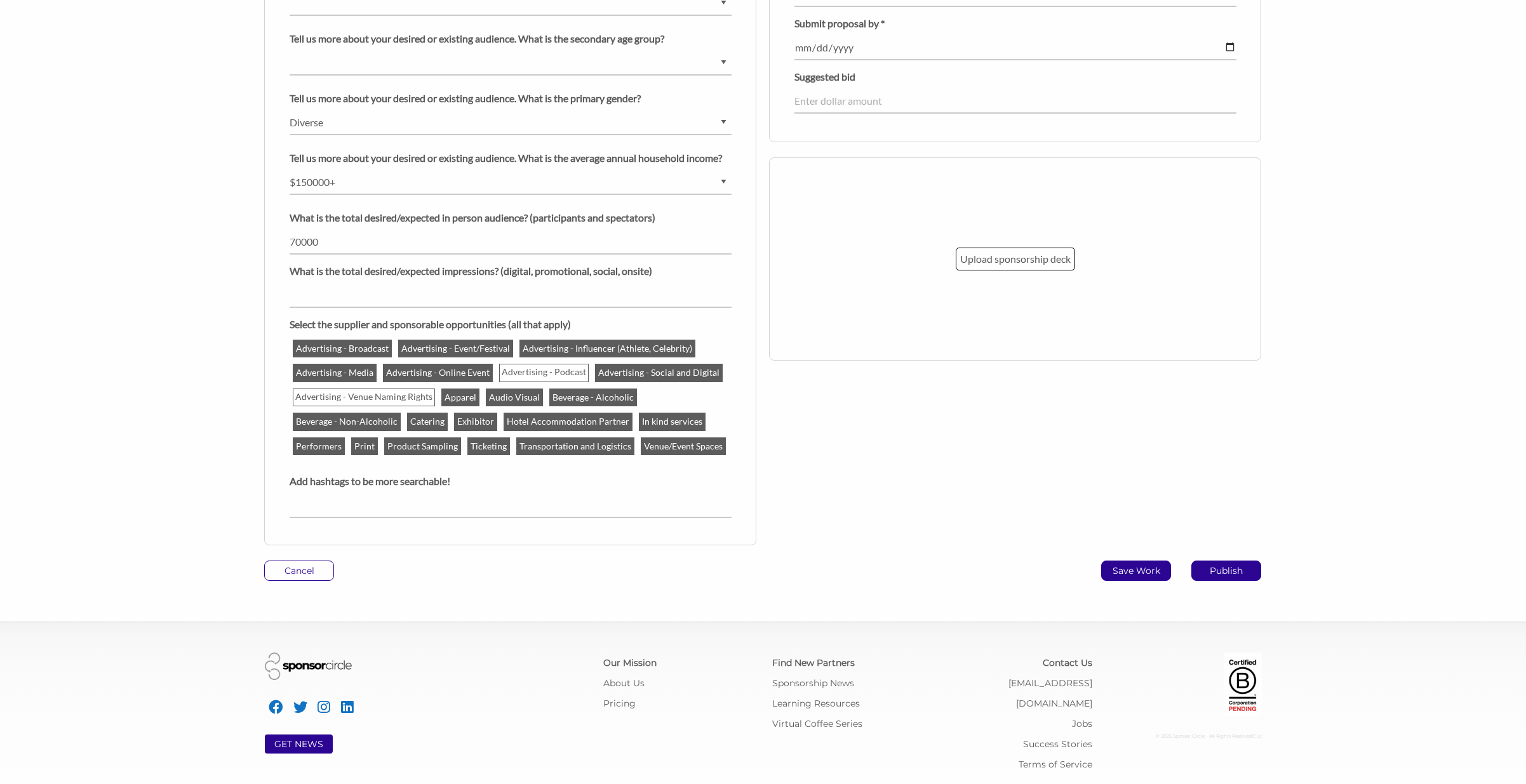
click at [1151, 566] on p "Save Work" at bounding box center [1136, 570] width 69 height 19
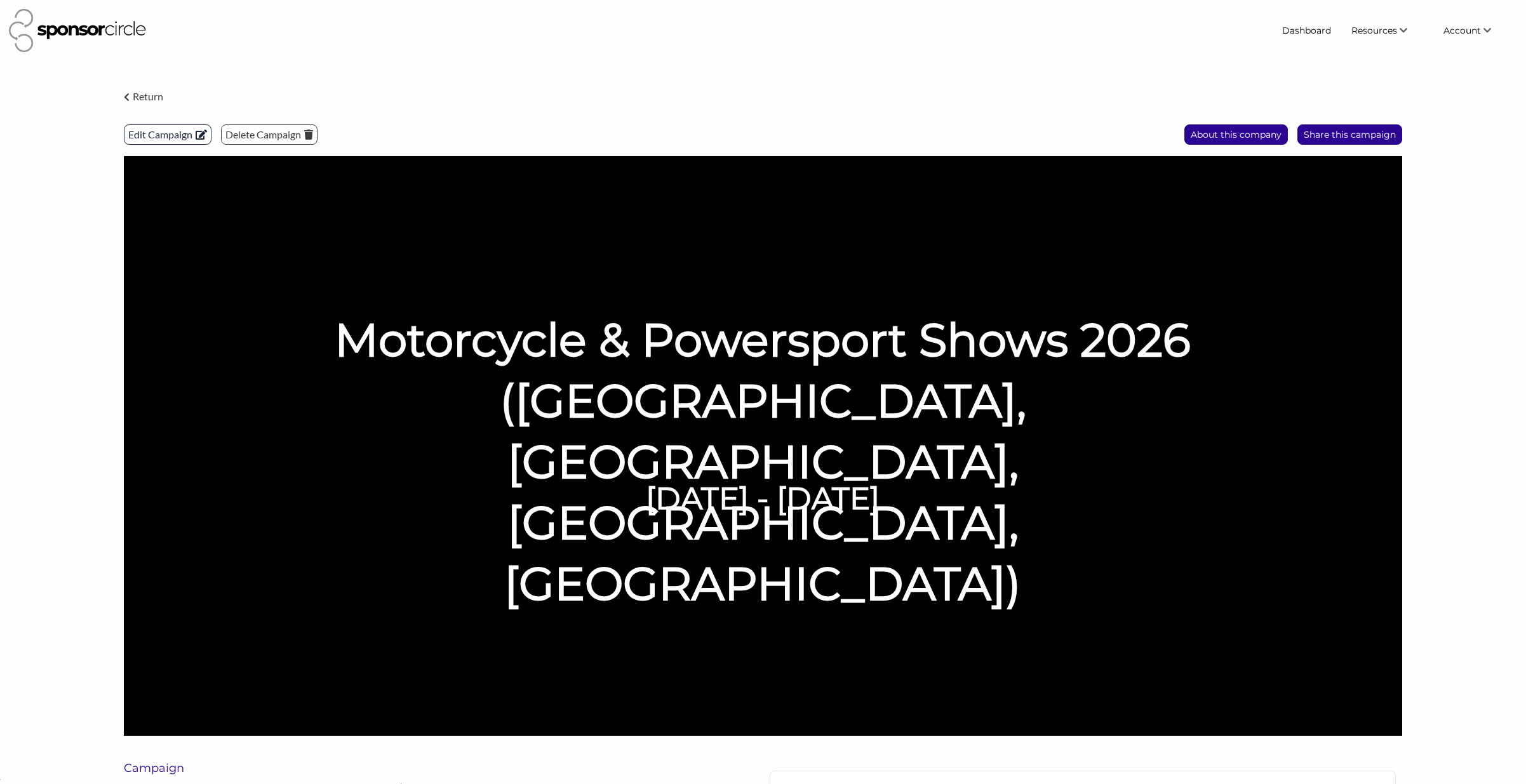
click at [164, 137] on p "Edit Campaign" at bounding box center [167, 134] width 87 height 19
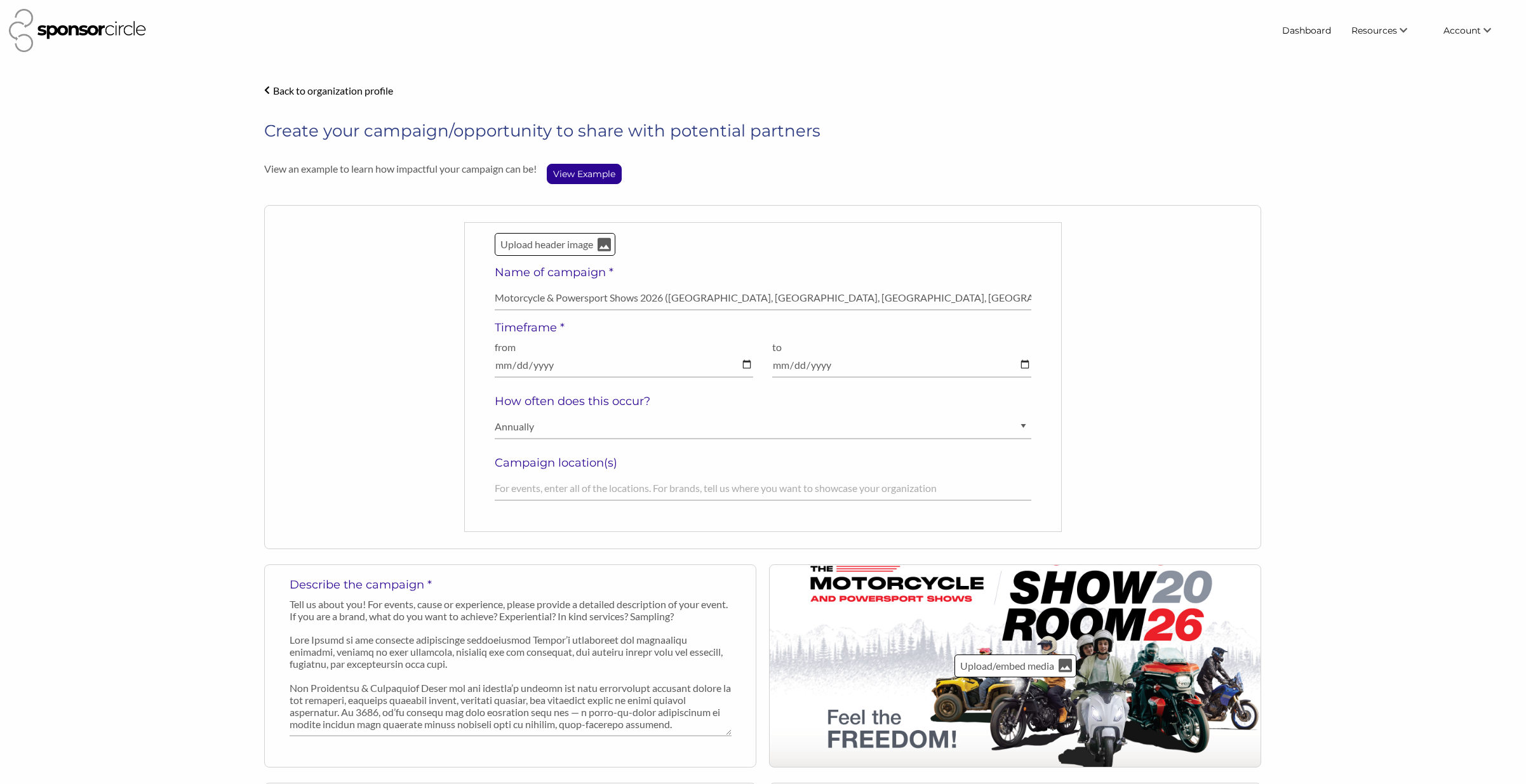
select select "[DEMOGRAPHIC_DATA]"
select select "Diverse"
select select "$150000+"
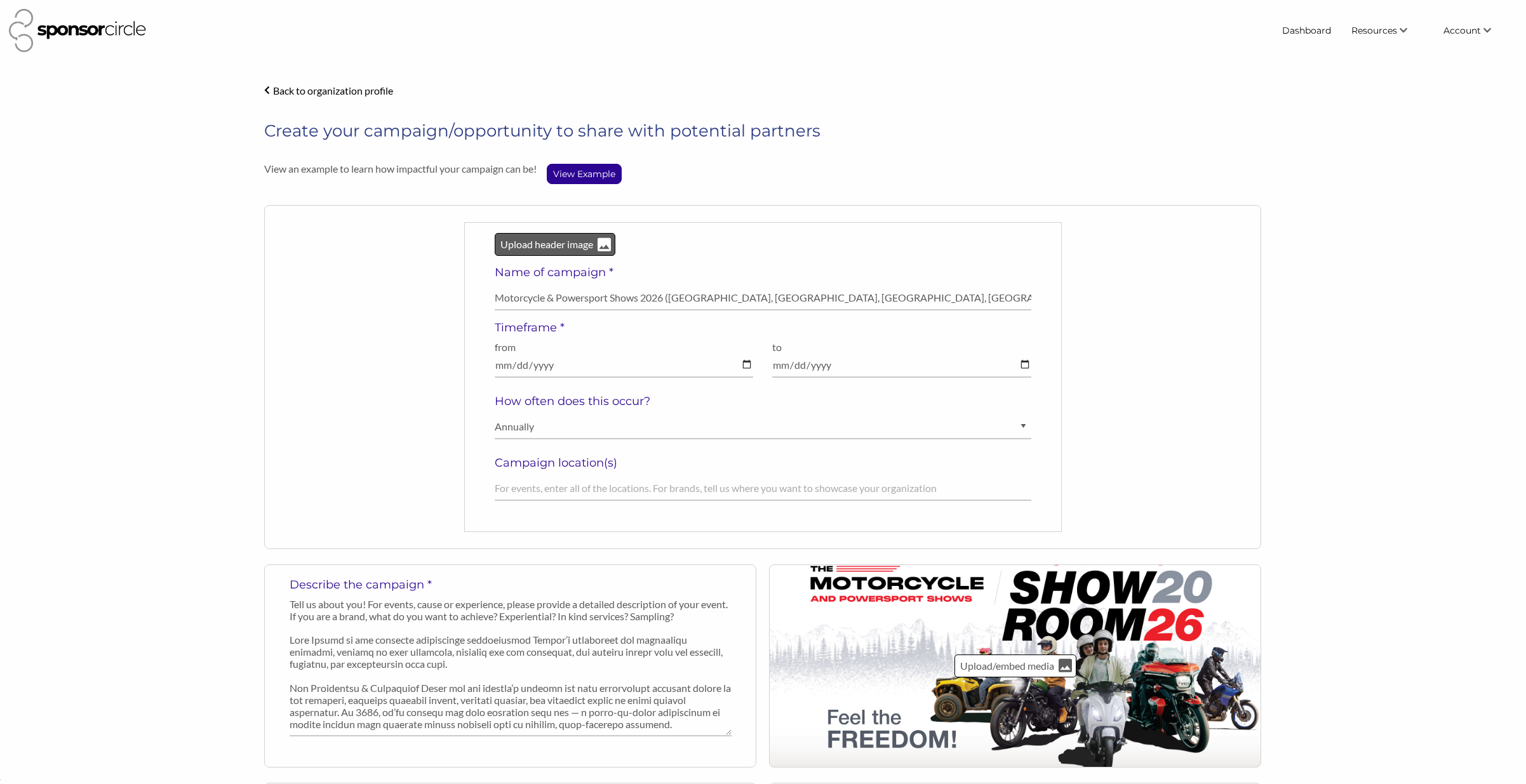
click at [539, 244] on p "Upload header image" at bounding box center [547, 244] width 95 height 17
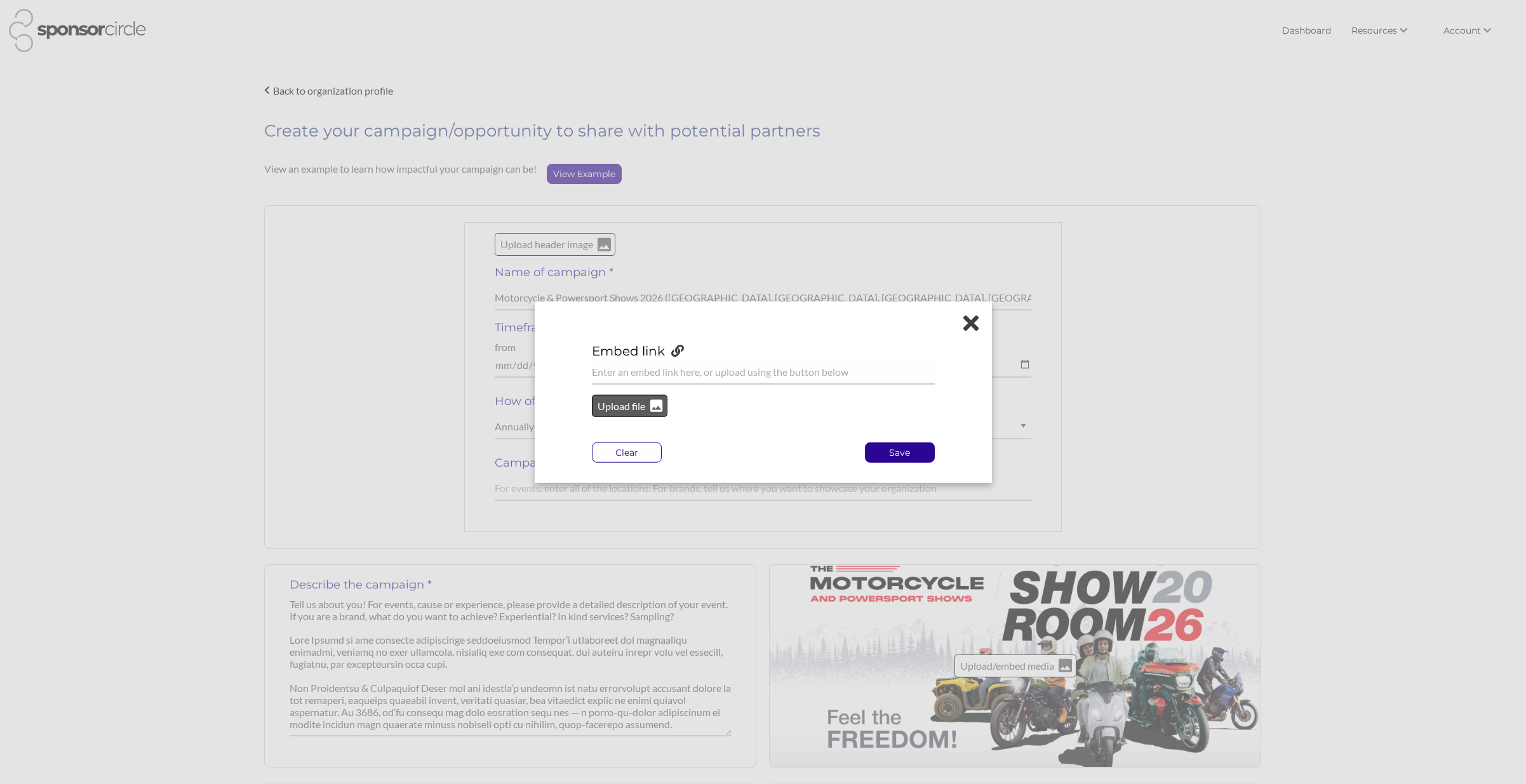
click at [609, 405] on p "Upload file" at bounding box center [622, 406] width 52 height 17
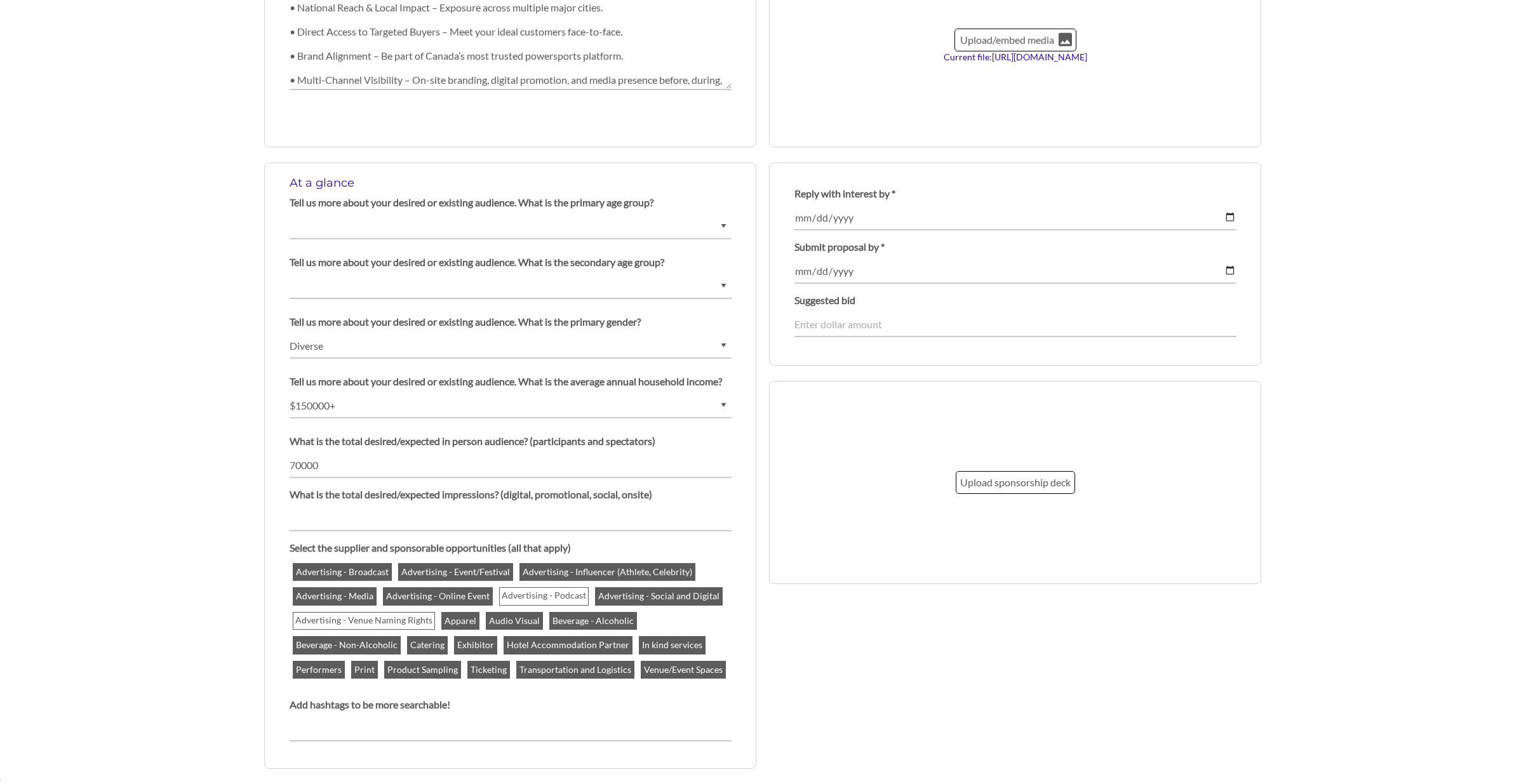
scroll to position [1062, 0]
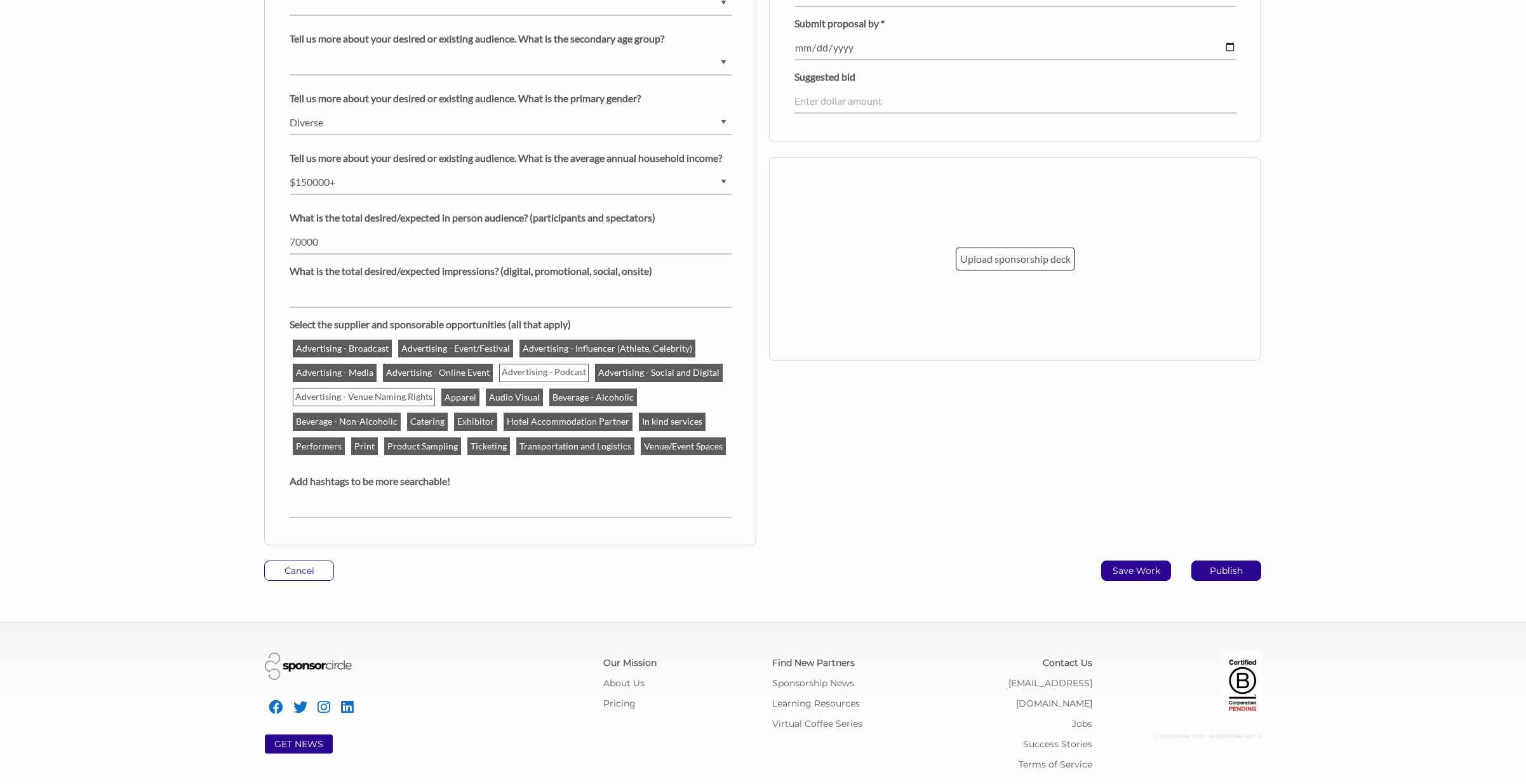
click at [1132, 565] on p "Save Work" at bounding box center [1136, 570] width 69 height 19
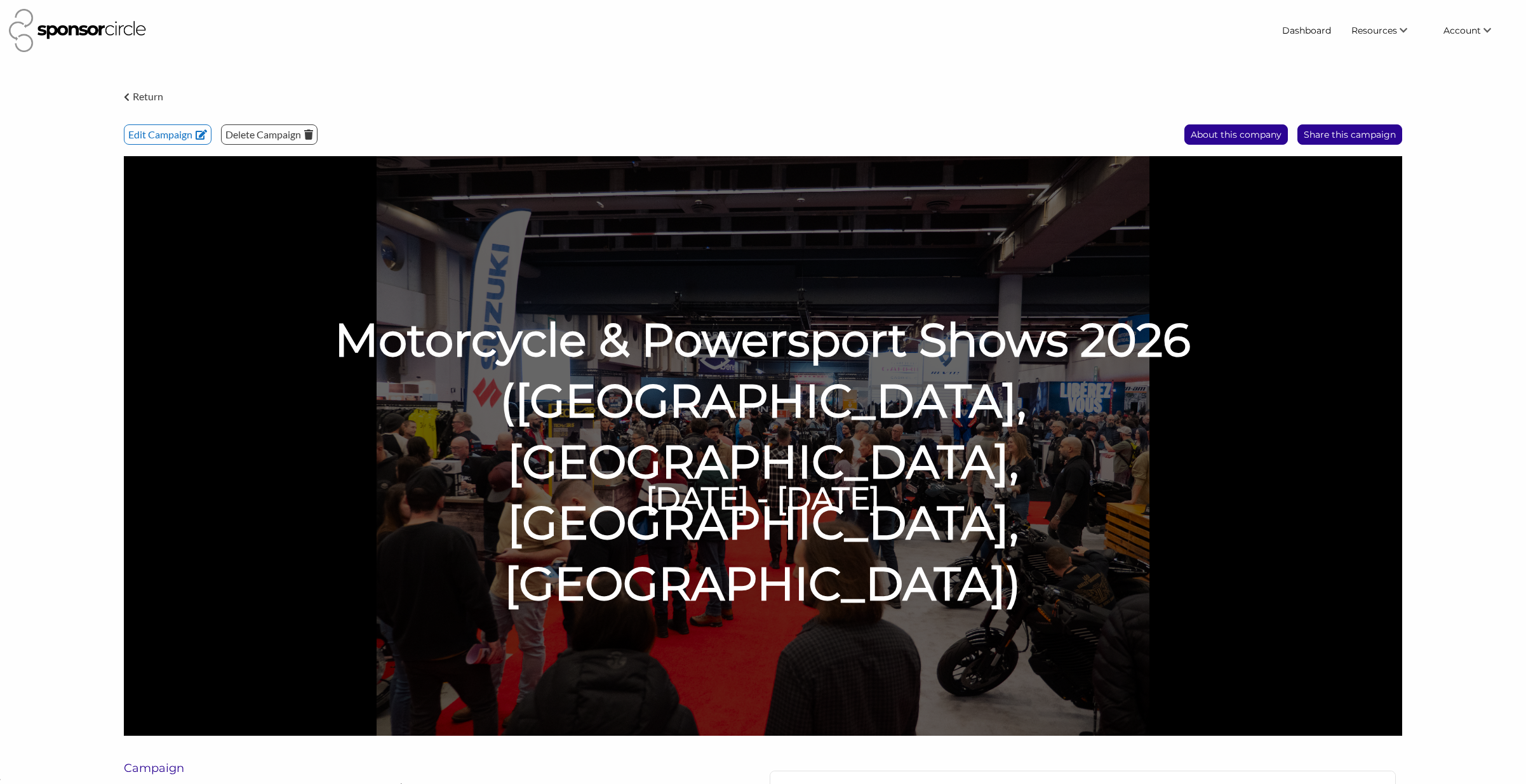
scroll to position [18415, 0]
click at [1329, 408] on img at bounding box center [763, 445] width 1278 height 579
